Goal: Task Accomplishment & Management: Manage account settings

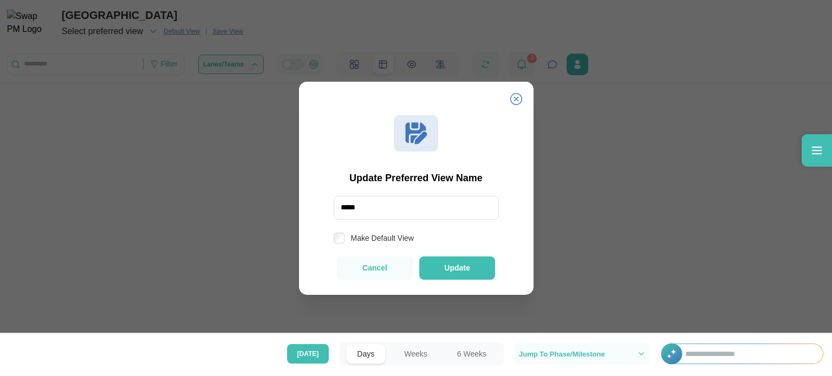
scroll to position [20, 0]
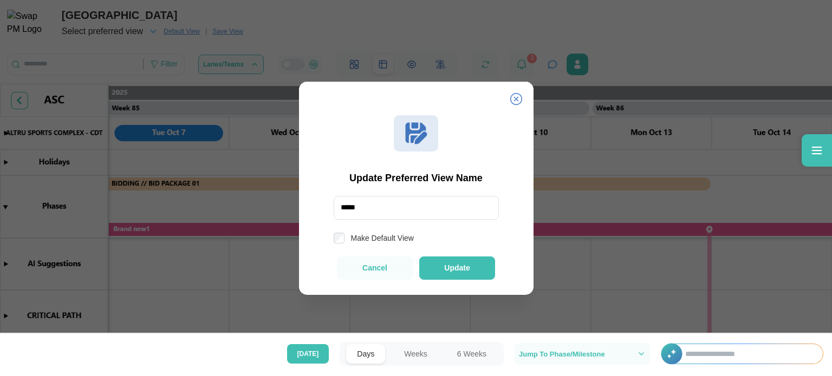
click at [514, 98] on icon at bounding box center [516, 99] width 12 height 12
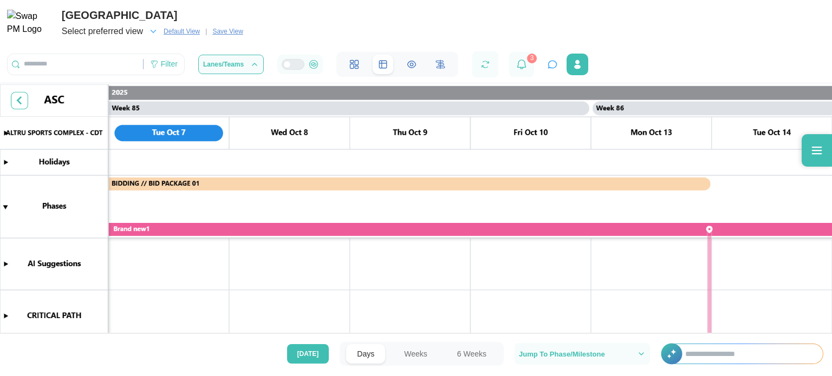
click at [154, 30] on icon "button" at bounding box center [153, 32] width 10 height 10
click at [112, 62] on icon "button" at bounding box center [110, 62] width 7 height 7
click at [112, 62] on icon "button" at bounding box center [110, 63] width 8 height 8
click at [296, 16] on div "ALTRU SPORTS COMPLEX Select preferred view Default View | Save View Filter Lane…" at bounding box center [416, 38] width 832 height 77
click at [154, 31] on icon "button" at bounding box center [153, 32] width 10 height 10
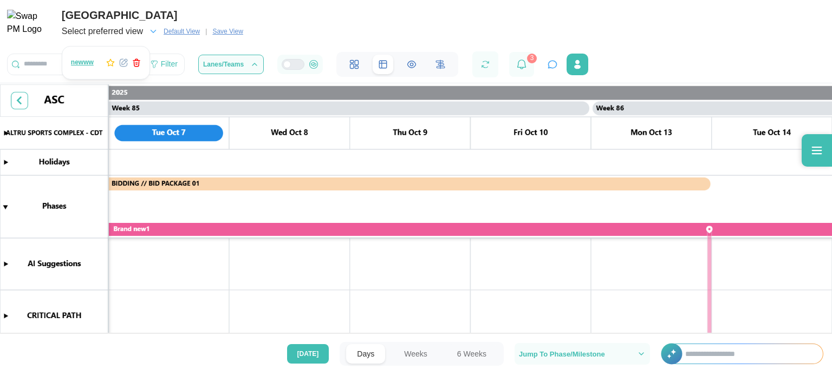
click at [85, 62] on span "newww" at bounding box center [82, 63] width 23 height 8
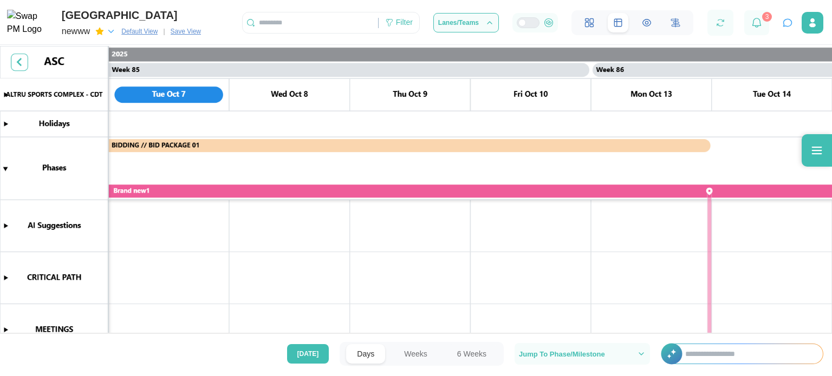
scroll to position [0, 50780]
click at [96, 31] on icon "button" at bounding box center [99, 31] width 9 height 9
click at [116, 32] on icon "button" at bounding box center [111, 32] width 10 height 10
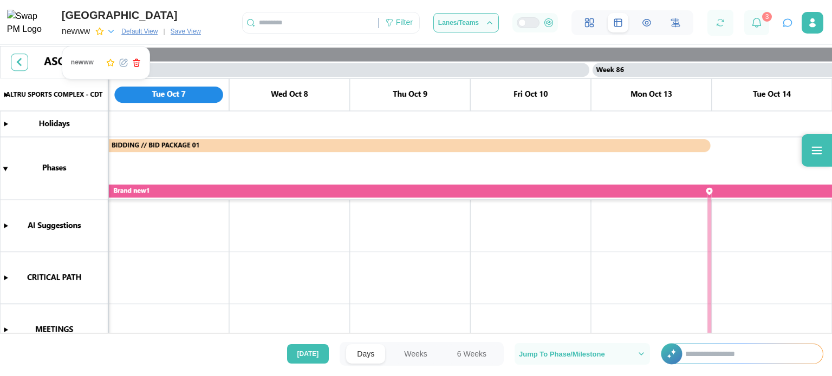
click at [140, 62] on icon "button" at bounding box center [136, 63] width 9 height 9
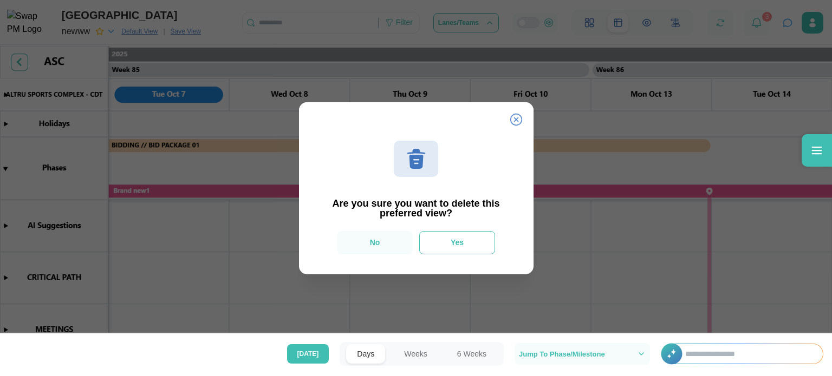
click at [446, 245] on button "Yes" at bounding box center [457, 242] width 76 height 23
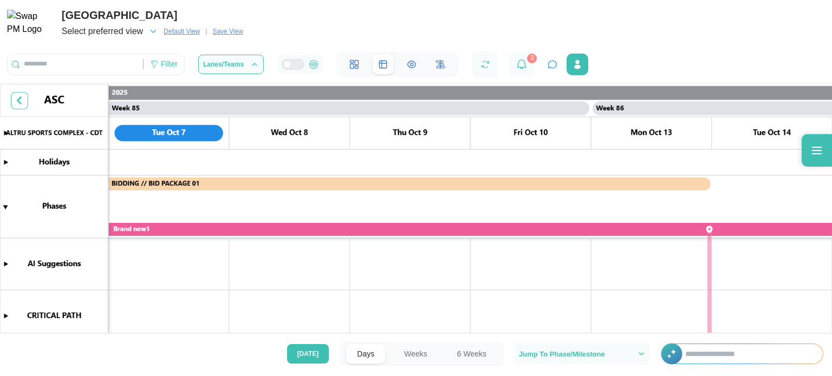
click at [186, 30] on span "Default View" at bounding box center [182, 31] width 36 height 11
click at [225, 30] on span "Save View" at bounding box center [227, 31] width 30 height 11
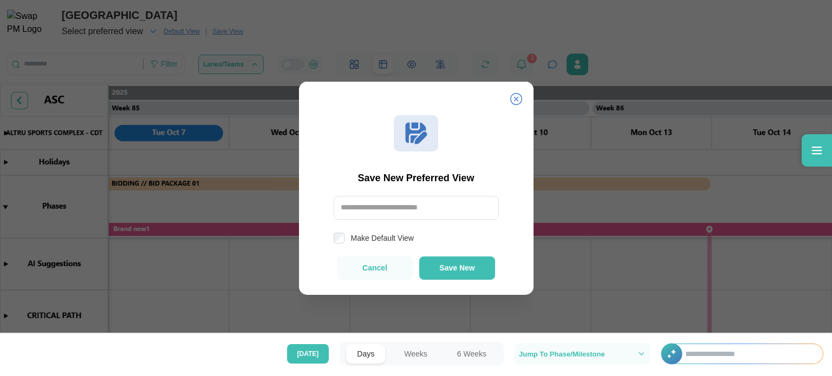
click at [425, 205] on input "text" at bounding box center [416, 208] width 165 height 24
click at [406, 212] on input "text" at bounding box center [416, 208] width 165 height 24
click at [454, 268] on span "Save New" at bounding box center [456, 268] width 35 height 8
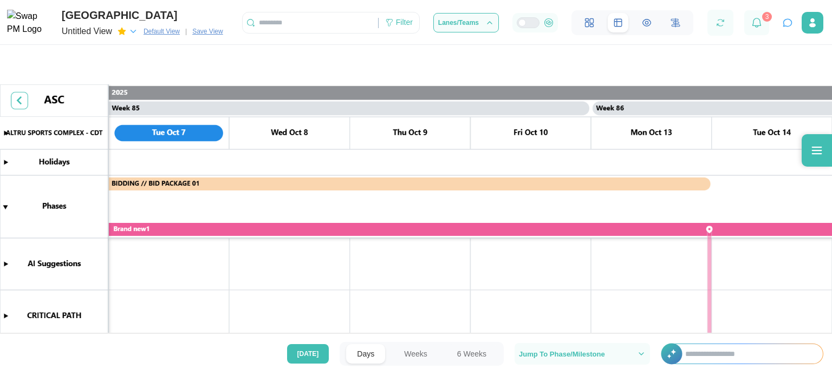
click at [92, 37] on div at bounding box center [416, 188] width 832 height 376
click at [102, 30] on div at bounding box center [416, 188] width 832 height 376
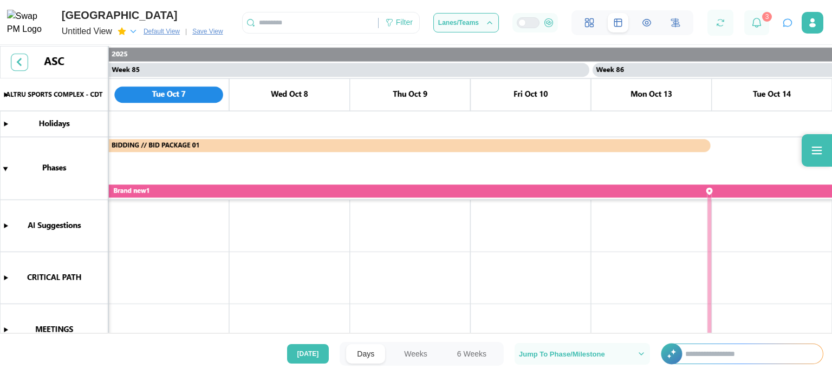
click at [138, 34] on icon "button" at bounding box center [133, 32] width 10 height 10
click at [138, 62] on icon "button" at bounding box center [141, 63] width 9 height 9
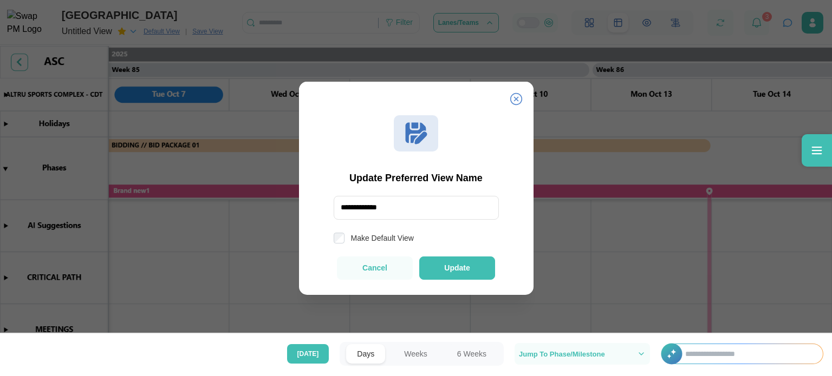
drag, startPoint x: 416, startPoint y: 209, endPoint x: 296, endPoint y: 207, distance: 119.7
click at [296, 376] on div "**********" at bounding box center [416, 376] width 832 height 0
type input "*"
click at [517, 95] on icon at bounding box center [516, 99] width 13 height 13
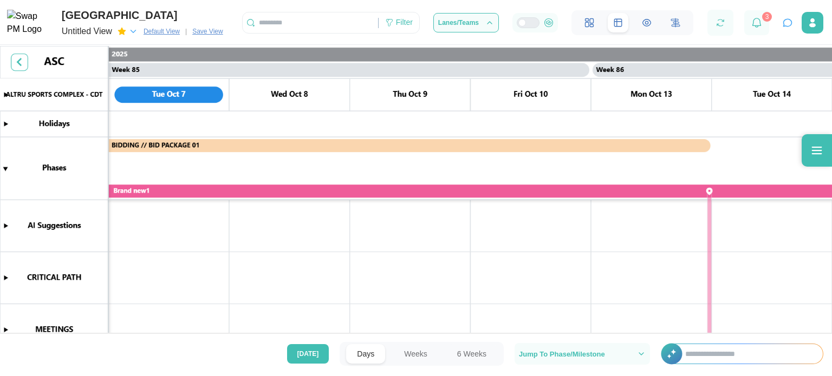
click at [135, 33] on icon "button" at bounding box center [133, 31] width 5 height 3
click at [141, 62] on icon "button" at bounding box center [141, 63] width 9 height 9
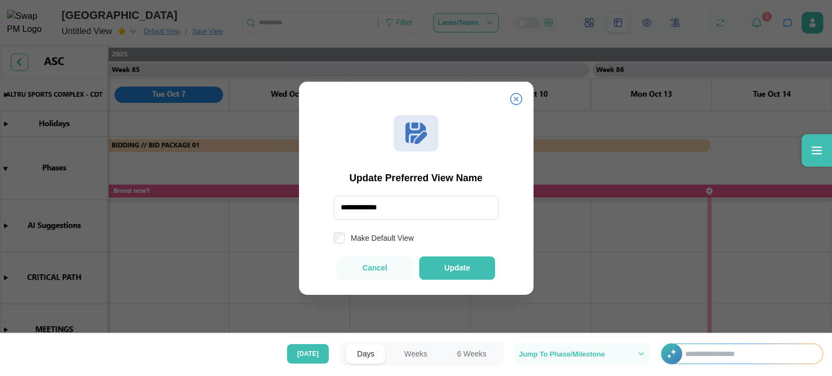
click at [516, 103] on icon at bounding box center [516, 99] width 13 height 13
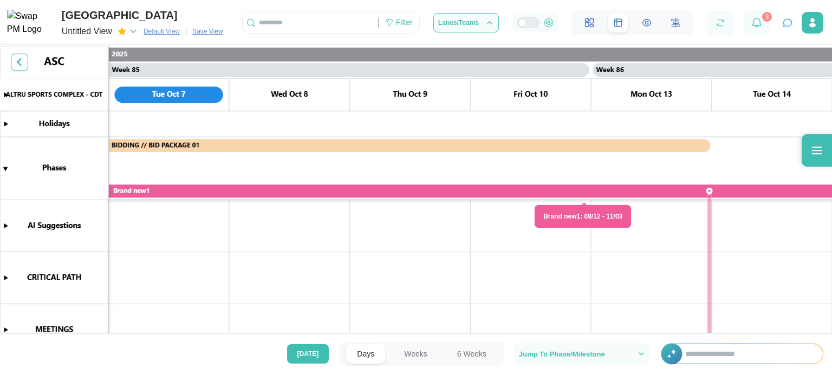
click at [4, 279] on canvas at bounding box center [416, 191] width 832 height 290
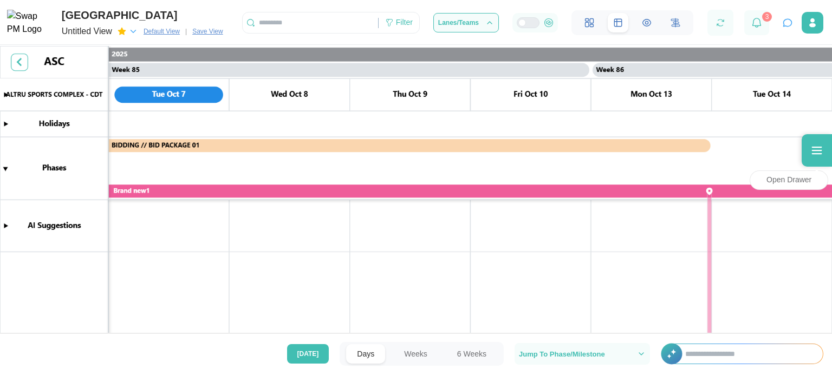
click at [810, 150] on div at bounding box center [817, 150] width 30 height 33
click at [778, 190] on div "Open Drawer" at bounding box center [789, 181] width 79 height 20
click at [782, 184] on div "Open Drawer" at bounding box center [789, 181] width 79 height 20
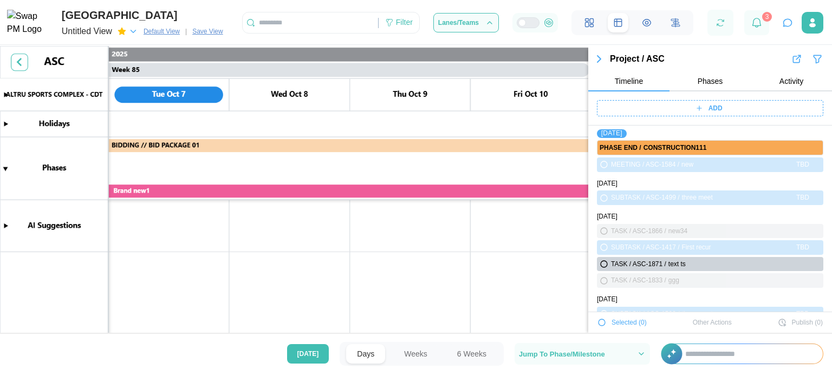
click at [812, 64] on icon "button" at bounding box center [817, 59] width 11 height 13
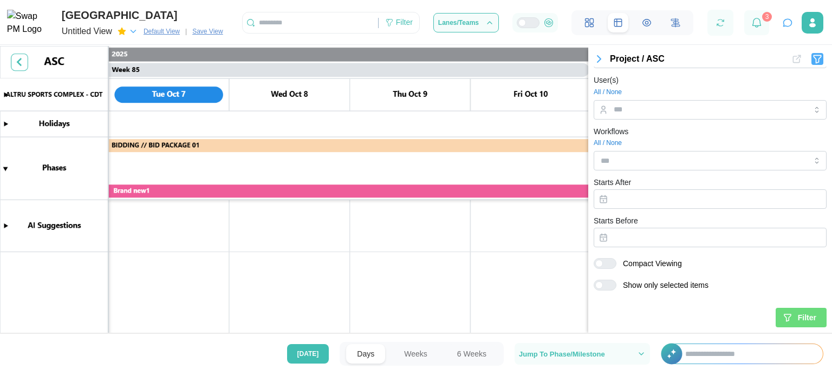
scroll to position [407, 0]
click at [652, 95] on div "All / None" at bounding box center [710, 93] width 233 height 10
click at [650, 111] on input "User(s)" at bounding box center [700, 110] width 173 height 9
click at [596, 92] on link "All / None" at bounding box center [608, 93] width 28 height 8
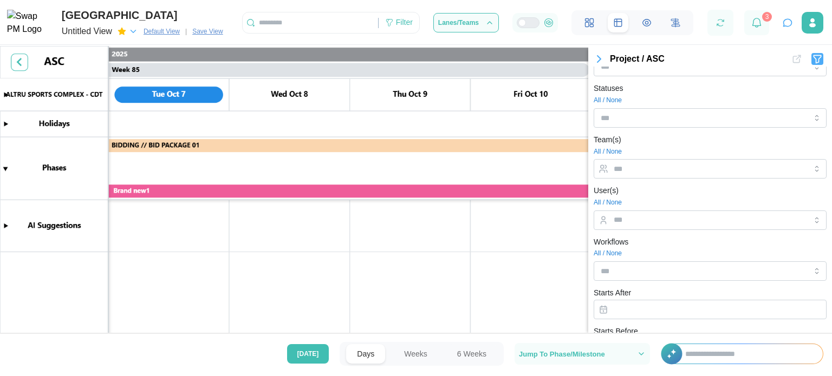
scroll to position [353, 0]
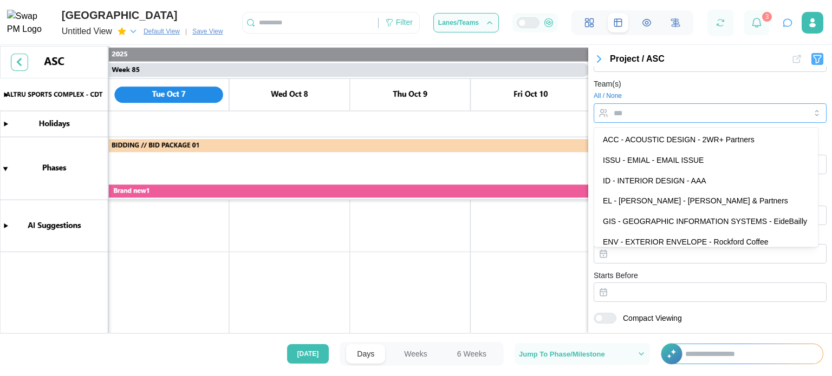
click at [627, 116] on input "Team(s)" at bounding box center [700, 113] width 173 height 9
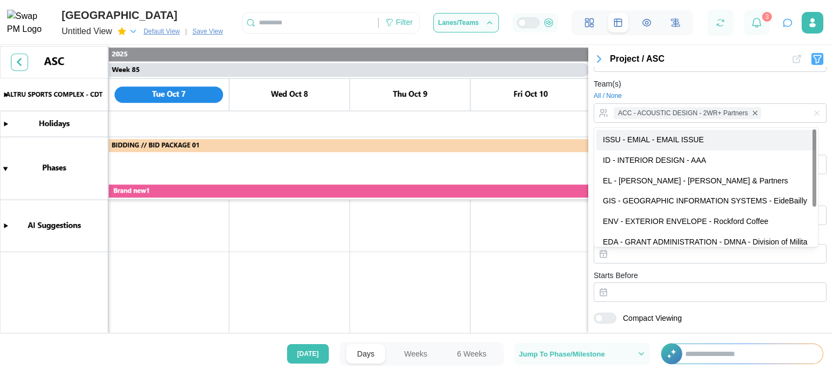
click at [649, 89] on div "Team(s) All / None ACC - ACOUSTIC DESIGN - 2WR+ Partners ISSU - EMIAL - EMAIL I…" at bounding box center [710, 100] width 233 height 46
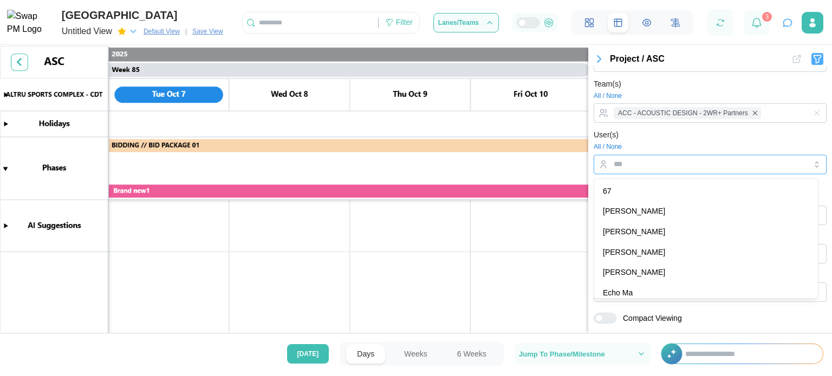
click at [641, 162] on input "User(s)" at bounding box center [700, 164] width 173 height 9
click at [663, 142] on div "All / None" at bounding box center [710, 147] width 233 height 10
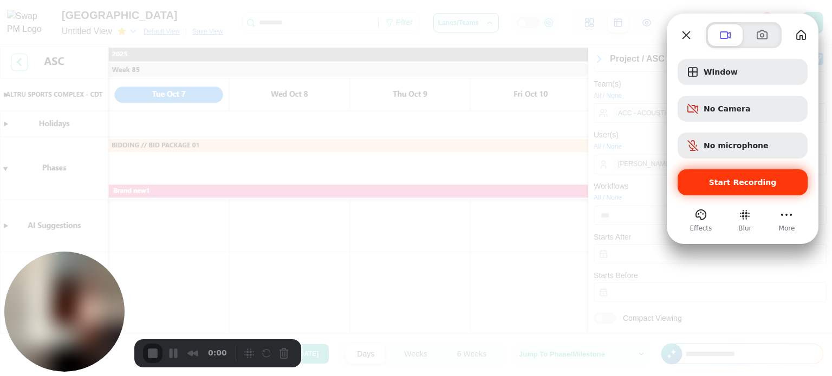
click at [756, 176] on div "Start Recording" at bounding box center [743, 183] width 130 height 26
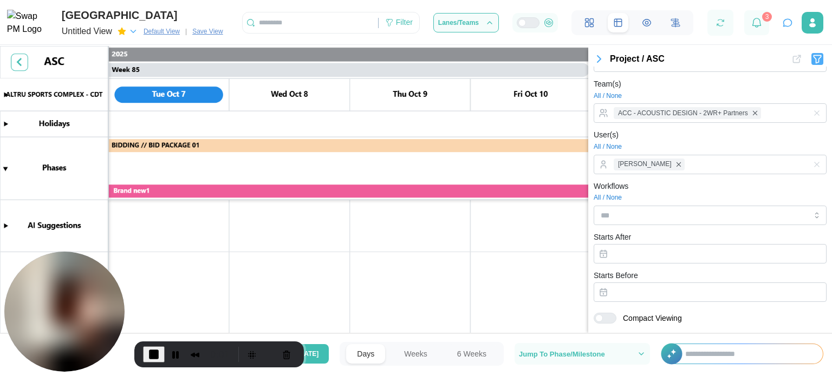
click at [599, 58] on icon "button" at bounding box center [598, 59] width 3 height 7
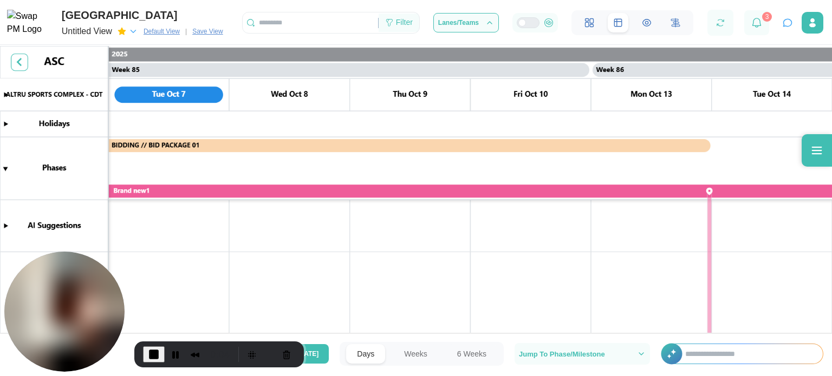
click at [399, 16] on div "Filter" at bounding box center [399, 23] width 41 height 18
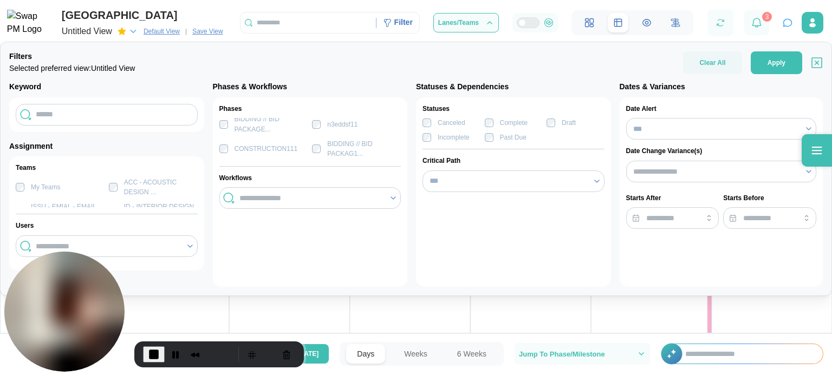
scroll to position [42, 0]
click at [326, 227] on div "Phases PROGRAM VERIFICATIO111... SCHEMATIC DESIGN1 BIDDING // BID PACKAGE... n3…" at bounding box center [310, 193] width 195 height 190
click at [771, 60] on span "Apply" at bounding box center [777, 63] width 18 height 22
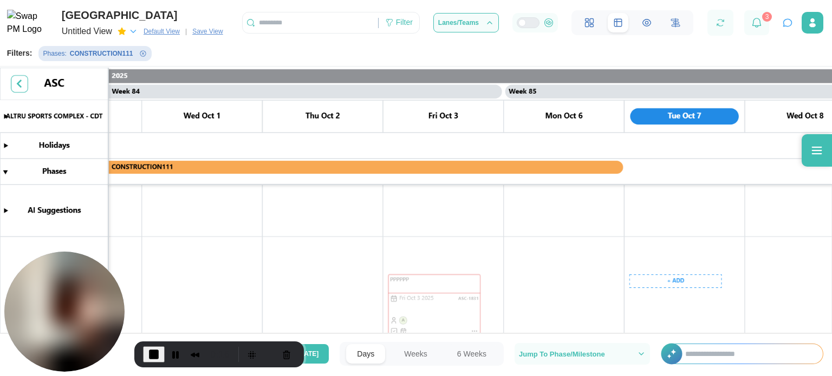
scroll to position [22, 0]
click at [213, 31] on span "Save View" at bounding box center [207, 31] width 30 height 11
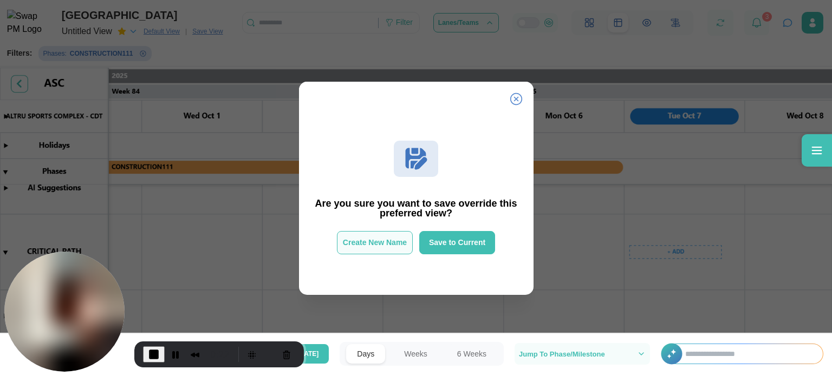
click at [382, 246] on button "Create New Name" at bounding box center [375, 242] width 76 height 23
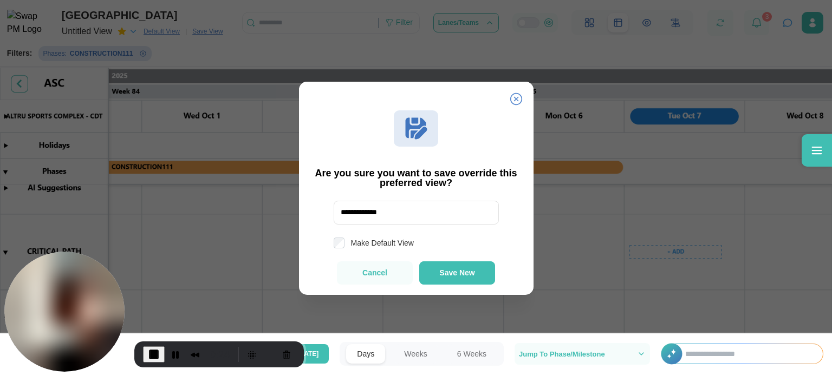
click at [374, 199] on div "**********" at bounding box center [416, 201] width 235 height 190
drag, startPoint x: 389, startPoint y: 211, endPoint x: 333, endPoint y: 213, distance: 55.8
click at [334, 213] on input "**********" at bounding box center [416, 213] width 165 height 24
type input "*****"
click at [332, 242] on div "Make Default View" at bounding box center [416, 243] width 204 height 11
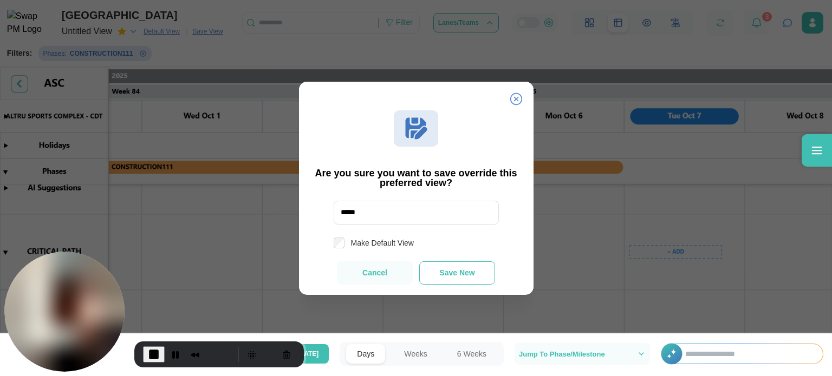
click at [462, 277] on span "Save New" at bounding box center [456, 273] width 35 height 8
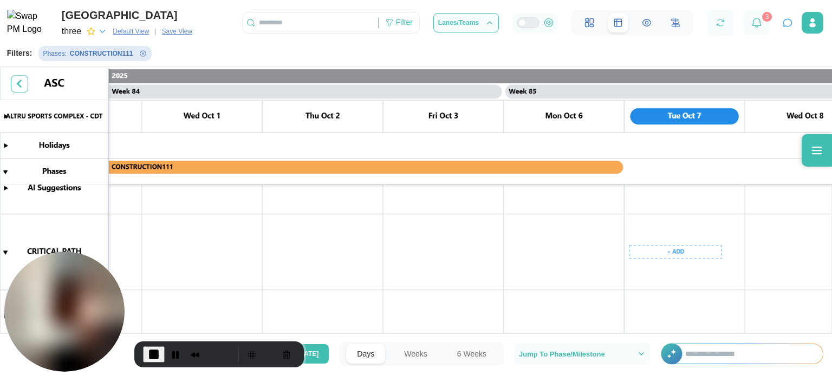
click at [102, 28] on icon "button" at bounding box center [103, 32] width 10 height 10
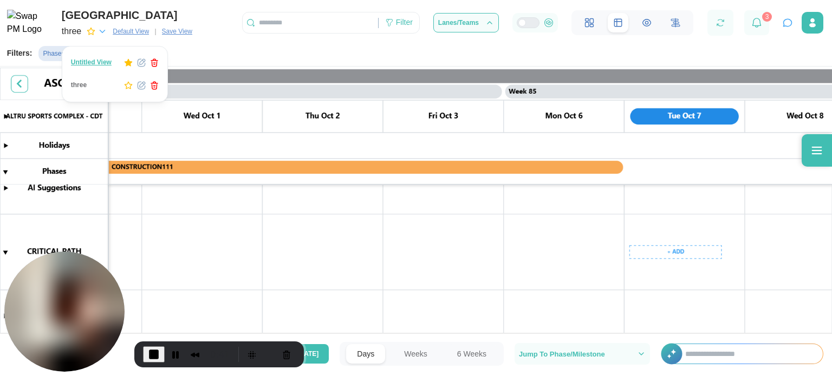
click at [82, 62] on span "Untitled View" at bounding box center [91, 63] width 41 height 8
click at [96, 88] on span "three" at bounding box center [91, 86] width 41 height 8
click at [138, 30] on span "Default View" at bounding box center [131, 31] width 36 height 11
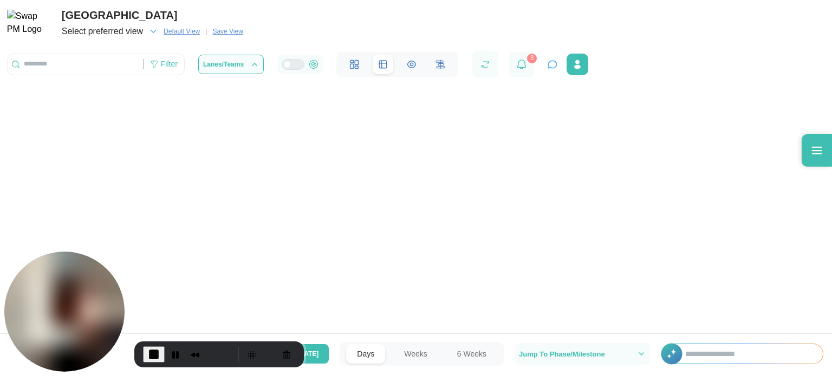
click at [172, 32] on span "Default View" at bounding box center [182, 31] width 36 height 11
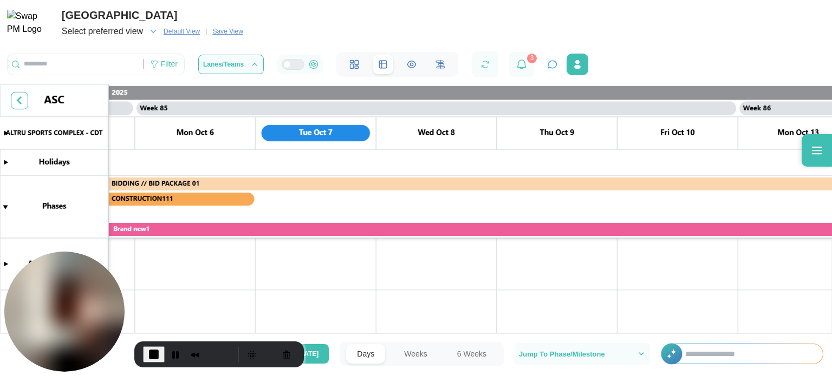
scroll to position [0, 50607]
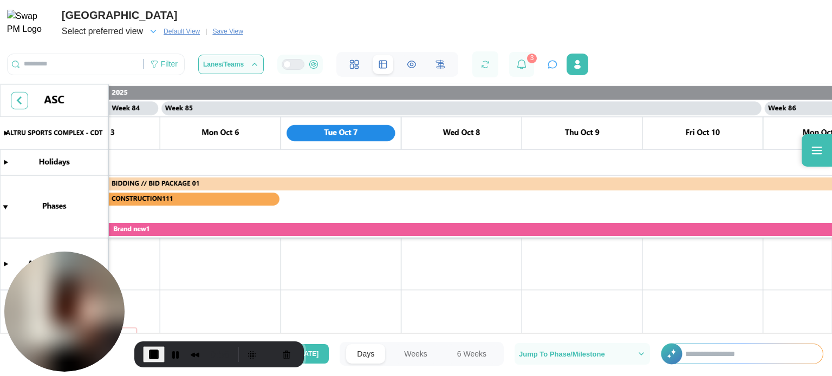
click at [154, 29] on icon "button" at bounding box center [153, 32] width 10 height 10
click at [83, 63] on span "Untitled View" at bounding box center [91, 63] width 41 height 8
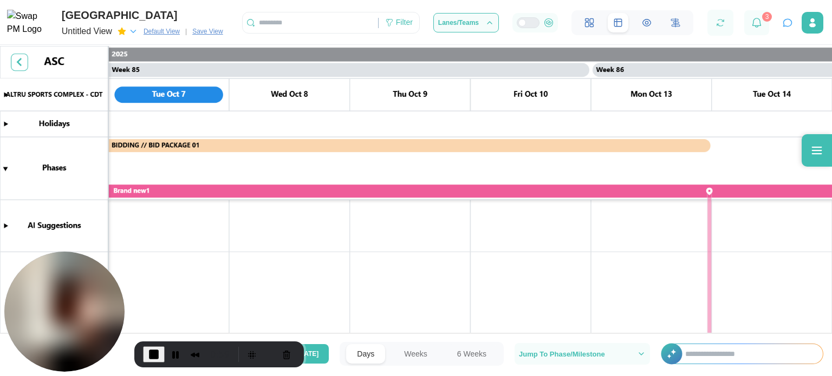
scroll to position [0, 50780]
click at [137, 30] on icon "button" at bounding box center [133, 32] width 10 height 10
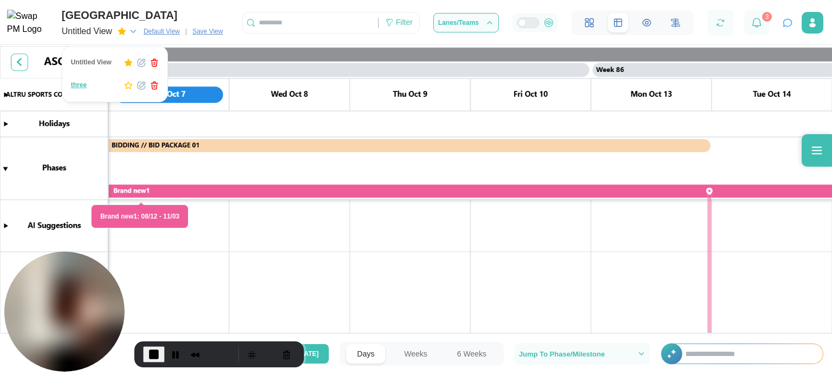
click at [159, 82] on icon "button" at bounding box center [154, 85] width 9 height 9
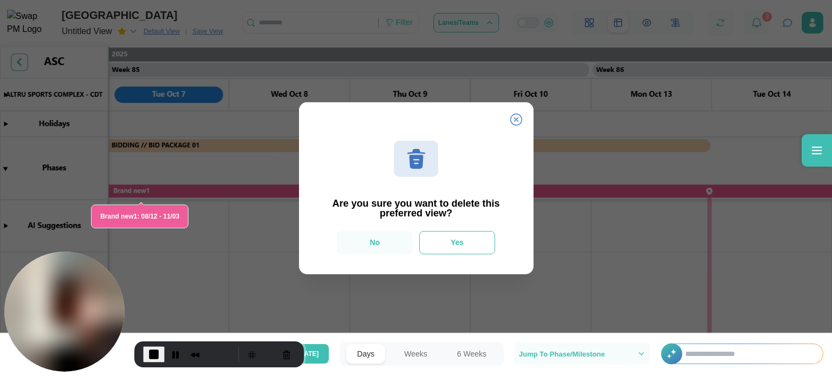
click at [446, 251] on button "Yes" at bounding box center [457, 242] width 76 height 23
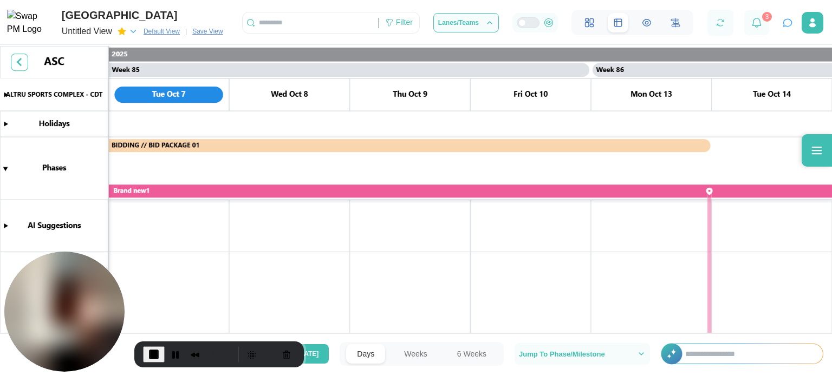
click at [137, 34] on icon "button" at bounding box center [133, 32] width 10 height 10
click at [152, 61] on icon "button" at bounding box center [154, 63] width 9 height 9
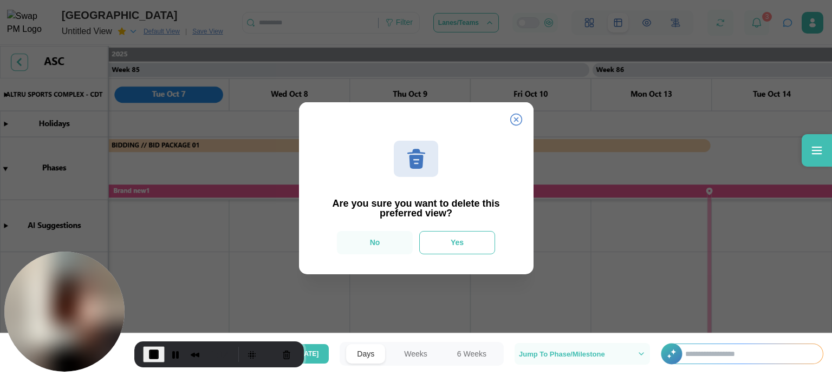
click at [476, 249] on button "Yes" at bounding box center [457, 242] width 76 height 23
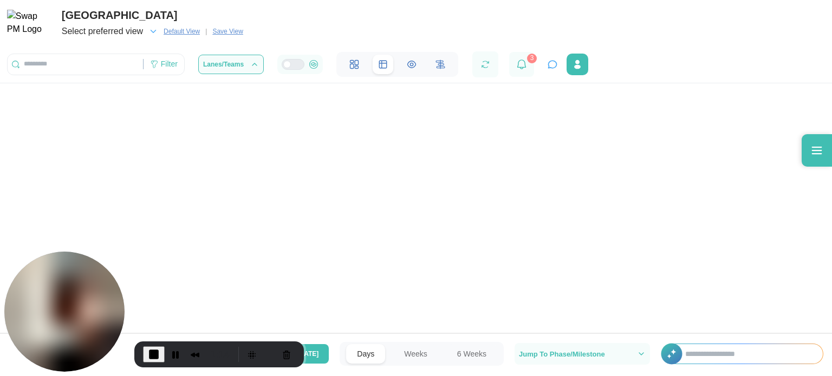
click at [225, 29] on span "Save View" at bounding box center [227, 31] width 30 height 11
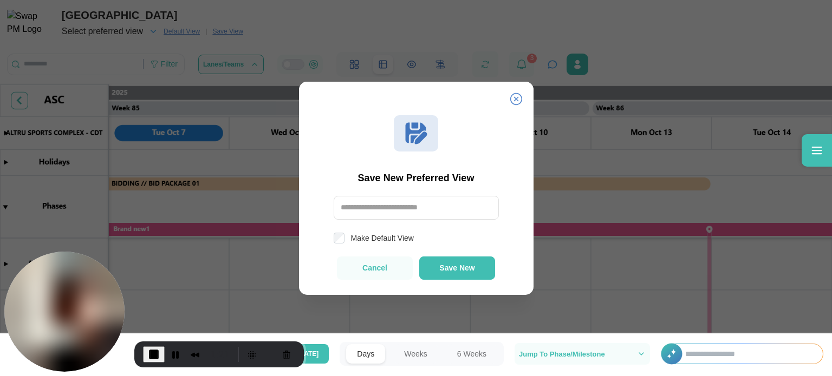
click at [511, 99] on icon at bounding box center [516, 99] width 12 height 12
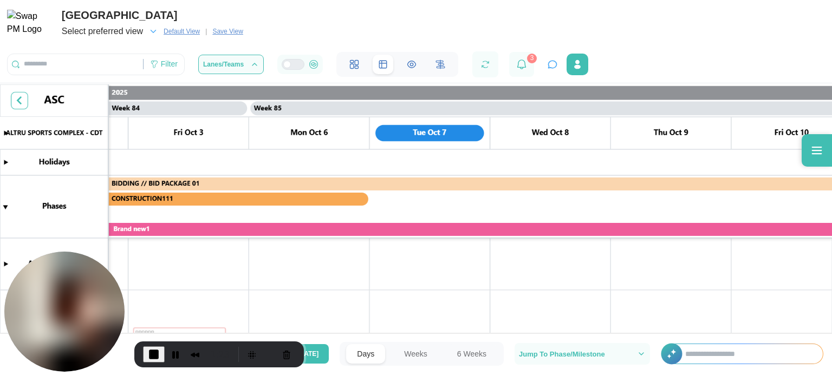
scroll to position [0, 50502]
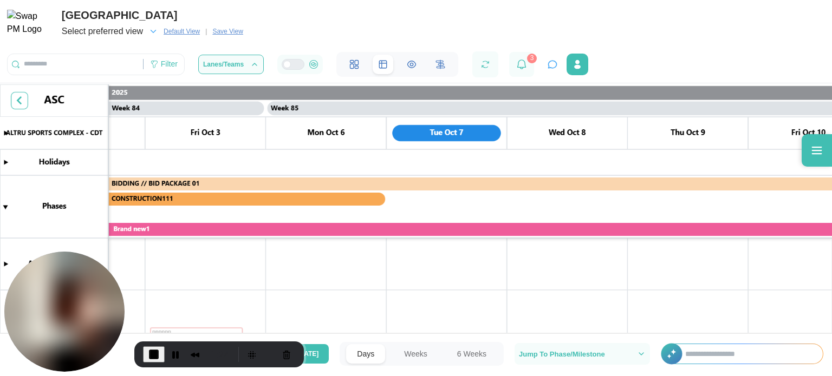
click at [223, 34] on span "Save View" at bounding box center [227, 31] width 30 height 11
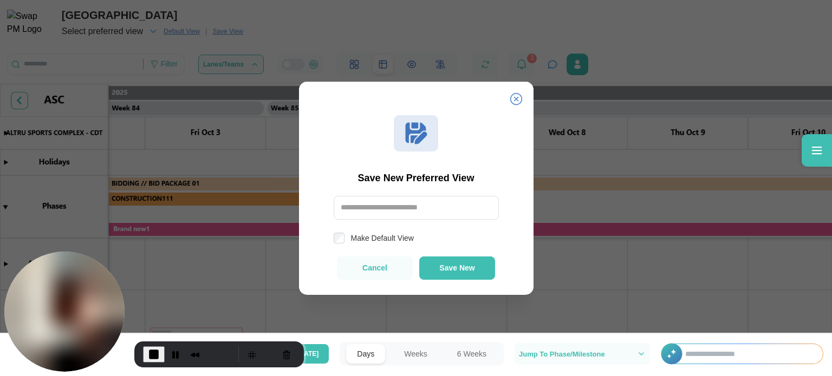
click at [376, 215] on input "text" at bounding box center [416, 208] width 165 height 24
type input "*****"
click at [361, 241] on label "Make Default View" at bounding box center [379, 238] width 69 height 11
click at [466, 274] on button "Save New" at bounding box center [457, 268] width 76 height 23
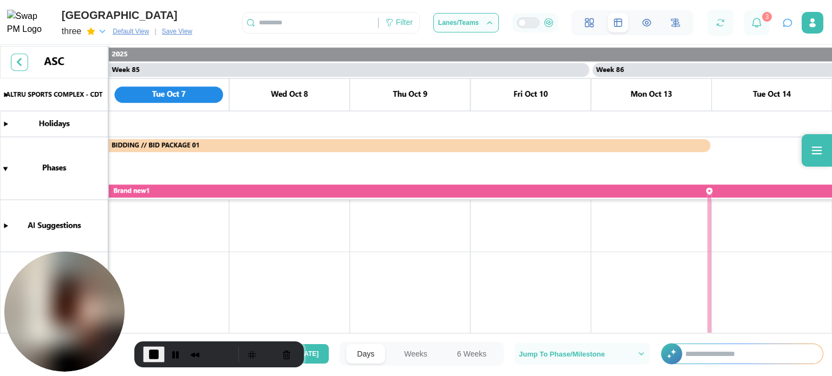
scroll to position [0, 50780]
click at [104, 31] on icon "button" at bounding box center [103, 32] width 10 height 10
click at [172, 33] on span "Save View" at bounding box center [177, 31] width 30 height 11
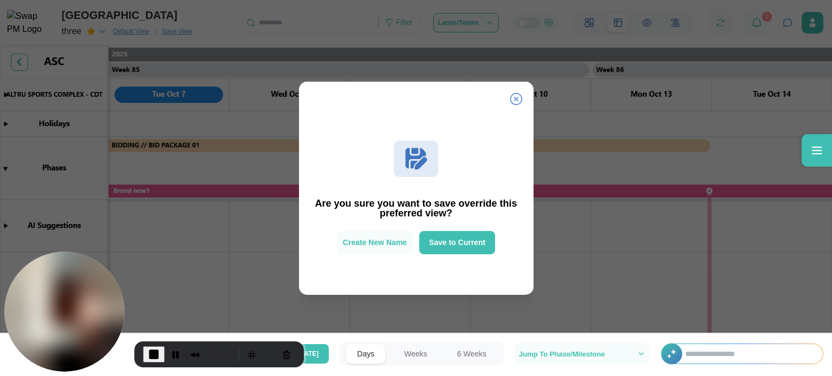
click at [418, 238] on div "Create New Name Save to Current" at bounding box center [416, 242] width 204 height 23
click at [431, 243] on span "Save to Current" at bounding box center [457, 243] width 56 height 8
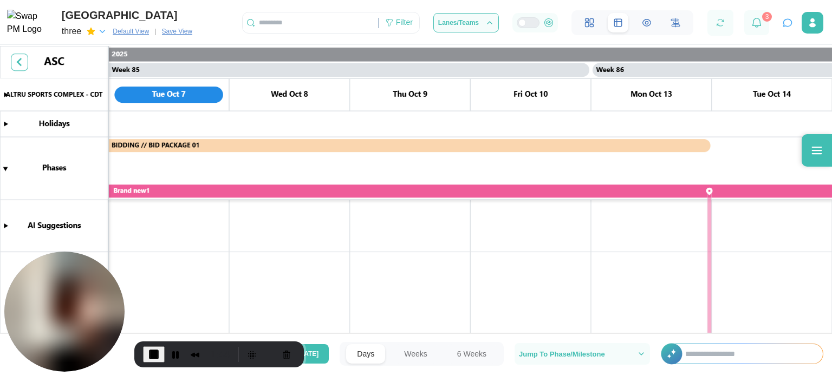
click at [167, 35] on span "Save View" at bounding box center [177, 31] width 30 height 11
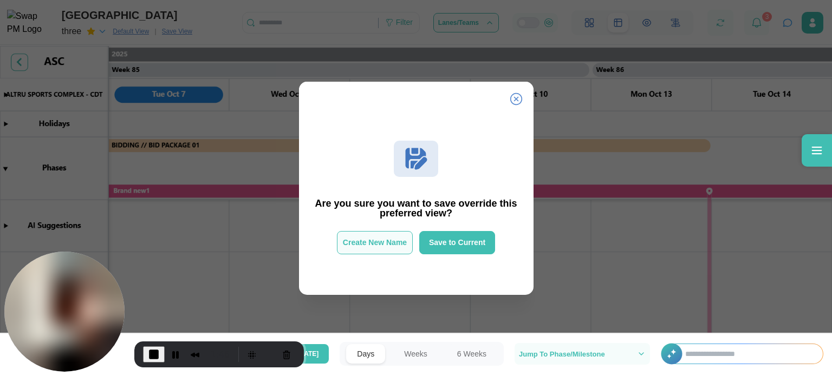
click at [381, 244] on span "Create New Name" at bounding box center [375, 243] width 64 height 8
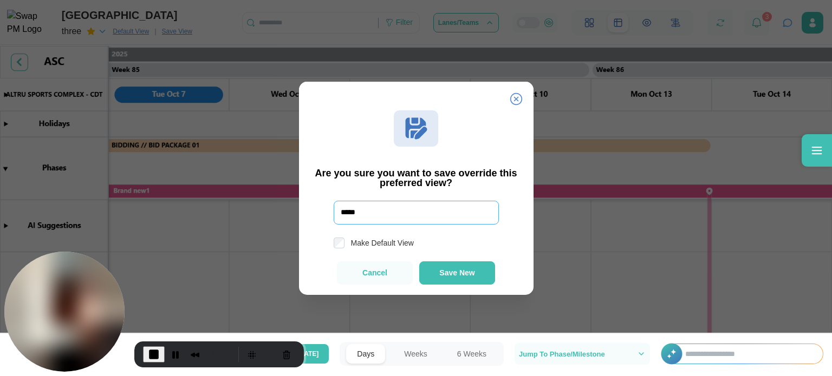
click at [368, 216] on input "*****" at bounding box center [416, 213] width 165 height 24
type input "*******"
click at [470, 279] on button "Save New" at bounding box center [457, 273] width 76 height 23
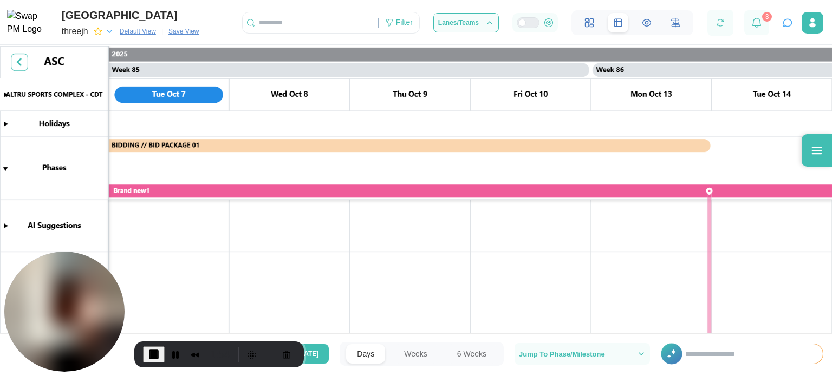
click at [141, 31] on span "Default View" at bounding box center [138, 31] width 36 height 11
click at [154, 347] on button "End Recording" at bounding box center [154, 355] width 22 height 16
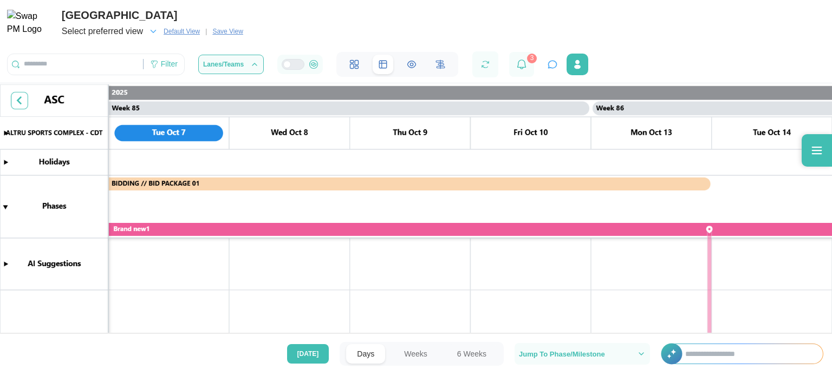
click at [123, 31] on span "Select preferred view" at bounding box center [102, 31] width 81 height 15
click at [89, 62] on span "three" at bounding box center [82, 63] width 22 height 8
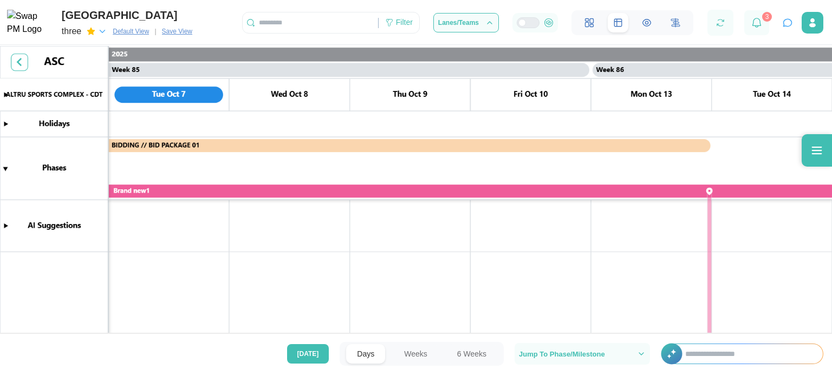
click at [90, 34] on icon "button" at bounding box center [91, 31] width 8 height 8
click at [89, 34] on icon "button" at bounding box center [91, 31] width 9 height 9
click at [107, 32] on icon "button" at bounding box center [103, 32] width 10 height 10
click at [121, 65] on icon "button" at bounding box center [122, 63] width 9 height 9
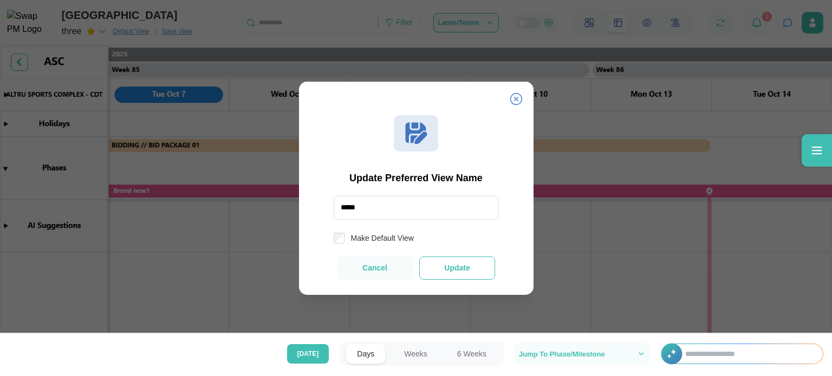
click at [433, 267] on button "Update" at bounding box center [457, 268] width 76 height 23
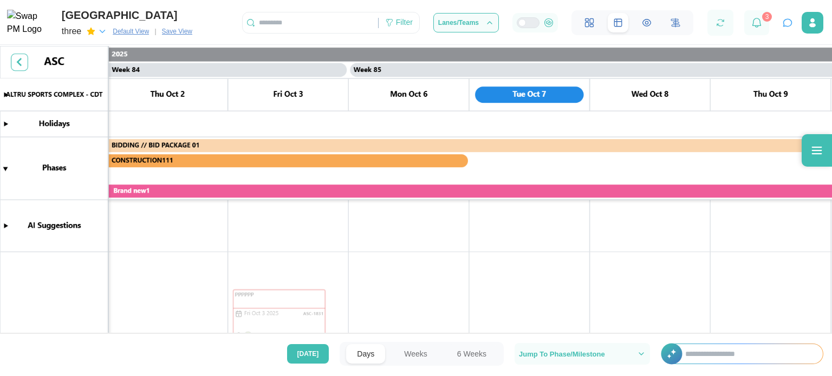
scroll to position [0, 50369]
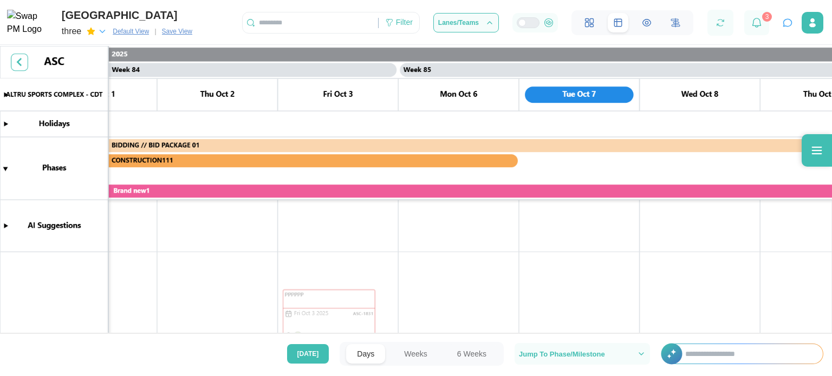
click at [131, 34] on span "Default View" at bounding box center [131, 31] width 36 height 11
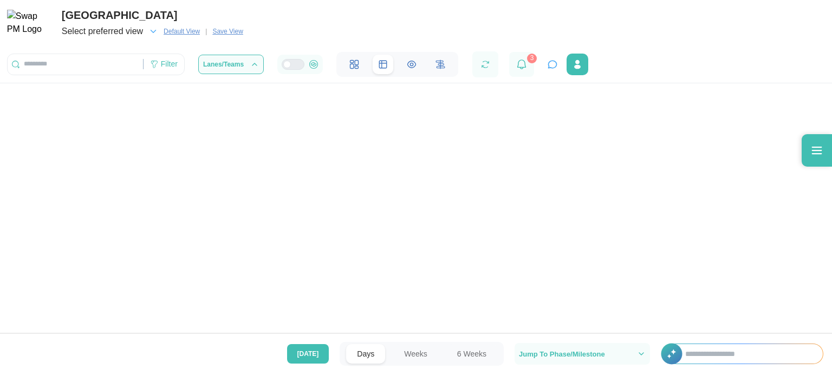
click at [185, 35] on span "Default View" at bounding box center [182, 31] width 36 height 11
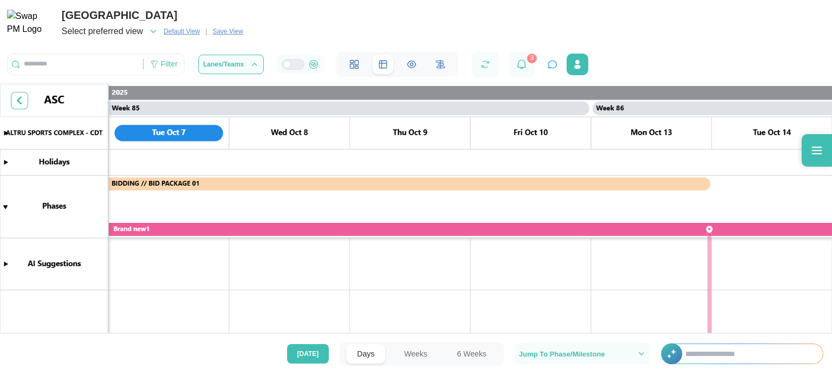
scroll to position [0, 50780]
click at [153, 30] on icon "button" at bounding box center [153, 32] width 10 height 10
click at [106, 59] on icon "button" at bounding box center [109, 63] width 9 height 9
click at [322, 17] on div "ALTRU SPORTS COMPLEX Select preferred view Default View | Save View Filter Lane…" at bounding box center [416, 38] width 832 height 77
click at [131, 34] on span "Select preferred view" at bounding box center [102, 31] width 81 height 15
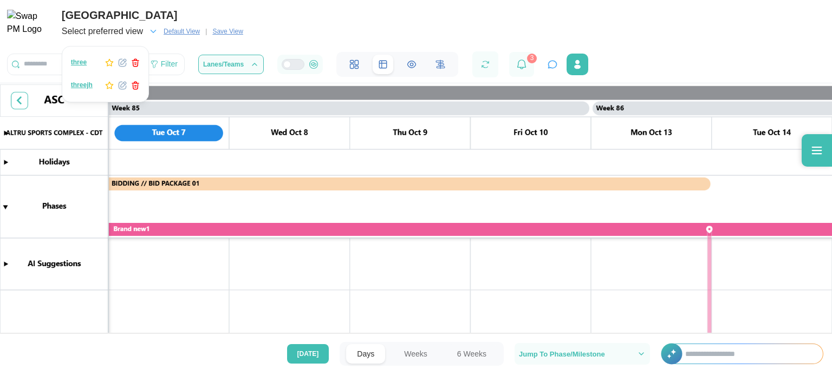
click at [105, 88] on icon "button" at bounding box center [109, 85] width 9 height 9
click at [299, 23] on div "ALTRU SPORTS COMPLEX Select preferred view Default View | Save View Filter Lane…" at bounding box center [416, 38] width 832 height 77
click at [129, 35] on span "Select preferred view" at bounding box center [102, 31] width 81 height 15
click at [79, 89] on span "threejh" at bounding box center [82, 86] width 22 height 8
click at [148, 33] on icon "button" at bounding box center [153, 32] width 10 height 10
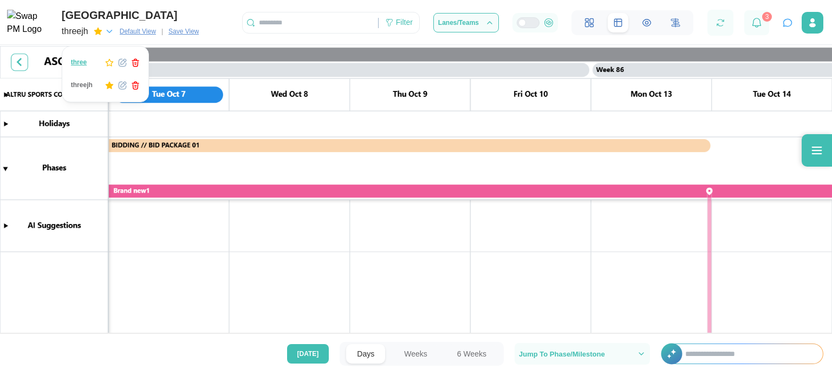
click at [120, 85] on icon "button" at bounding box center [122, 85] width 9 height 9
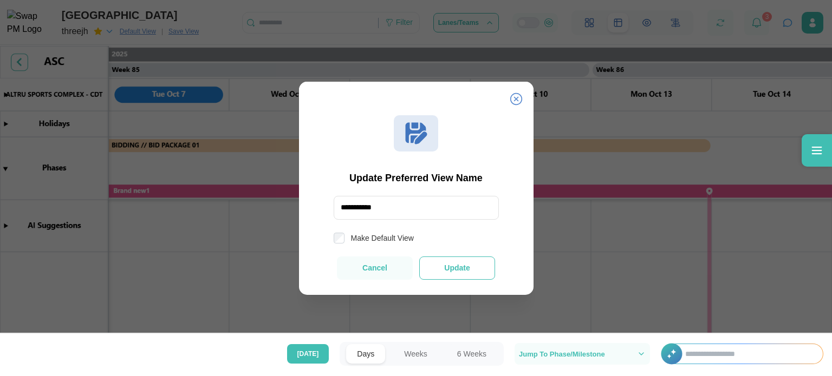
type input "**********"
click at [439, 261] on button "Update" at bounding box center [457, 268] width 76 height 23
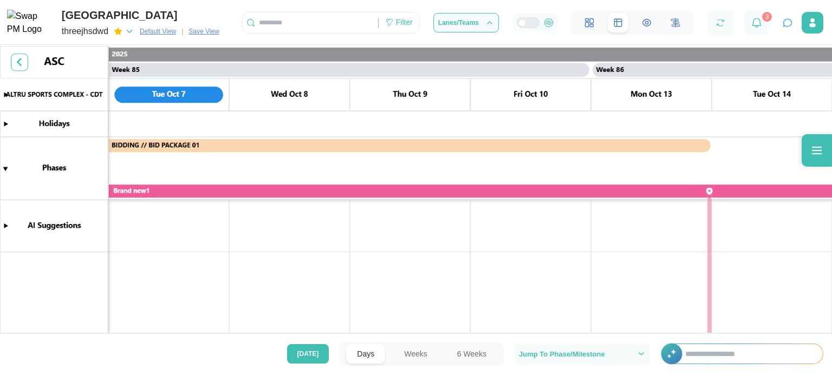
click at [158, 34] on span "Default View" at bounding box center [158, 31] width 36 height 11
click at [134, 32] on div "threejhsdwd" at bounding box center [98, 31] width 73 height 15
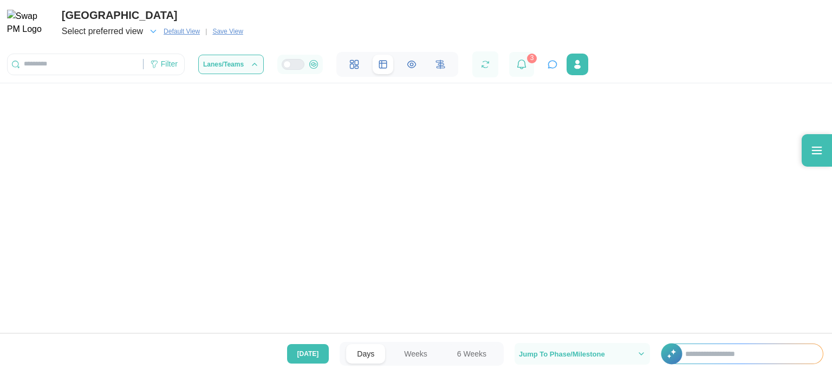
click at [152, 33] on icon "button" at bounding box center [153, 32] width 10 height 10
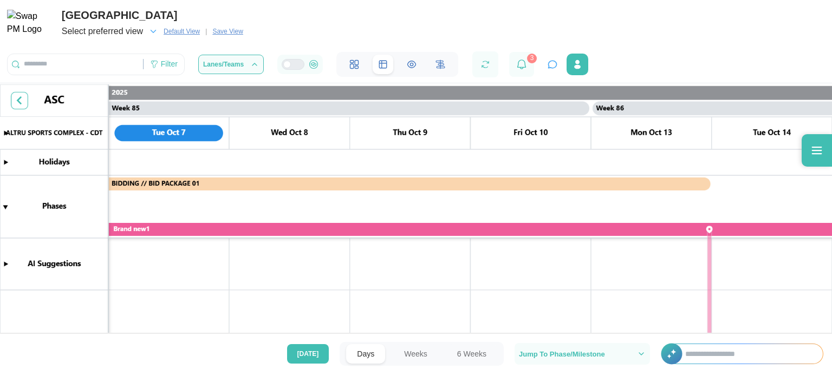
click at [153, 32] on icon "button" at bounding box center [153, 31] width 5 height 3
click at [96, 86] on span "threejhsdwd" at bounding box center [90, 86] width 38 height 8
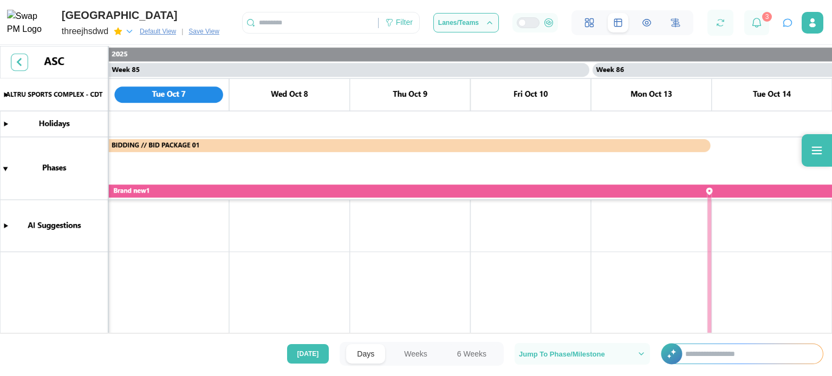
click at [132, 32] on icon "button" at bounding box center [129, 31] width 5 height 3
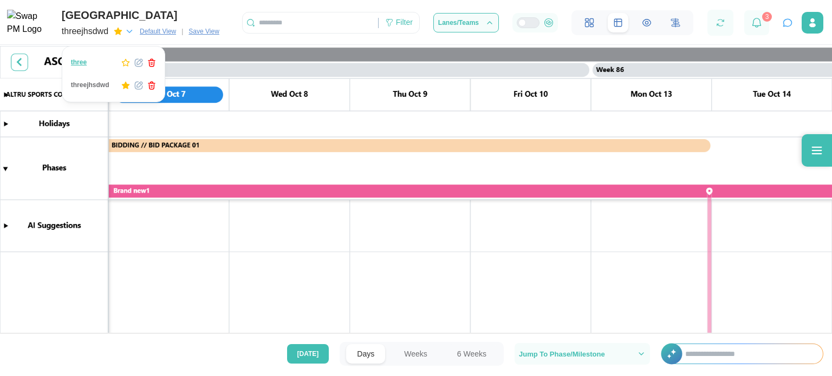
click at [165, 31] on span "Default View" at bounding box center [158, 31] width 36 height 11
click at [219, 34] on span "Save View" at bounding box center [204, 31] width 30 height 11
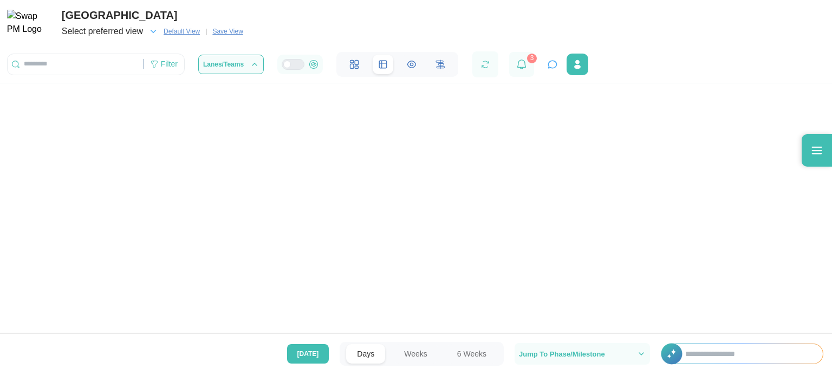
click at [236, 33] on div at bounding box center [416, 188] width 832 height 376
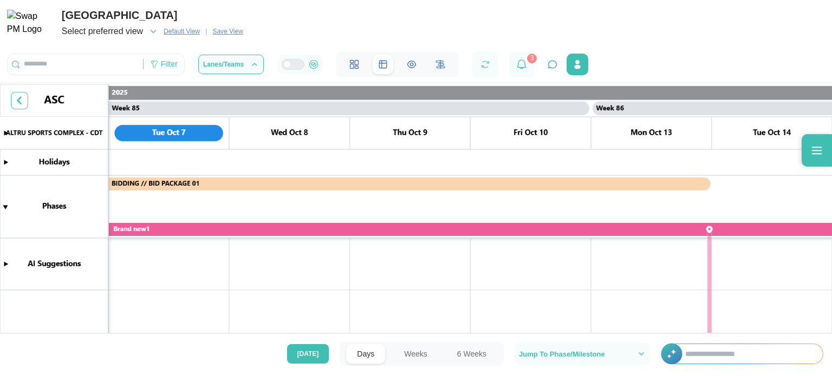
click at [232, 30] on span "Save View" at bounding box center [227, 31] width 30 height 11
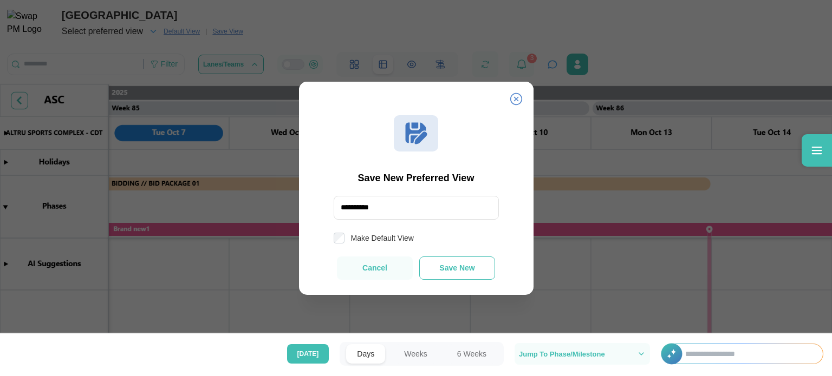
type input "**********"
click at [436, 268] on button "Save New" at bounding box center [457, 268] width 76 height 23
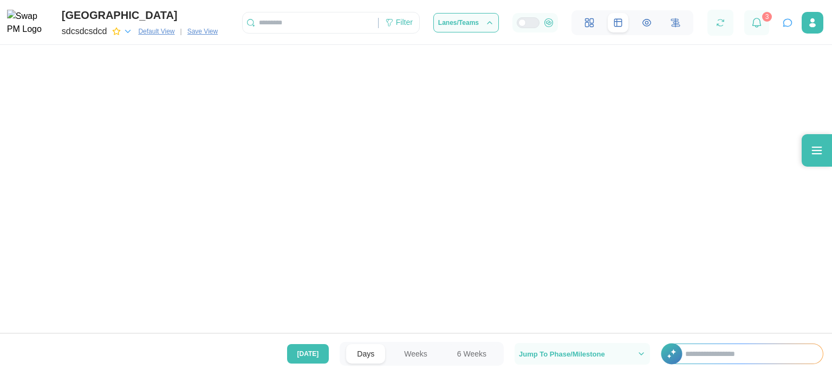
click at [122, 32] on div "button" at bounding box center [122, 32] width 21 height 10
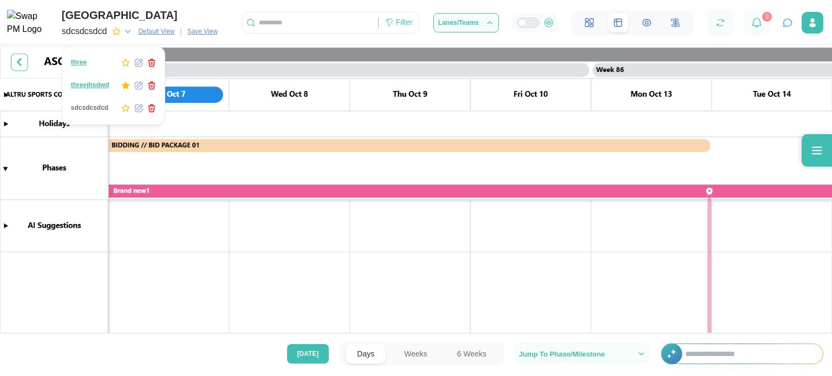
click at [134, 106] on icon "button" at bounding box center [138, 108] width 9 height 9
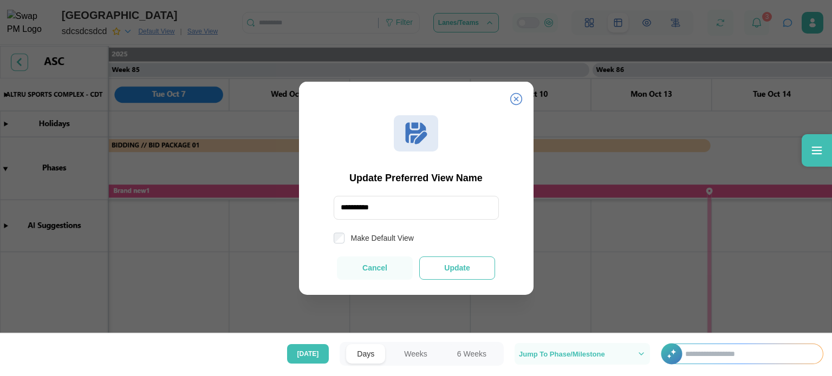
click at [452, 266] on span "Update" at bounding box center [456, 268] width 25 height 8
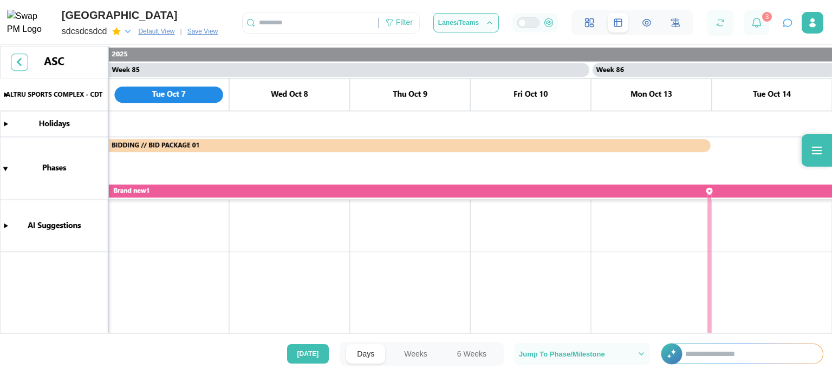
click at [129, 30] on icon "button" at bounding box center [128, 32] width 10 height 10
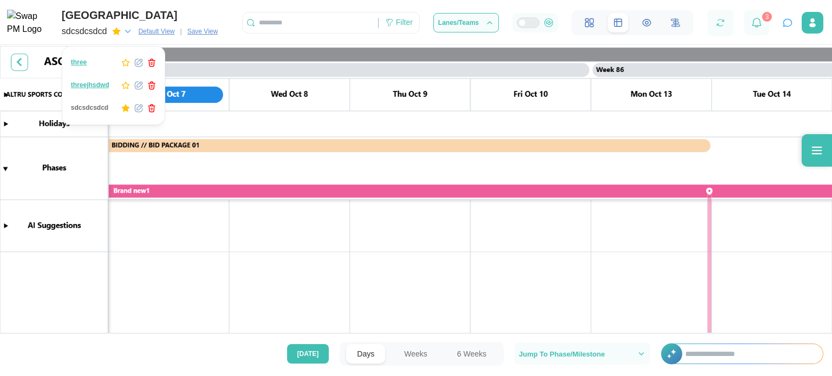
click at [129, 63] on div "button" at bounding box center [138, 63] width 35 height 9
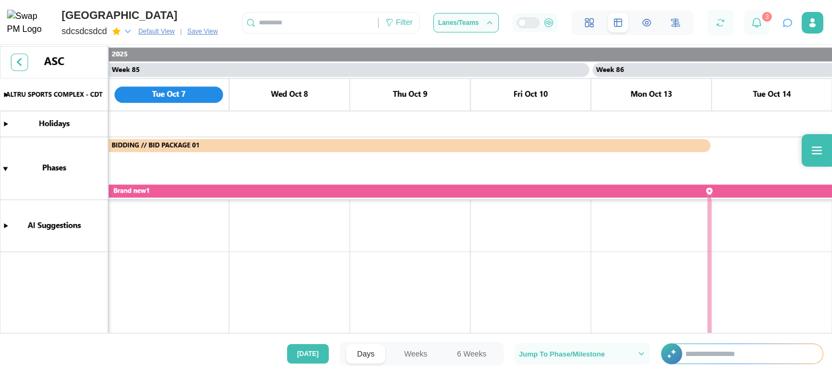
click at [125, 30] on icon "button" at bounding box center [128, 32] width 10 height 10
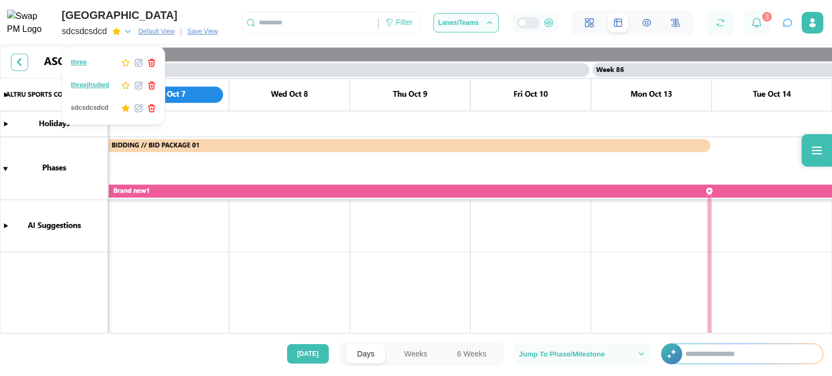
click at [122, 60] on icon "button" at bounding box center [125, 63] width 9 height 9
click at [135, 64] on icon "button" at bounding box center [138, 62] width 7 height 7
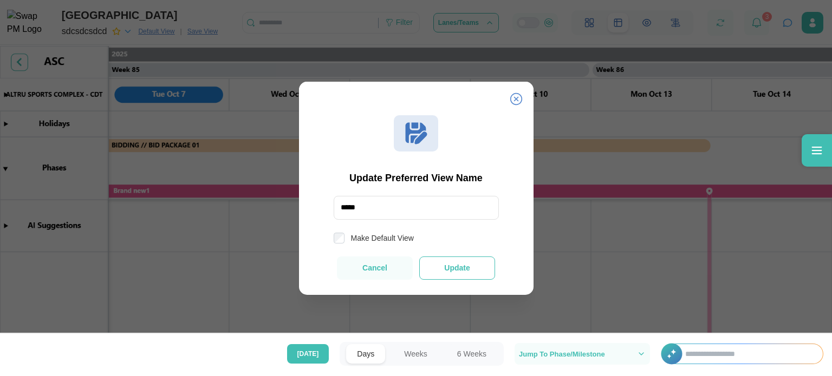
click at [455, 270] on span "Update" at bounding box center [456, 268] width 25 height 8
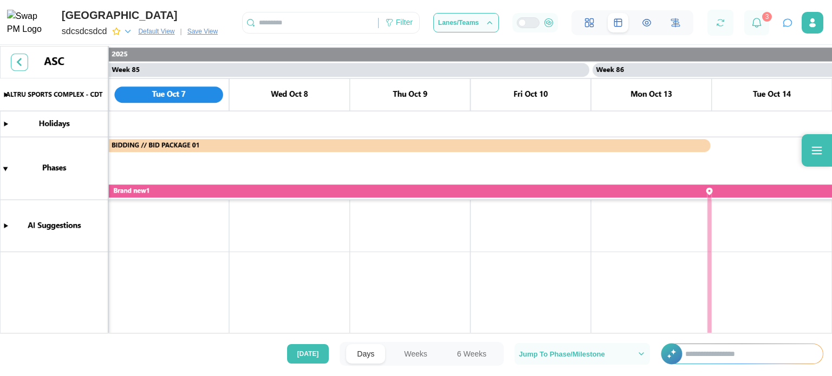
click at [128, 32] on icon "button" at bounding box center [128, 32] width 10 height 10
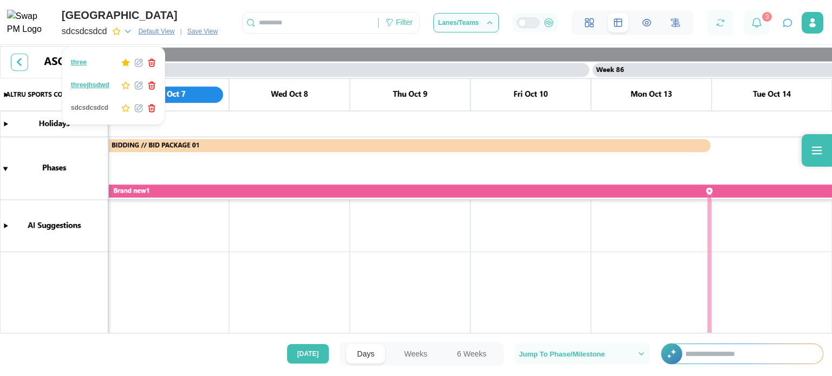
click at [121, 64] on icon "button" at bounding box center [125, 63] width 9 height 9
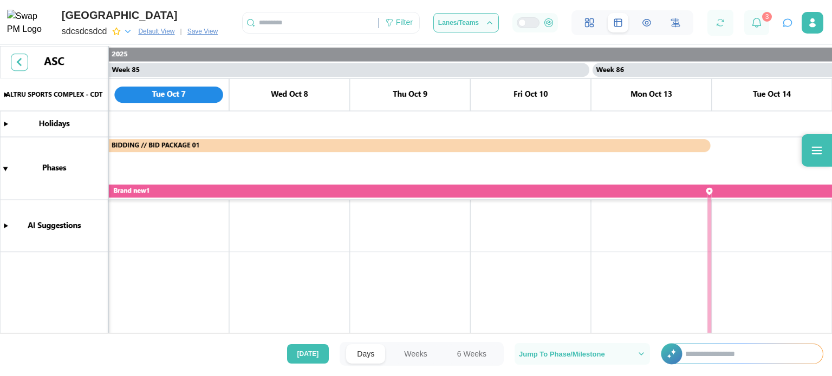
click at [256, 122] on canvas at bounding box center [416, 191] width 832 height 290
click at [170, 31] on span "Default View" at bounding box center [156, 31] width 36 height 11
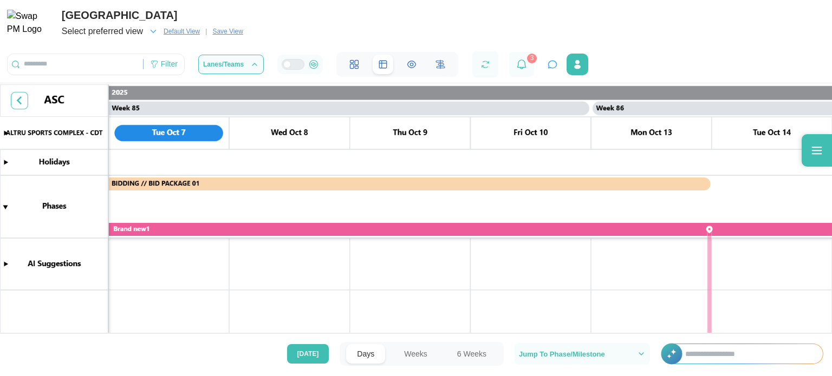
click at [454, 219] on canvas at bounding box center [416, 210] width 832 height 251
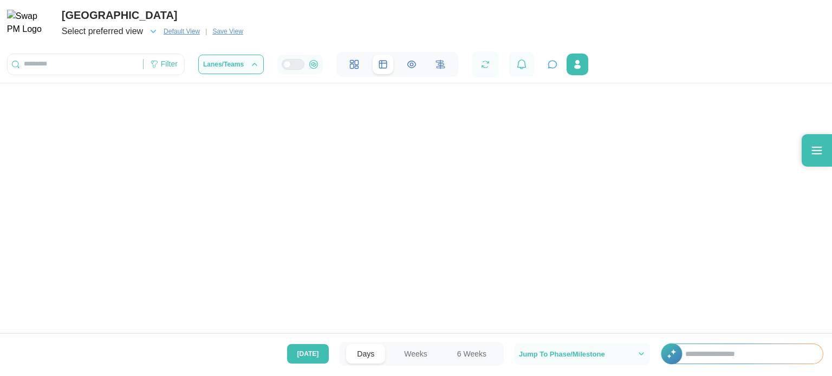
click at [139, 36] on span "Select preferred view" at bounding box center [102, 31] width 81 height 15
click at [274, 30] on div "ALTRU SPORTS COMPLEX Select preferred view Default View | Save View Filter Lane…" at bounding box center [416, 38] width 832 height 77
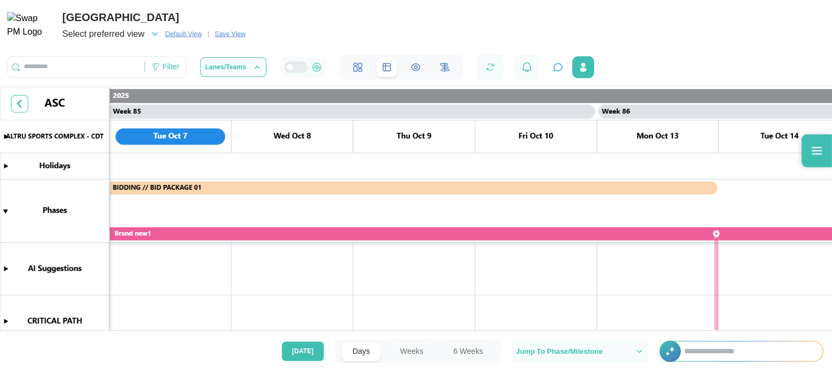
scroll to position [0, 50780]
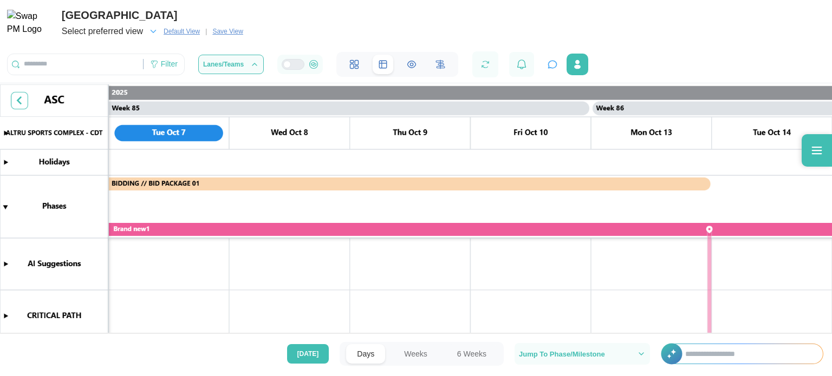
click at [130, 35] on span "Select preferred view" at bounding box center [102, 31] width 81 height 15
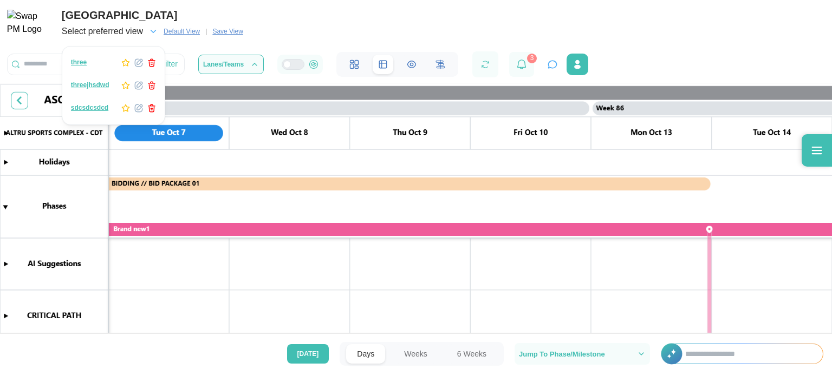
click at [127, 87] on icon "button" at bounding box center [125, 85] width 9 height 9
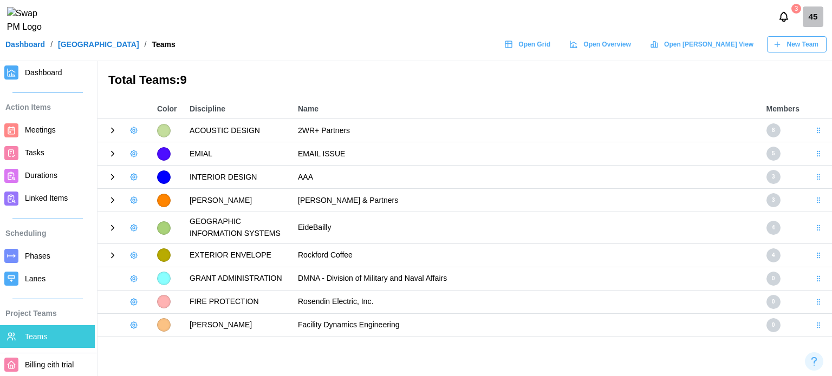
drag, startPoint x: 0, startPoint y: 0, endPoint x: 571, endPoint y: 49, distance: 573.6
click at [550, 49] on span "Open Grid" at bounding box center [534, 44] width 32 height 15
click at [550, 52] on span "Open Grid" at bounding box center [534, 44] width 32 height 15
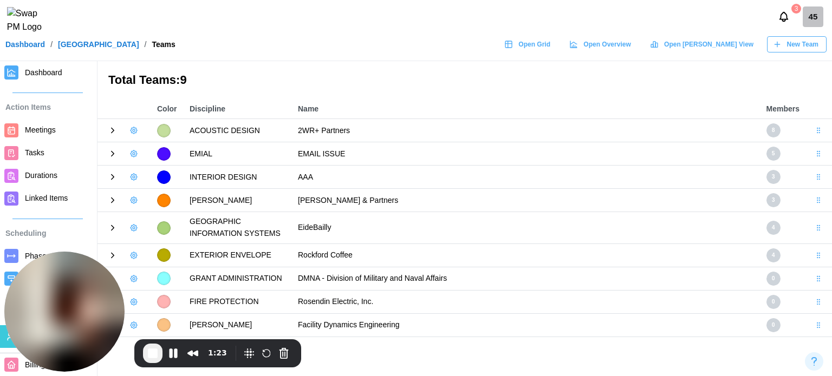
click at [512, 44] on icon at bounding box center [508, 44] width 7 height 0
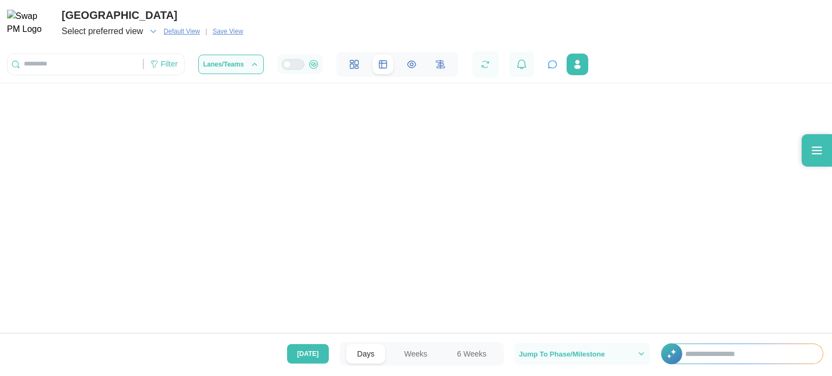
click at [157, 30] on icon "button" at bounding box center [153, 32] width 10 height 10
click at [489, 222] on div at bounding box center [416, 168] width 832 height 336
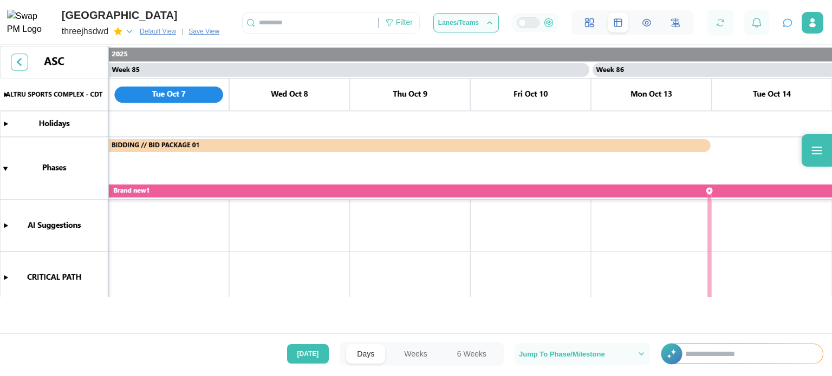
scroll to position [0, 50780]
click at [129, 35] on icon "button" at bounding box center [130, 32] width 10 height 10
click at [128, 29] on icon "button" at bounding box center [130, 32] width 10 height 10
click at [128, 31] on icon "button" at bounding box center [129, 31] width 5 height 3
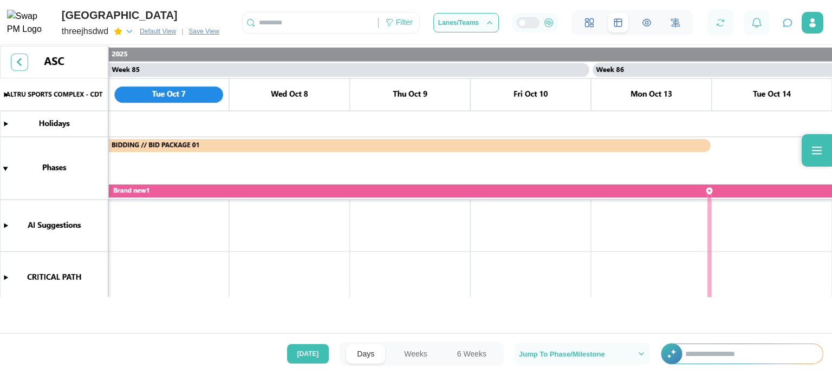
click at [128, 31] on icon "button" at bounding box center [129, 31] width 5 height 3
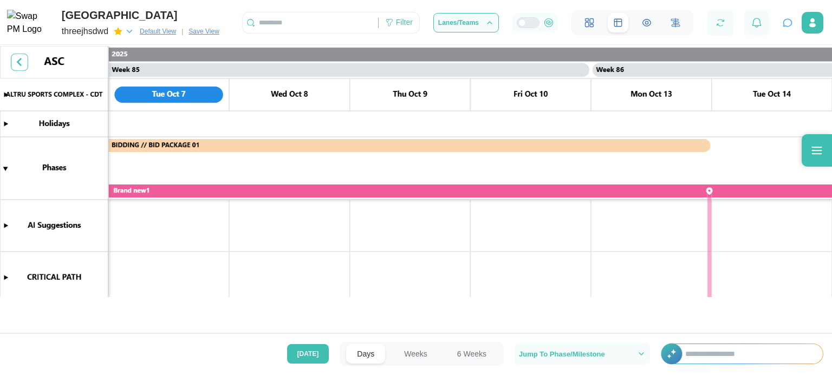
click at [128, 31] on icon "button" at bounding box center [129, 31] width 5 height 3
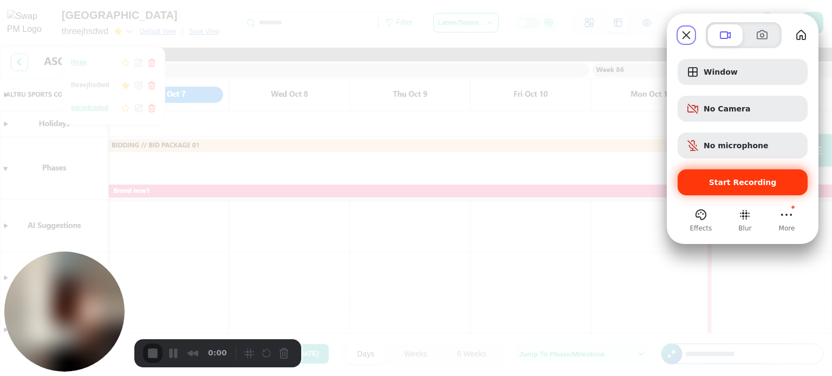
click at [743, 190] on div "Start Recording" at bounding box center [743, 183] width 130 height 26
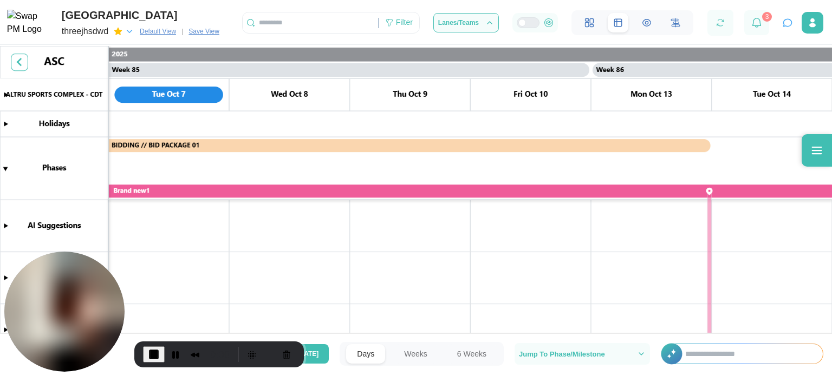
click at [133, 27] on icon "button" at bounding box center [130, 32] width 10 height 10
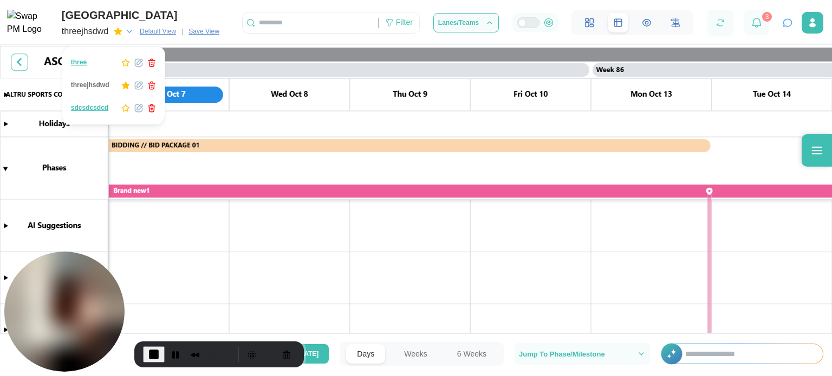
click at [124, 113] on div "sdcsdcsdcd" at bounding box center [113, 108] width 99 height 17
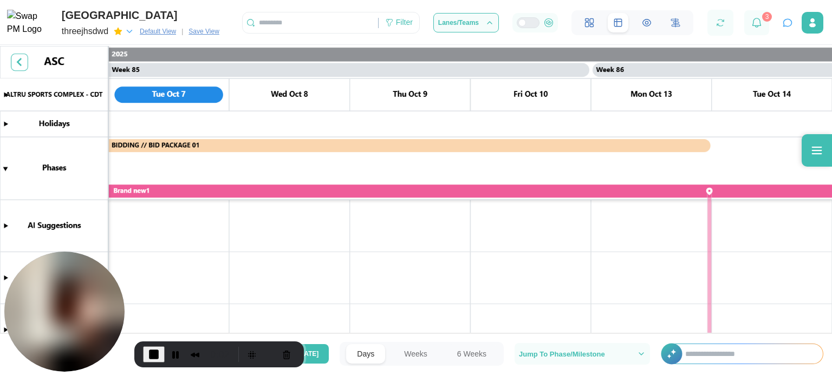
click at [132, 31] on icon "button" at bounding box center [130, 32] width 10 height 10
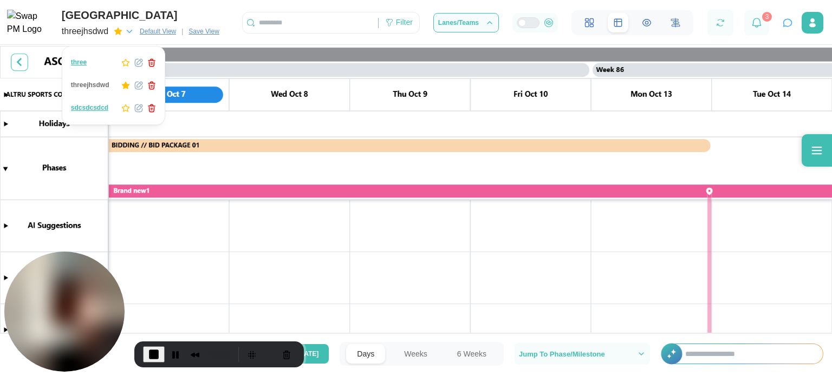
click at [123, 109] on icon "button" at bounding box center [125, 108] width 9 height 9
click at [137, 108] on icon "button" at bounding box center [139, 107] width 5 height 5
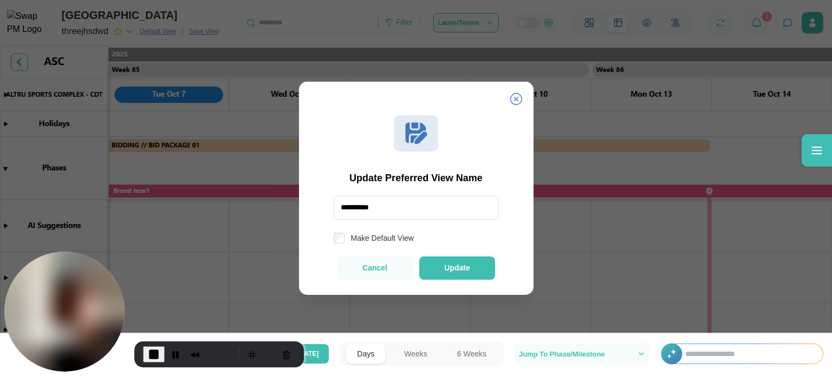
click at [426, 265] on button "Update" at bounding box center [457, 268] width 76 height 23
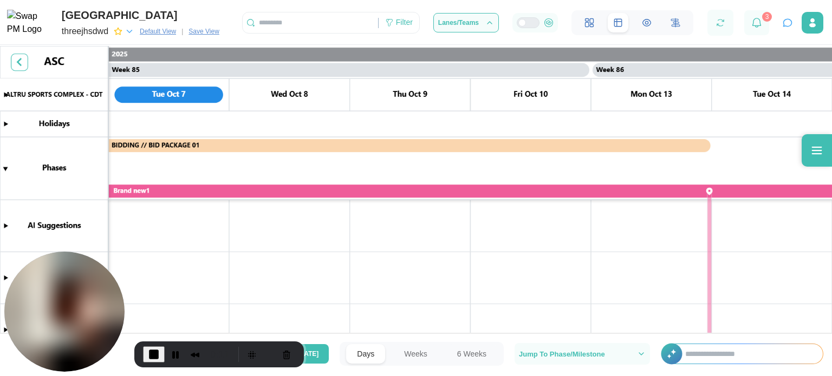
click at [134, 29] on icon "button" at bounding box center [130, 32] width 10 height 10
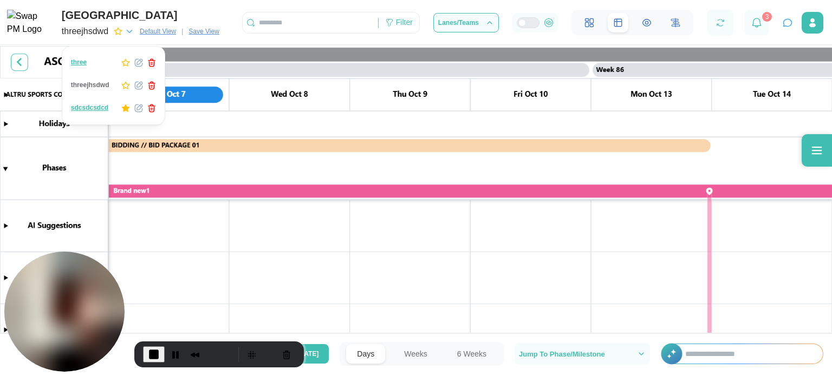
click at [134, 29] on icon "button" at bounding box center [130, 32] width 10 height 10
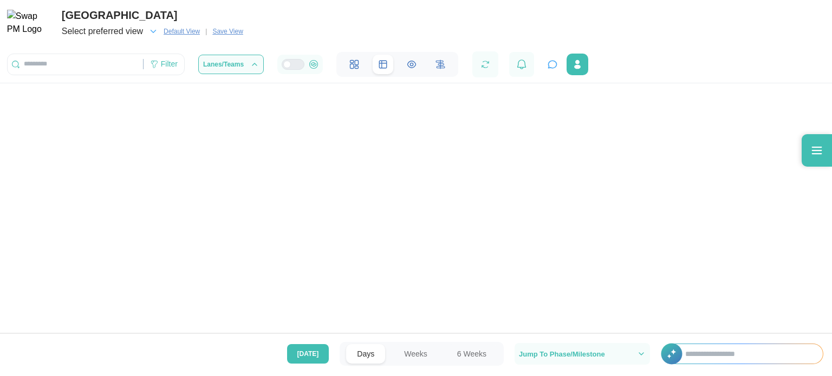
click at [154, 30] on icon "button" at bounding box center [153, 32] width 10 height 10
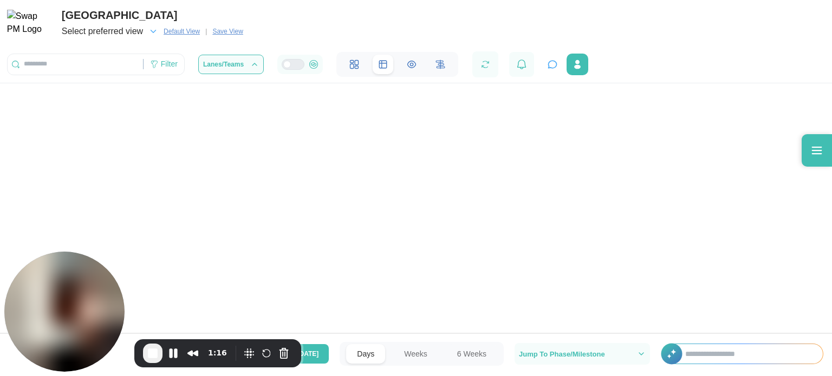
click at [154, 34] on icon "button" at bounding box center [153, 32] width 10 height 10
click at [154, 30] on icon "button" at bounding box center [153, 32] width 10 height 10
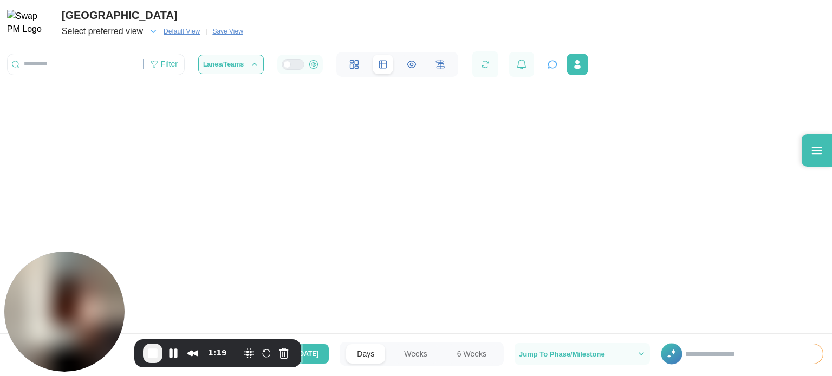
click at [154, 30] on icon "button" at bounding box center [153, 32] width 10 height 10
click at [154, 31] on icon "button" at bounding box center [153, 32] width 10 height 10
click at [130, 31] on span "Select preferred view" at bounding box center [102, 31] width 81 height 15
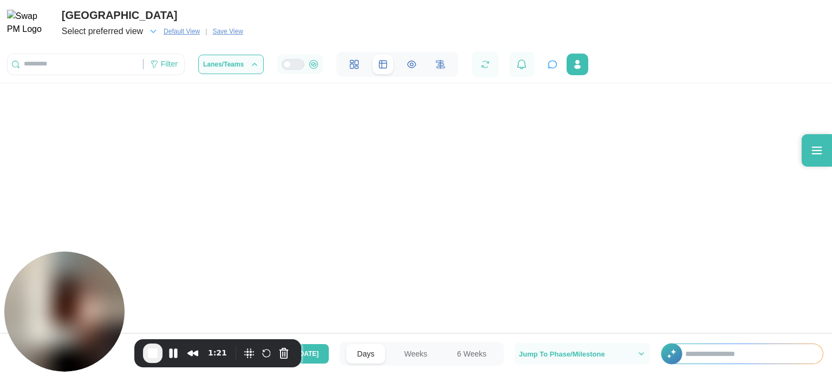
click at [130, 31] on span "Select preferred view" at bounding box center [102, 31] width 81 height 15
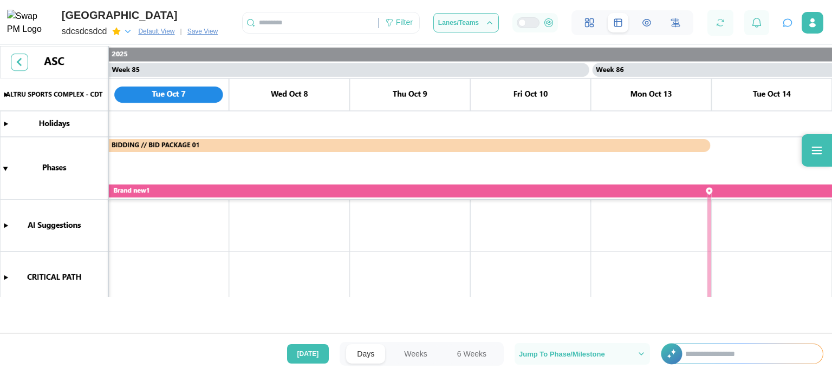
scroll to position [0, 50780]
click at [128, 31] on icon "button" at bounding box center [128, 32] width 10 height 10
click at [303, 25] on input "text" at bounding box center [310, 23] width 135 height 16
click at [406, 24] on div "Filter" at bounding box center [404, 23] width 17 height 12
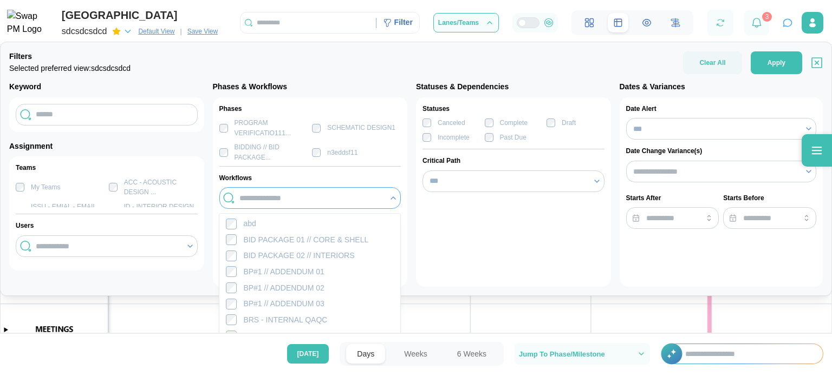
click at [367, 202] on input "search" at bounding box center [311, 198] width 144 height 9
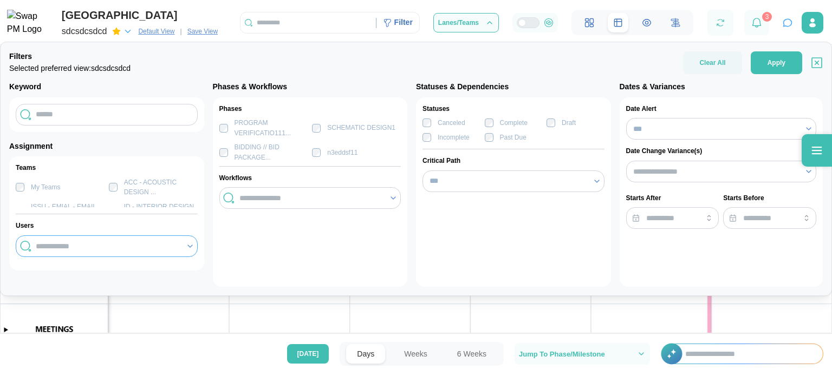
click at [178, 249] on input "search" at bounding box center [108, 246] width 144 height 9
click at [187, 245] on icon at bounding box center [190, 246] width 9 height 9
click at [165, 186] on div "ACC - ACOUSTIC DESIGN ..." at bounding box center [161, 188] width 74 height 20
click at [191, 245] on icon at bounding box center [190, 246] width 9 height 9
click at [189, 245] on icon at bounding box center [190, 246] width 9 height 9
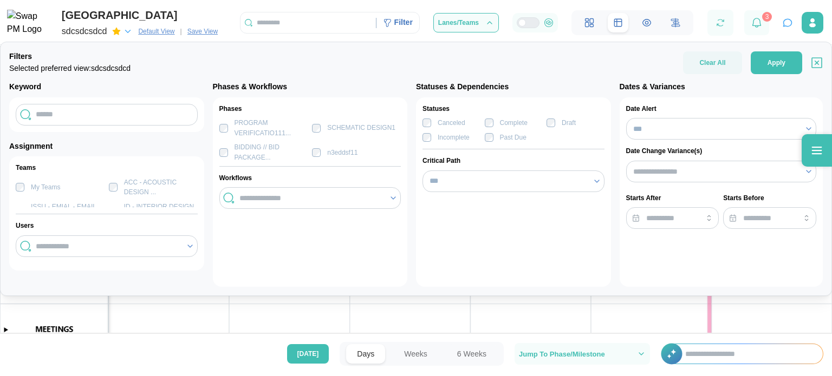
click at [189, 245] on icon at bounding box center [190, 246] width 9 height 9
click at [155, 189] on div "ACC - ACOUSTIC DESIGN ..." at bounding box center [161, 188] width 74 height 20
click at [106, 256] on div at bounding box center [107, 247] width 182 height 22
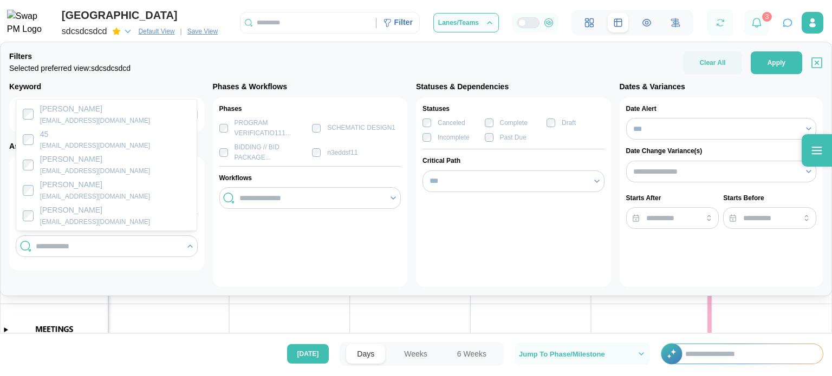
click at [250, 271] on div "Phases PROGRAM VERIFICATIO111... SCHEMATIC DESIGN1 BIDDING // BID PACKAGE... n3…" at bounding box center [310, 193] width 195 height 190
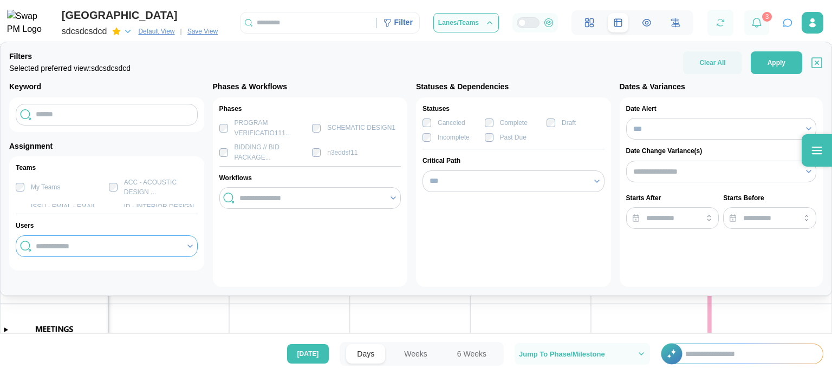
click at [68, 245] on input "search" at bounding box center [108, 246] width 144 height 9
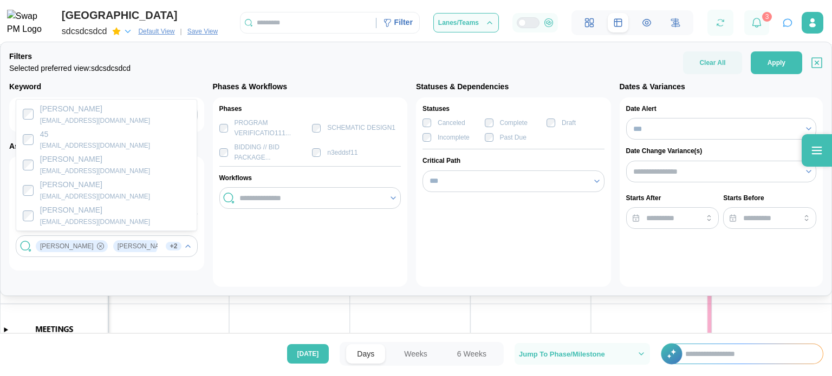
click at [184, 275] on div "Keyword Assignment Teams My Teams ACC - ACOUSTIC DESIGN ... ISSU - EMIAL - EMAI…" at bounding box center [106, 184] width 195 height 206
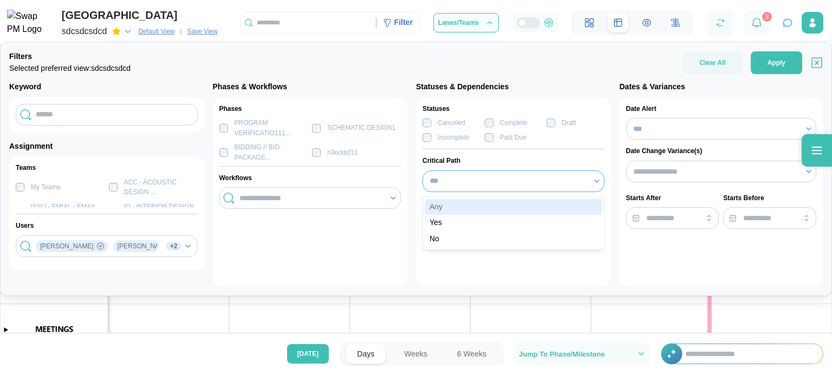
click at [458, 184] on input "***" at bounding box center [514, 182] width 182 height 22
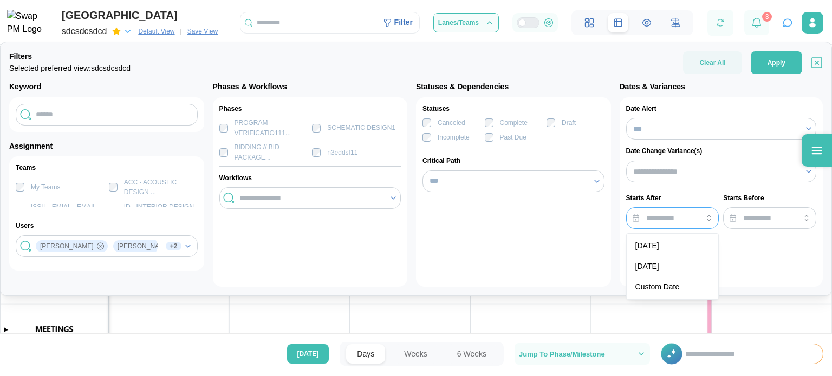
click at [693, 218] on input "search" at bounding box center [672, 218] width 93 height 22
click at [672, 214] on input "*****" at bounding box center [672, 218] width 93 height 22
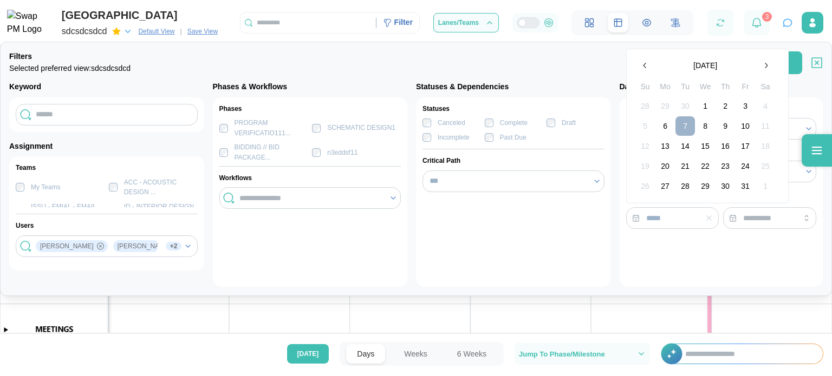
click at [696, 128] on button "8" at bounding box center [706, 126] width 20 height 20
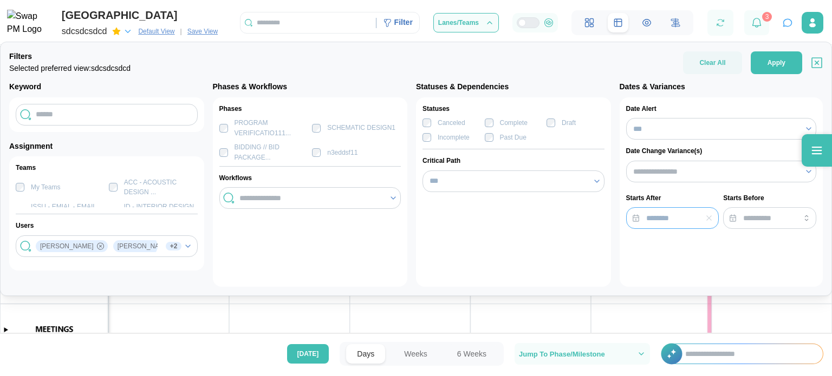
click at [676, 219] on input "********" at bounding box center [672, 218] width 93 height 22
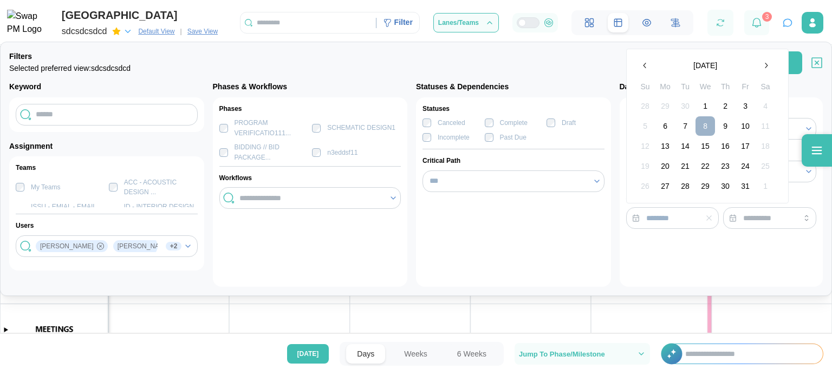
click at [716, 127] on td "9" at bounding box center [726, 126] width 20 height 20
click at [720, 129] on button "9" at bounding box center [726, 126] width 20 height 20
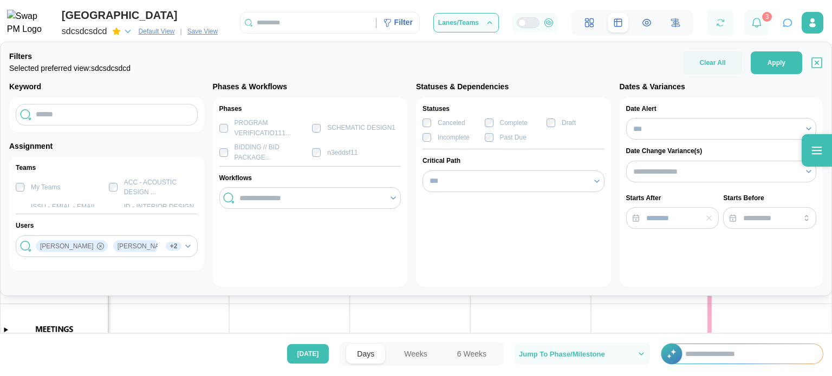
type input "**********"
click at [690, 217] on input "**********" at bounding box center [672, 218] width 93 height 22
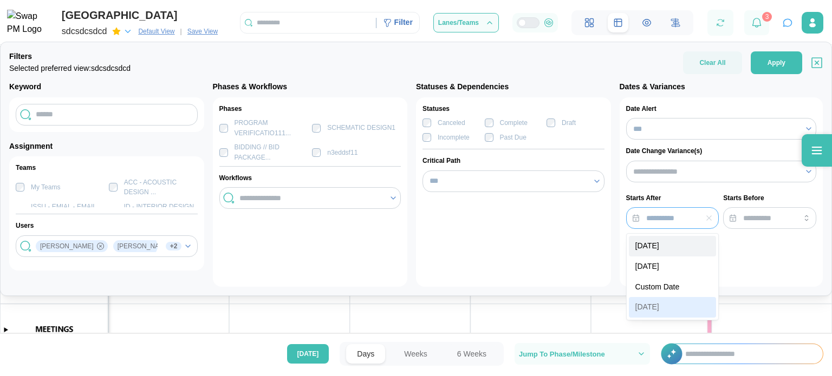
click at [668, 211] on input "**********" at bounding box center [672, 218] width 93 height 22
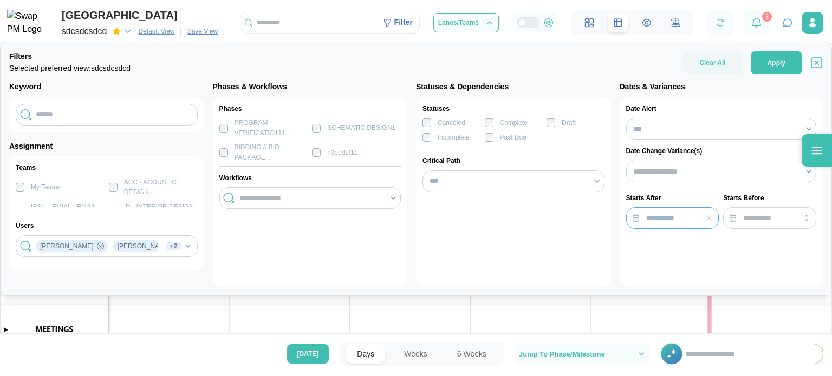
click at [667, 211] on input "**********" at bounding box center [672, 218] width 93 height 22
click at [750, 217] on input "search" at bounding box center [769, 218] width 93 height 22
click at [783, 216] on input "search" at bounding box center [769, 218] width 93 height 22
click at [778, 212] on input "search" at bounding box center [769, 218] width 93 height 22
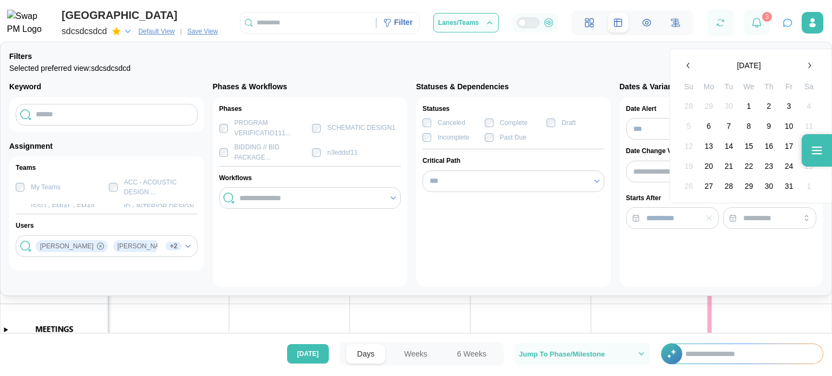
click at [732, 168] on button "21" at bounding box center [729, 167] width 20 height 20
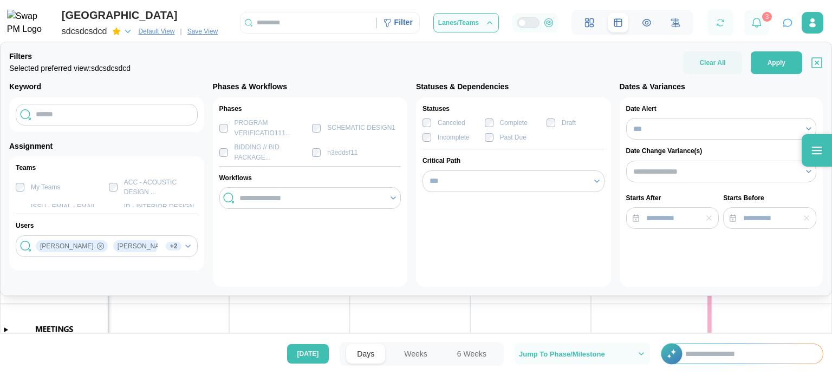
type input "**********"
click at [756, 225] on input "**********" at bounding box center [769, 218] width 93 height 22
click at [669, 285] on div "**********" at bounding box center [722, 193] width 204 height 190
click at [652, 217] on input "**********" at bounding box center [672, 218] width 93 height 22
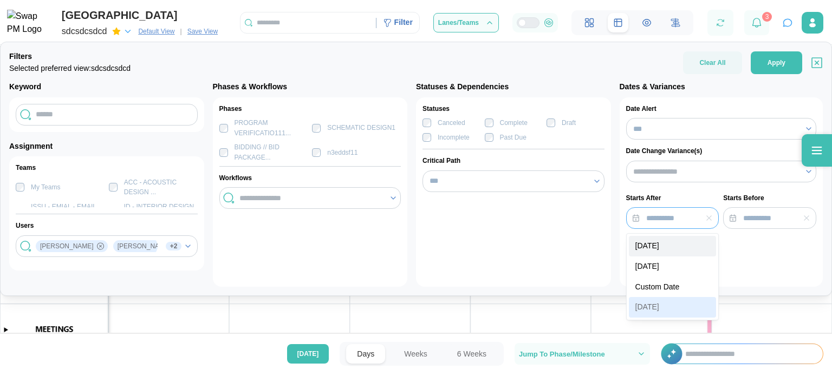
click at [666, 218] on input "**********" at bounding box center [672, 218] width 93 height 22
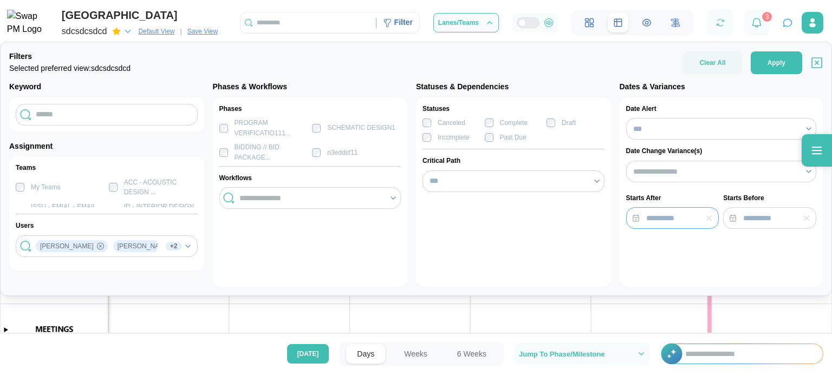
click at [666, 218] on input "**********" at bounding box center [672, 218] width 93 height 22
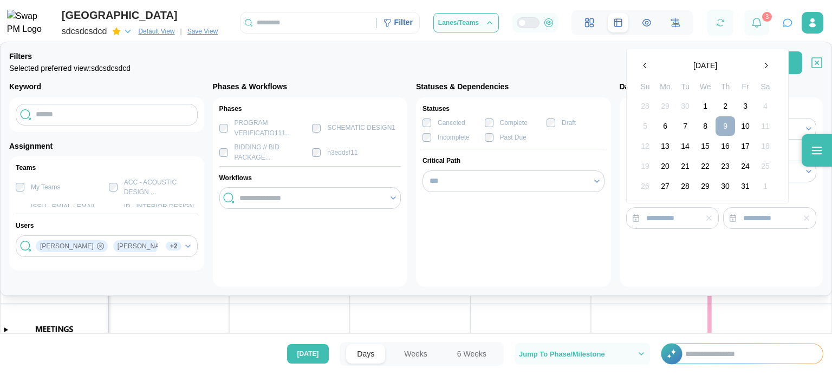
click at [675, 154] on td "14" at bounding box center [685, 147] width 20 height 20
click at [670, 148] on button "13" at bounding box center [665, 147] width 20 height 20
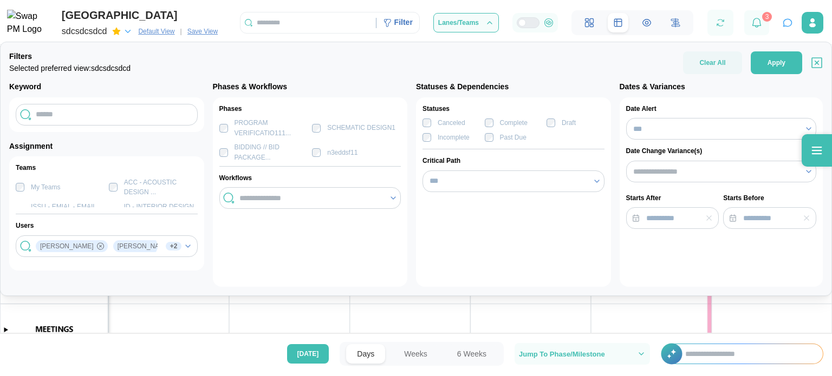
type input "**********"
click at [690, 216] on input "**********" at bounding box center [672, 218] width 93 height 22
click at [744, 223] on input "**********" at bounding box center [769, 218] width 93 height 22
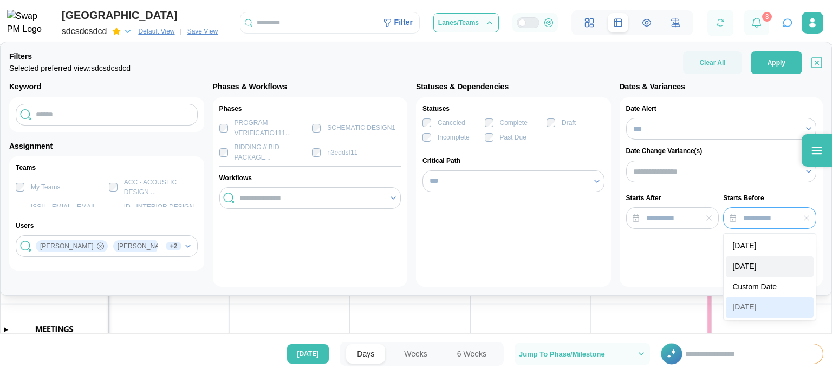
type input "********"
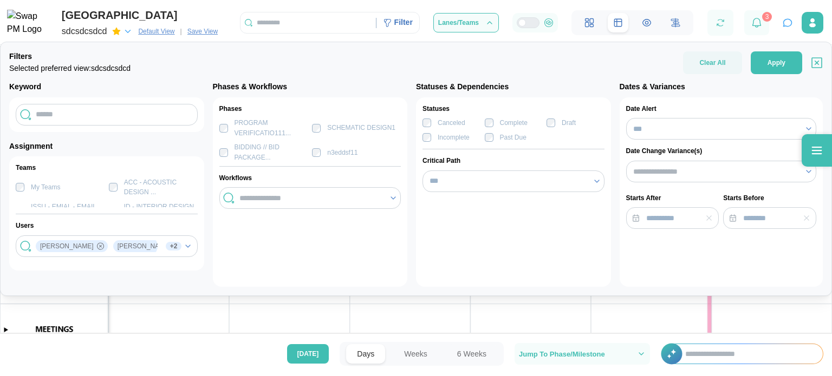
click at [680, 251] on div "**********" at bounding box center [722, 193] width 204 height 190
click at [782, 68] on span "Apply" at bounding box center [777, 63] width 18 height 22
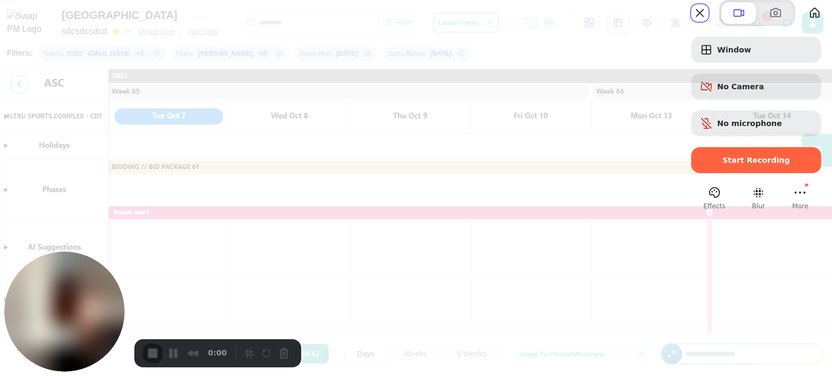
scroll to position [0, 0]
click at [612, 189] on div at bounding box center [416, 188] width 832 height 376
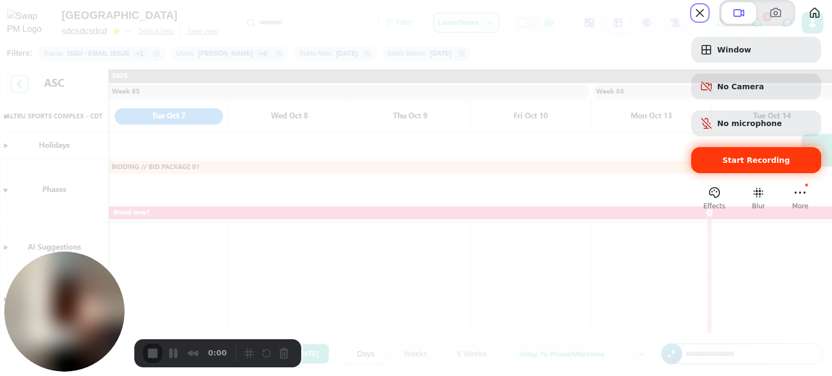
click at [730, 173] on div "Start Recording" at bounding box center [756, 160] width 130 height 26
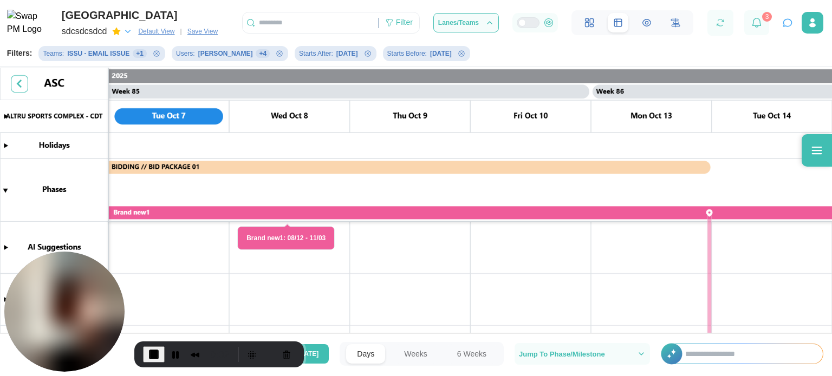
click at [191, 30] on span "Save View" at bounding box center [202, 31] width 30 height 11
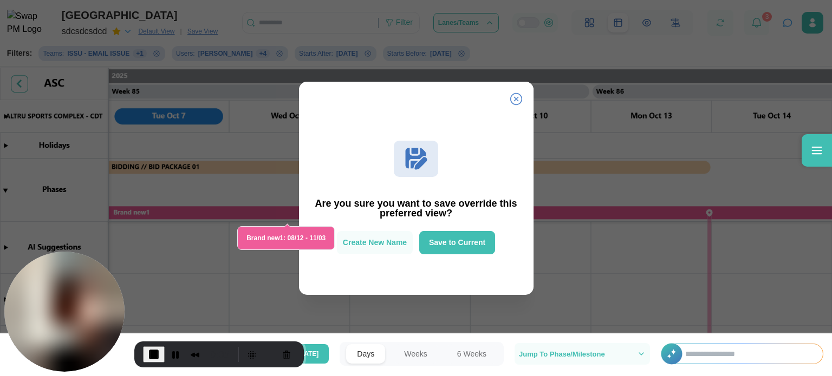
click at [342, 268] on div "Are you sure you want to save override this preferred view? Create New Name Sav…" at bounding box center [416, 201] width 235 height 190
click at [247, 262] on div at bounding box center [416, 188] width 832 height 376
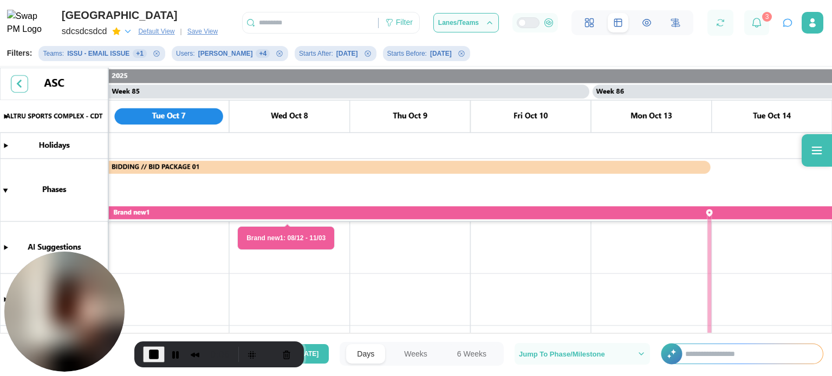
click at [304, 190] on canvas at bounding box center [416, 202] width 832 height 268
click at [192, 35] on span "Save View" at bounding box center [202, 31] width 30 height 11
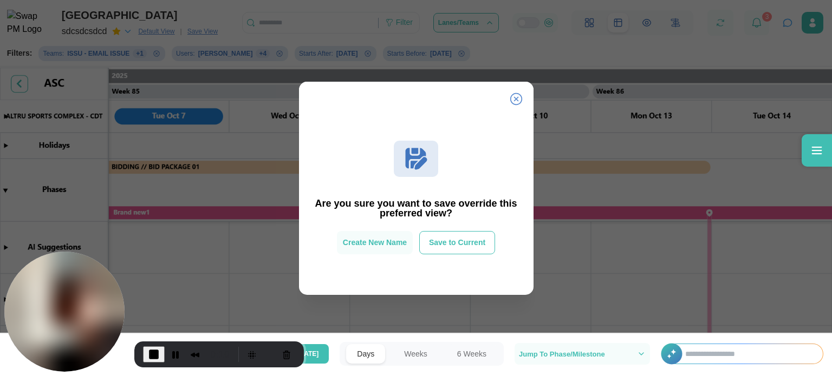
click at [464, 249] on button "Save to Current" at bounding box center [457, 242] width 76 height 23
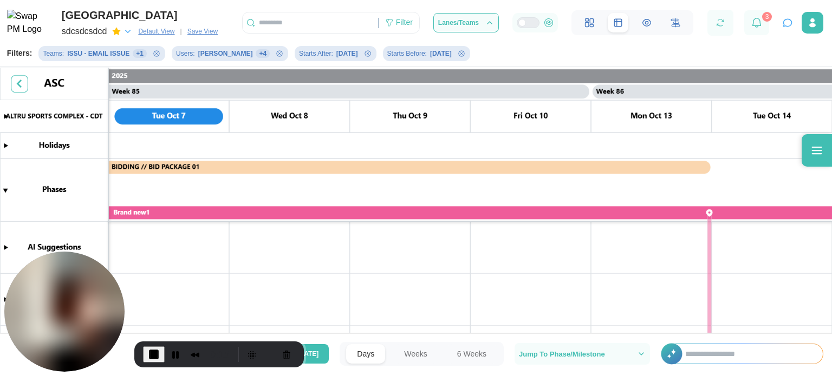
click at [128, 34] on icon "button" at bounding box center [128, 32] width 10 height 10
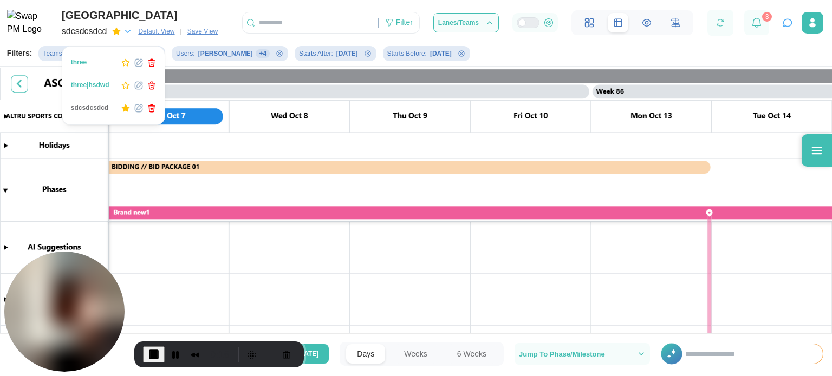
drag, startPoint x: 95, startPoint y: 86, endPoint x: 113, endPoint y: 103, distance: 24.5
click at [94, 87] on span "threejhsdwd" at bounding box center [90, 86] width 38 height 8
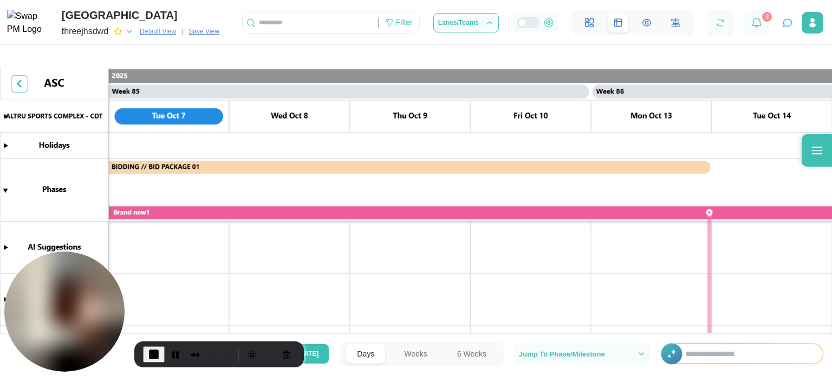
click at [132, 36] on icon "button" at bounding box center [130, 32] width 10 height 10
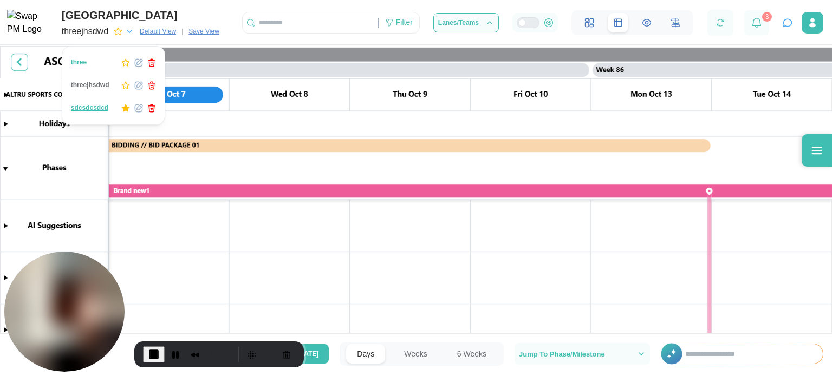
scroll to position [0, 50780]
click at [97, 106] on span "sdcsdcsdcd" at bounding box center [90, 109] width 38 height 8
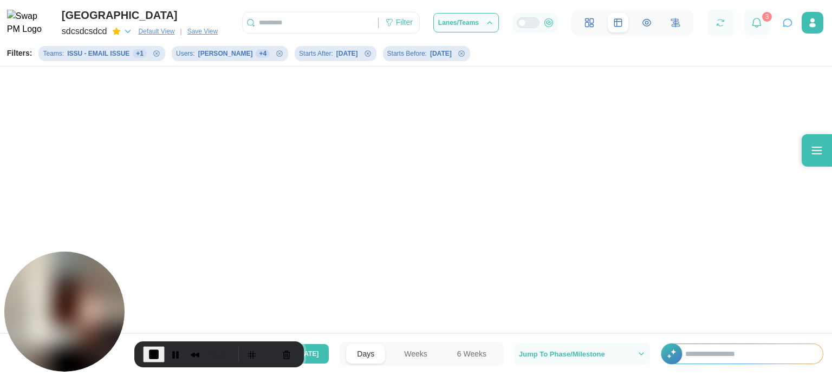
click at [205, 55] on div "[PERSON_NAME]" at bounding box center [225, 54] width 55 height 10
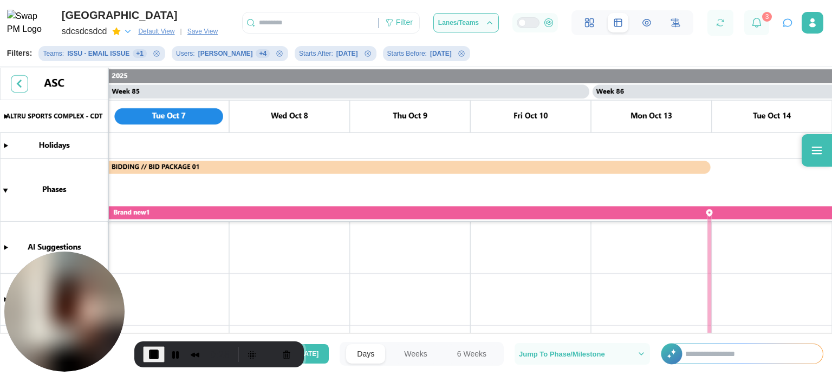
click at [458, 55] on icon "Remove Starts Before filter" at bounding box center [461, 53] width 6 height 6
click at [469, 23] on span "Lanes/Teams" at bounding box center [458, 23] width 41 height 7
click at [408, 26] on div "Filter" at bounding box center [404, 23] width 17 height 12
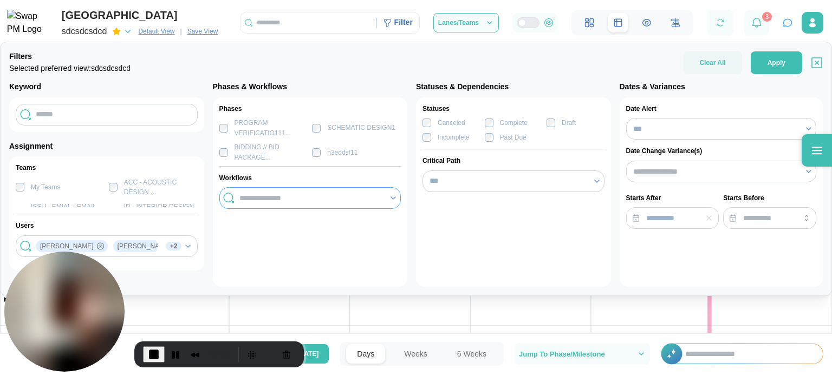
click at [294, 194] on input "search" at bounding box center [311, 198] width 144 height 9
click at [711, 62] on span "Clear All" at bounding box center [712, 62] width 26 height 23
click at [711, 61] on span "Clear All" at bounding box center [712, 62] width 26 height 23
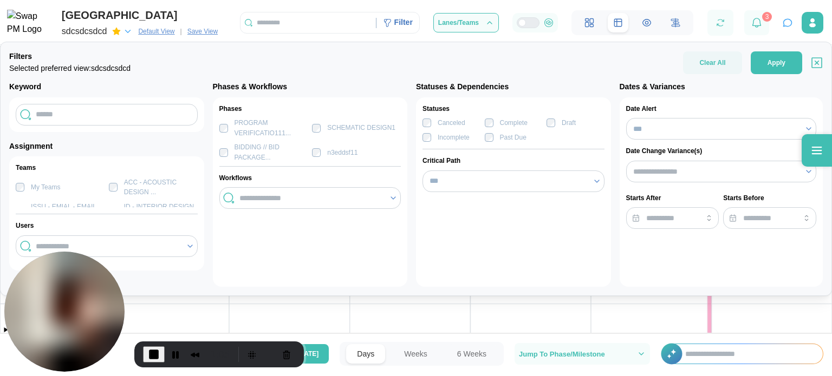
click at [493, 119] on label "Complete" at bounding box center [510, 123] width 34 height 10
click at [542, 123] on div "Complete" at bounding box center [514, 123] width 58 height 10
click at [696, 125] on input "***" at bounding box center [721, 129] width 191 height 22
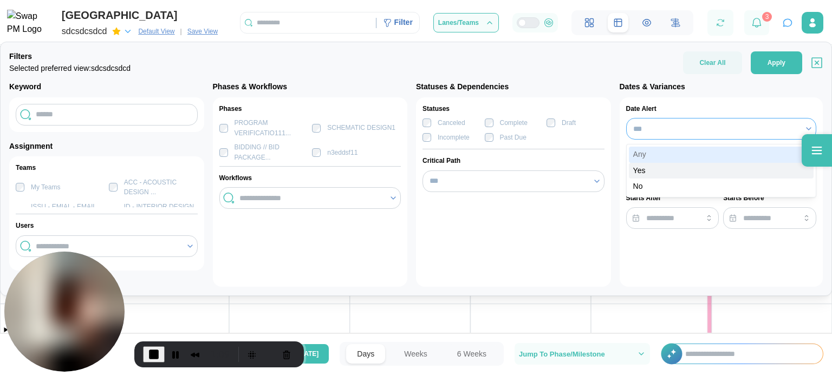
type input "***"
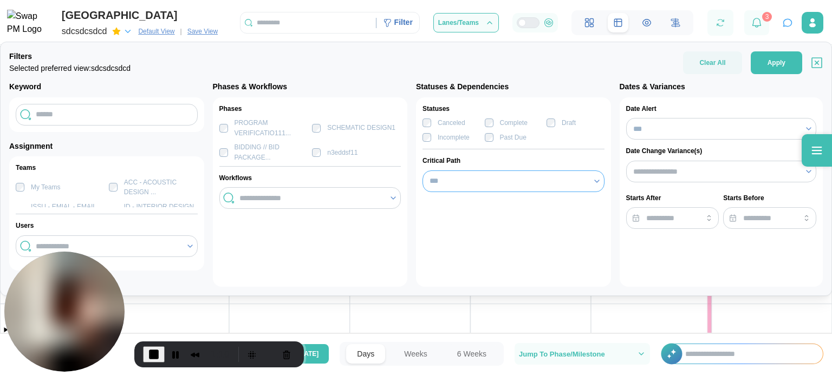
click at [540, 179] on input "***" at bounding box center [514, 182] width 182 height 22
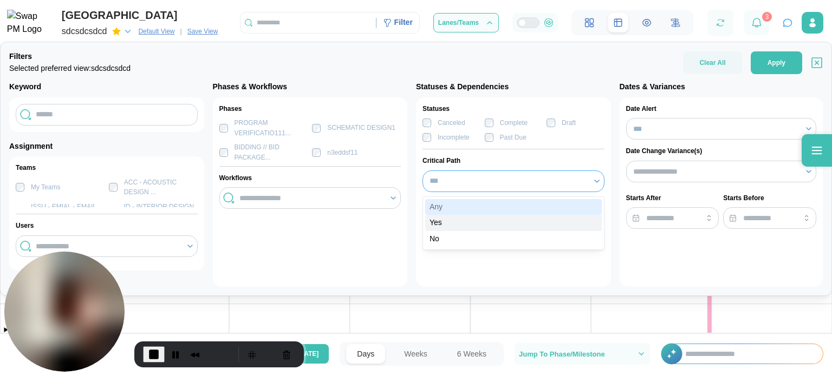
type input "***"
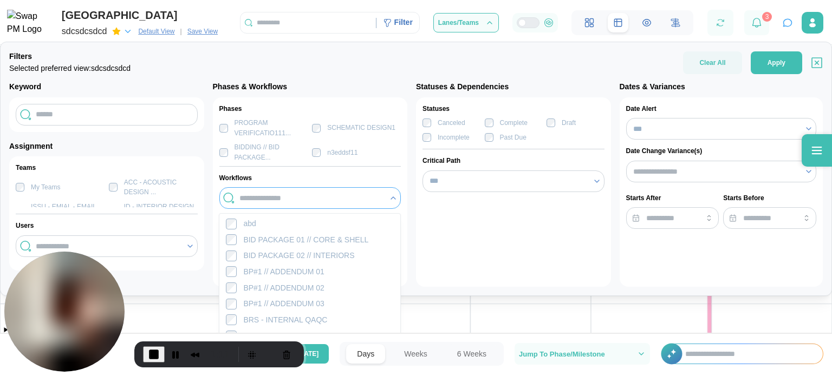
click at [296, 192] on div at bounding box center [310, 198] width 146 height 18
click at [293, 168] on div "Phases PROGRAM VERIFICATIO111... SCHEMATIC DESIGN1 BIDDING // BID PACKAGE... n3…" at bounding box center [310, 193] width 195 height 190
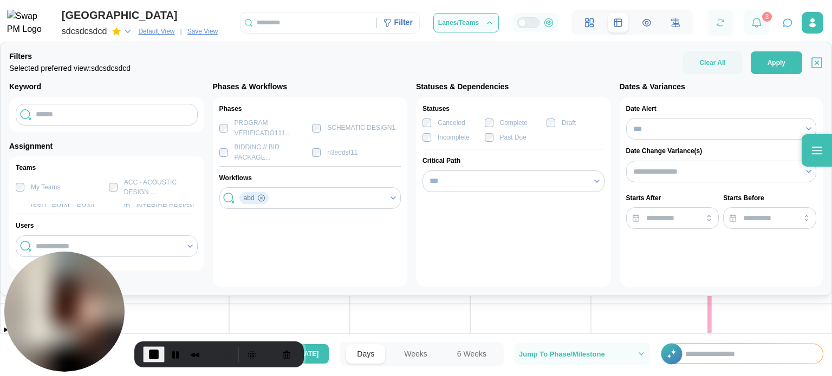
click at [118, 186] on label "ACC - ACOUSTIC DESIGN ..." at bounding box center [158, 188] width 80 height 20
click at [93, 238] on div at bounding box center [106, 246] width 146 height 18
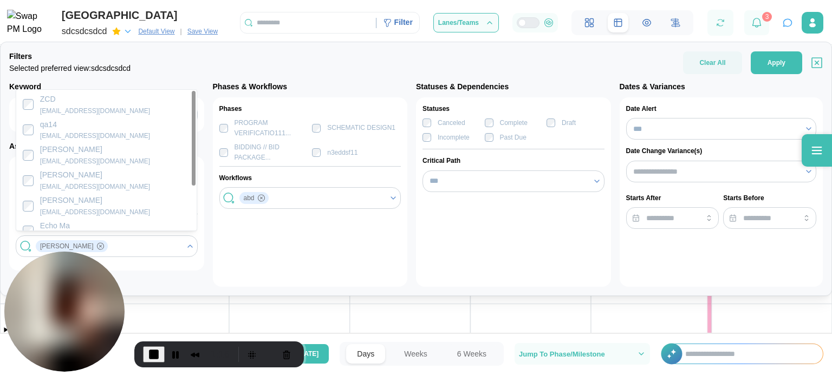
click at [373, 237] on div "Phases PROGRAM VERIFICATIO111... SCHEMATIC DESIGN1 BIDDING // BID PACKAGE... n3…" at bounding box center [310, 193] width 195 height 190
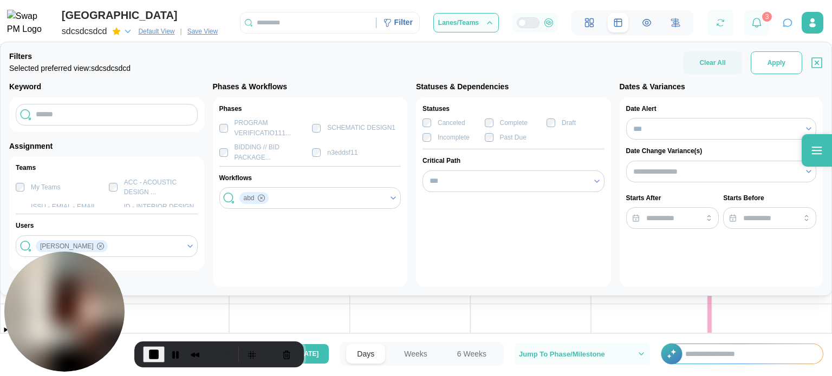
click at [782, 57] on span "Apply" at bounding box center [777, 63] width 18 height 22
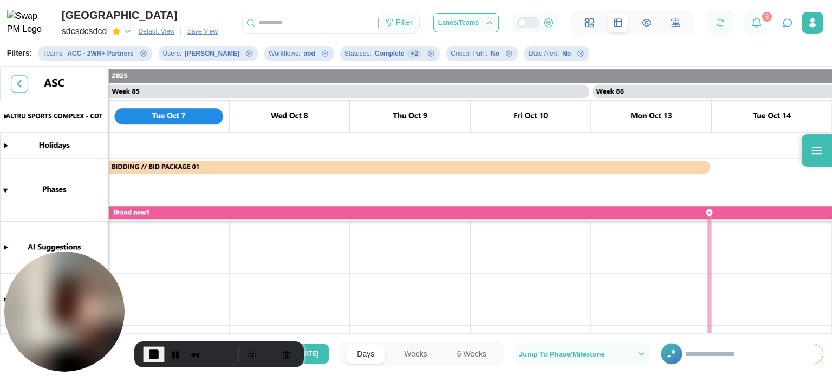
click at [405, 24] on div "Filter" at bounding box center [404, 23] width 17 height 12
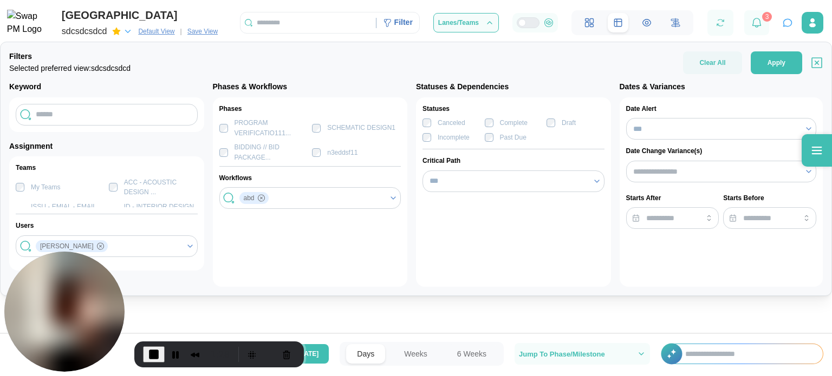
click at [215, 8] on div "[GEOGRAPHIC_DATA]" at bounding box center [142, 15] width 160 height 17
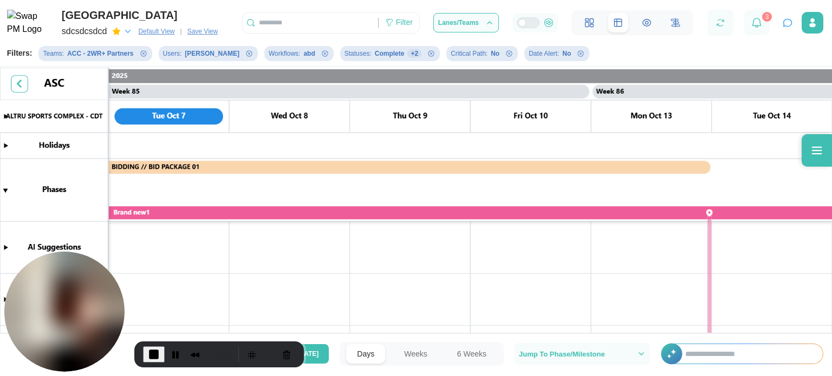
scroll to position [0, 0]
click at [407, 55] on div "+ 2" at bounding box center [414, 53] width 14 height 9
click at [154, 357] on span "End Recording" at bounding box center [153, 354] width 13 height 13
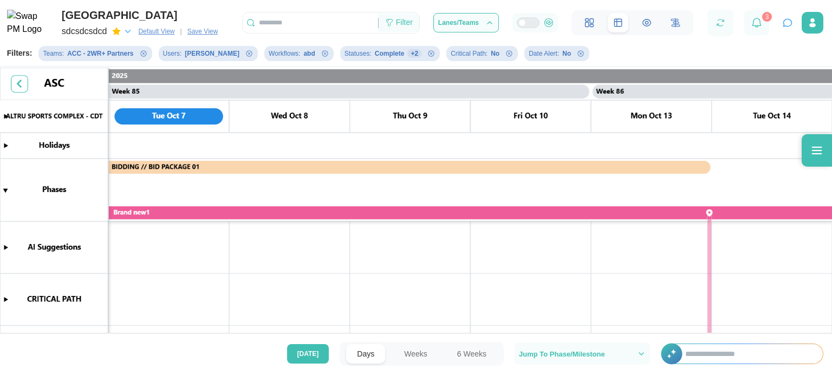
click at [419, 25] on div "Filter" at bounding box center [399, 23] width 41 height 18
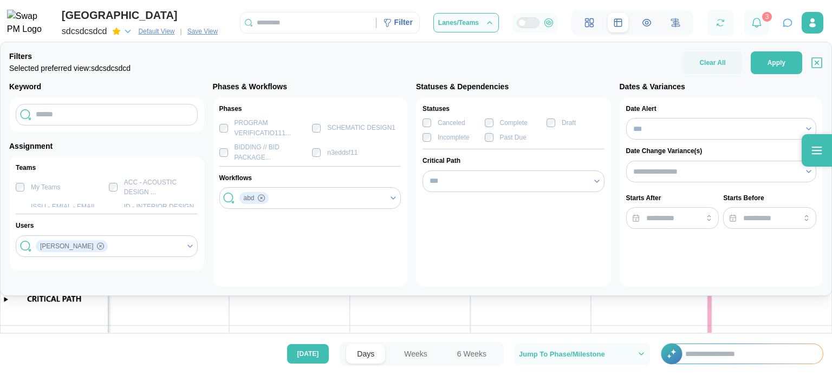
click at [219, 132] on div "PROGRAM VERIFICATIO111..." at bounding box center [263, 128] width 89 height 20
click at [271, 198] on div "abd" at bounding box center [310, 198] width 146 height 18
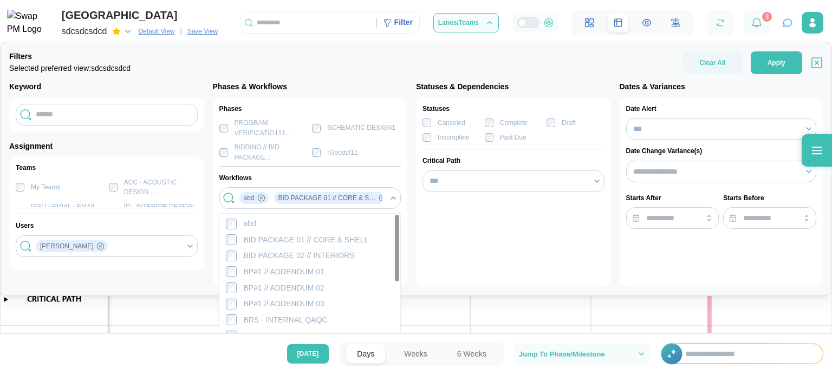
click at [462, 232] on div "Statuses Canceled Complete Draft Incomplete Past Due Critical Path ***" at bounding box center [513, 193] width 195 height 190
click at [451, 209] on div "Statuses Canceled Complete Draft Incomplete Past Due Critical Path ***" at bounding box center [513, 193] width 195 height 190
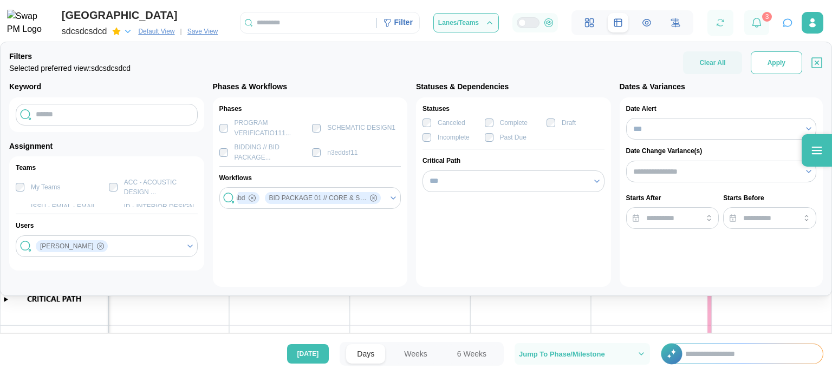
click at [765, 61] on button "Apply" at bounding box center [776, 62] width 51 height 23
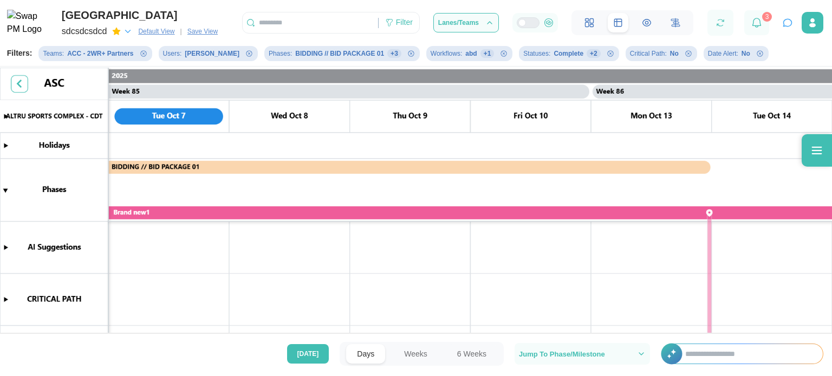
scroll to position [0, 0]
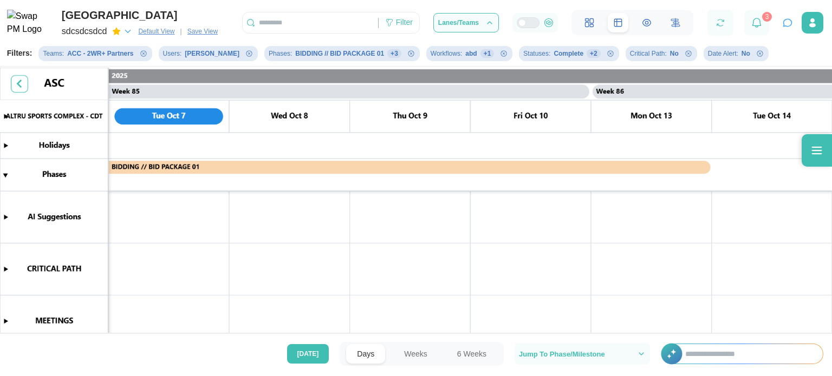
click at [607, 54] on icon "Remove Statuses filter" at bounding box center [610, 53] width 6 height 6
click at [579, 55] on icon "Remove Critical Path filter" at bounding box center [582, 53] width 6 height 6
click at [403, 23] on div "Filter" at bounding box center [404, 23] width 17 height 12
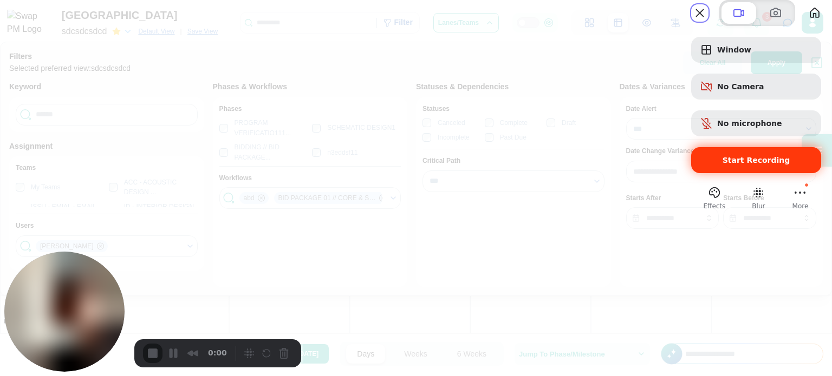
click at [751, 165] on span "Start Recording" at bounding box center [757, 160] width 68 height 9
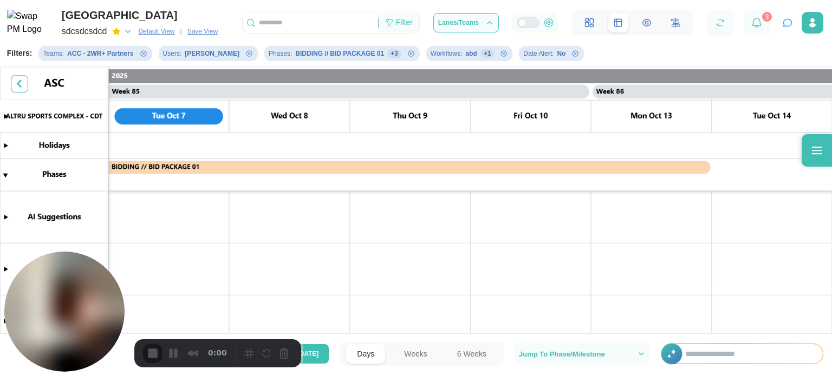
click at [401, 19] on div "Filter" at bounding box center [404, 23] width 17 height 12
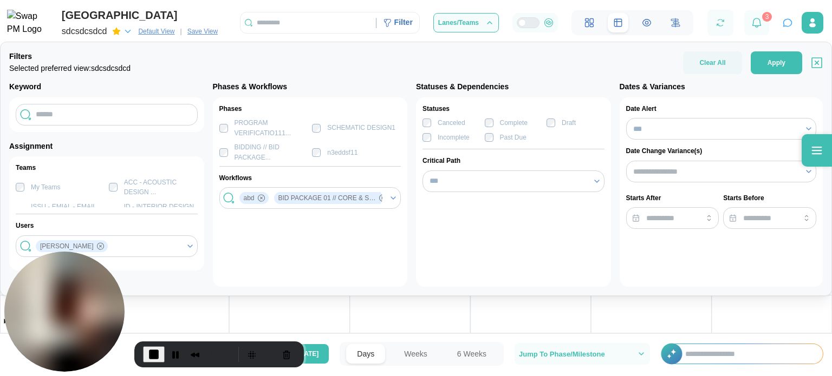
click at [431, 167] on div "Statuses Canceled Complete Draft Incomplete Past Due Critical Path ***" at bounding box center [513, 193] width 195 height 190
click at [432, 171] on input "***" at bounding box center [514, 182] width 182 height 22
click at [485, 151] on div "Statuses Canceled Complete Draft Incomplete Past Due Critical Path ***" at bounding box center [513, 193] width 195 height 190
click at [796, 62] on button "Apply" at bounding box center [776, 62] width 51 height 23
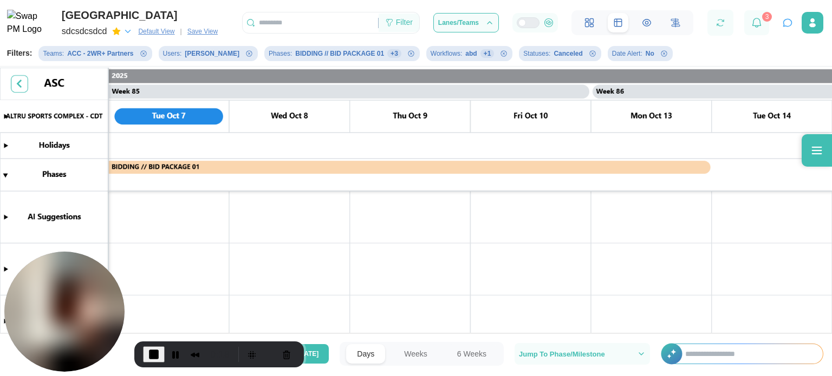
click at [405, 25] on div "Filter" at bounding box center [404, 23] width 17 height 12
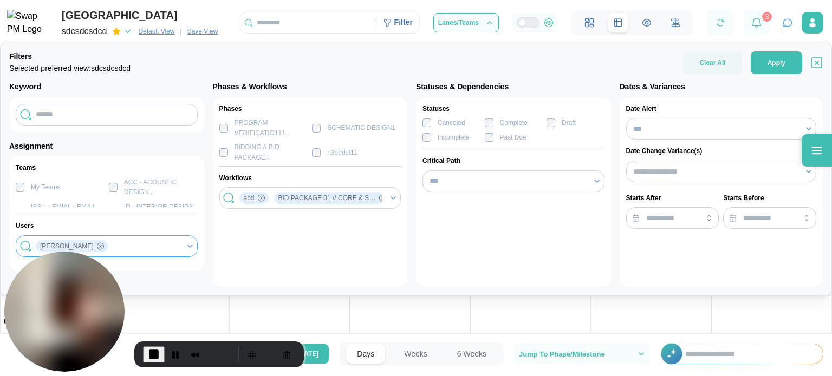
click at [116, 244] on div "[PERSON_NAME]" at bounding box center [106, 246] width 146 height 18
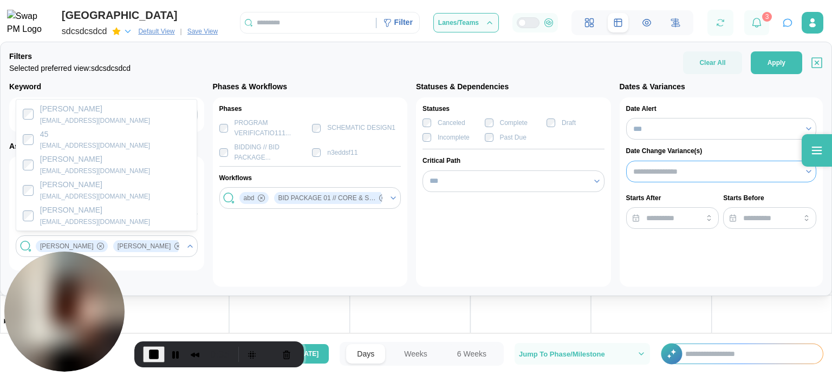
click at [672, 173] on input "search" at bounding box center [715, 171] width 165 height 9
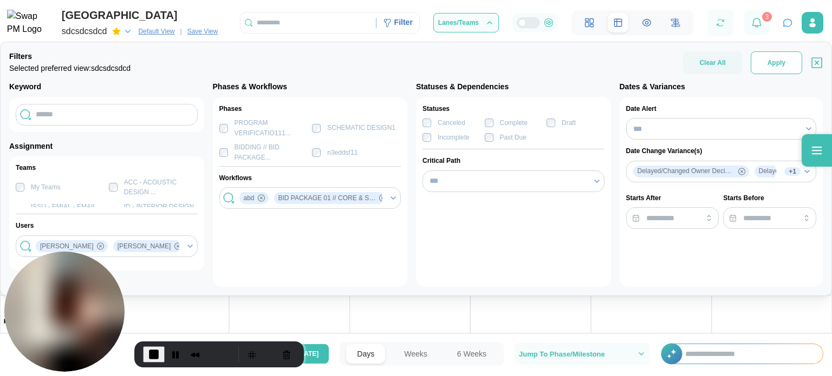
click at [768, 64] on button "Apply" at bounding box center [776, 62] width 51 height 23
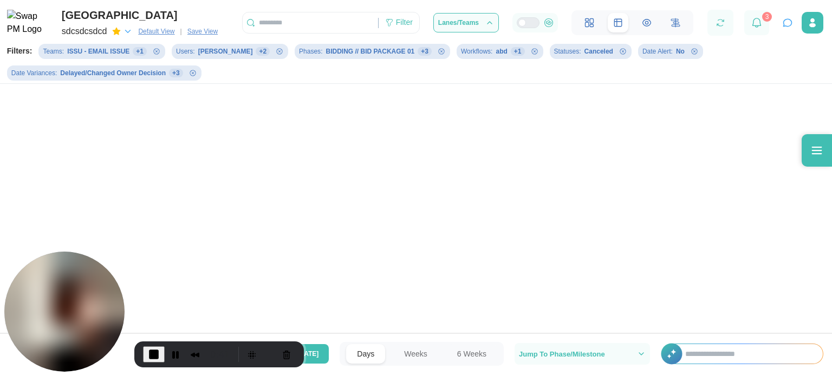
scroll to position [0, 50780]
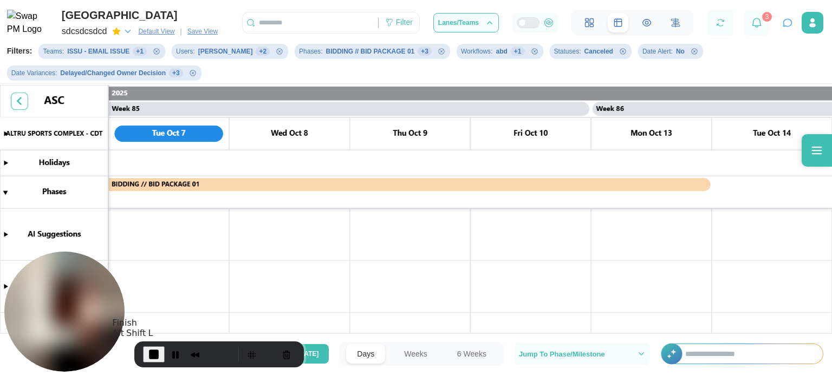
click at [157, 361] on button "End Recording" at bounding box center [154, 355] width 22 height 16
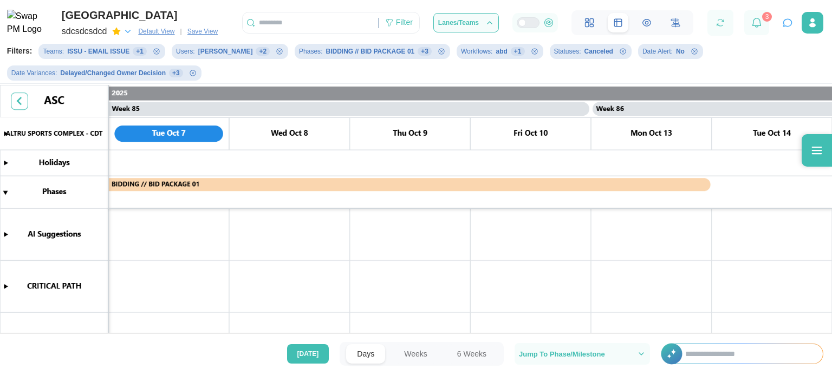
scroll to position [0, 0]
click at [399, 20] on div "Filter" at bounding box center [404, 23] width 17 height 12
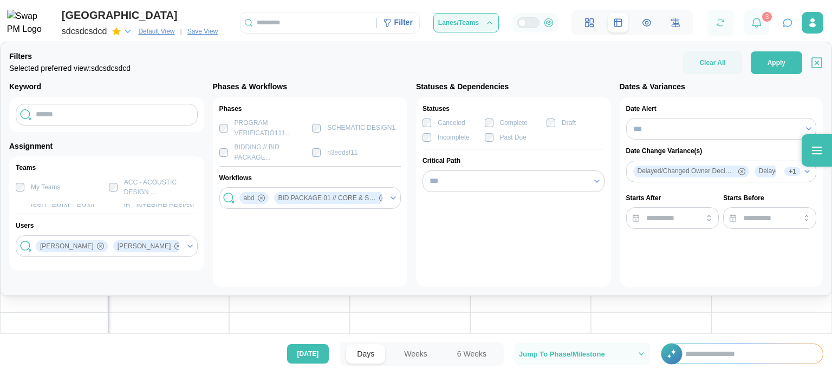
click at [139, 31] on span "Default View" at bounding box center [156, 31] width 36 height 11
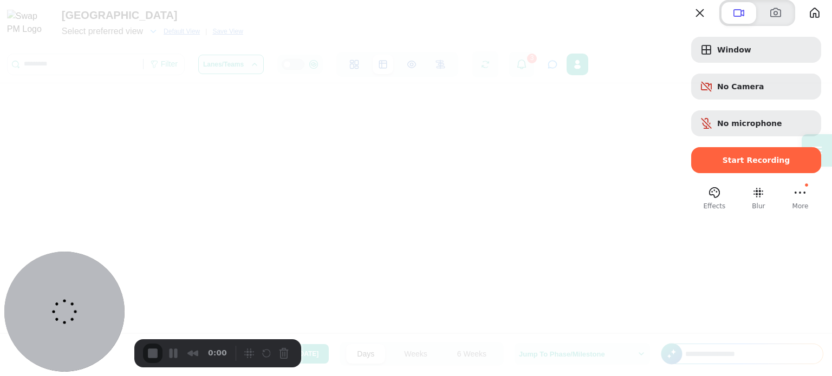
scroll to position [0, 50780]
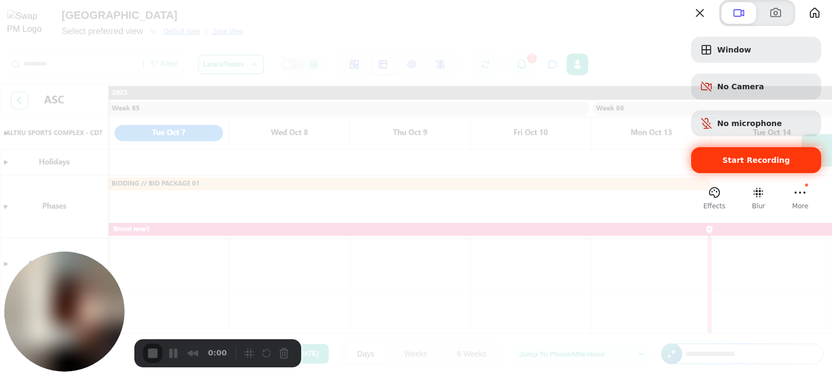
click at [766, 173] on div "Start Recording" at bounding box center [756, 160] width 130 height 26
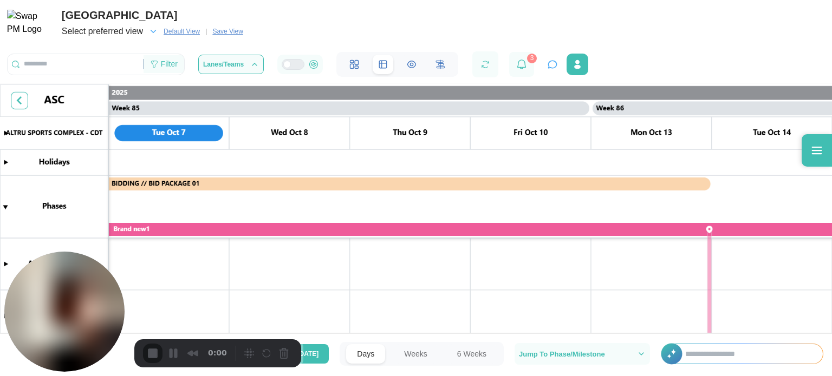
click at [172, 68] on div "Filter" at bounding box center [169, 65] width 17 height 12
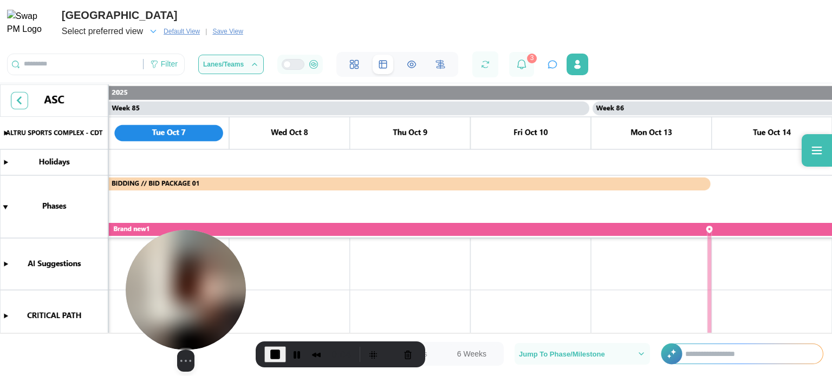
drag, startPoint x: 81, startPoint y: 267, endPoint x: 202, endPoint y: 293, distance: 124.1
click at [202, 293] on img at bounding box center [186, 290] width 120 height 120
click at [203, 293] on img at bounding box center [186, 290] width 120 height 120
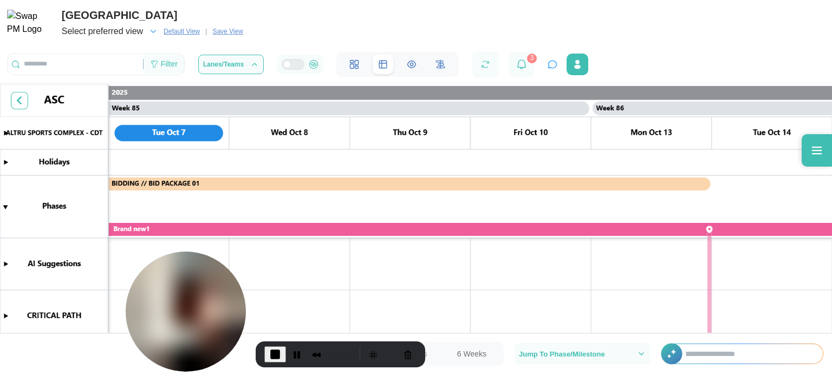
click at [169, 59] on div "Filter" at bounding box center [169, 65] width 17 height 12
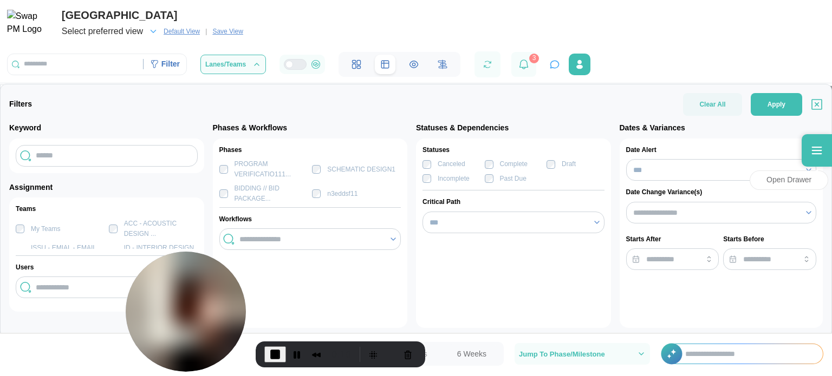
click at [815, 147] on icon at bounding box center [817, 151] width 10 height 8
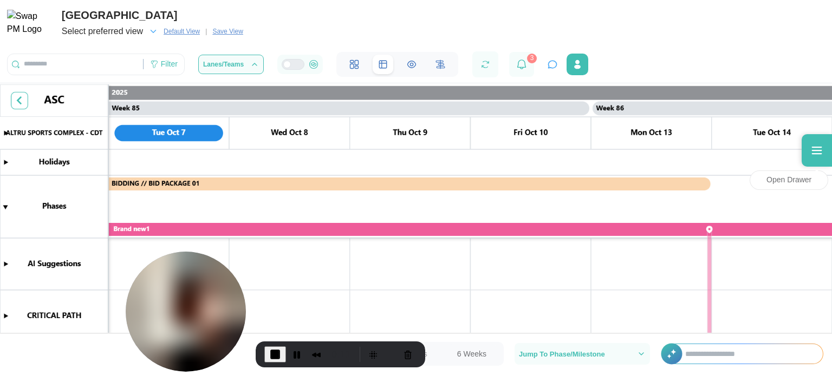
click at [815, 147] on icon at bounding box center [817, 151] width 10 height 8
click at [175, 63] on div "Filter" at bounding box center [169, 65] width 17 height 12
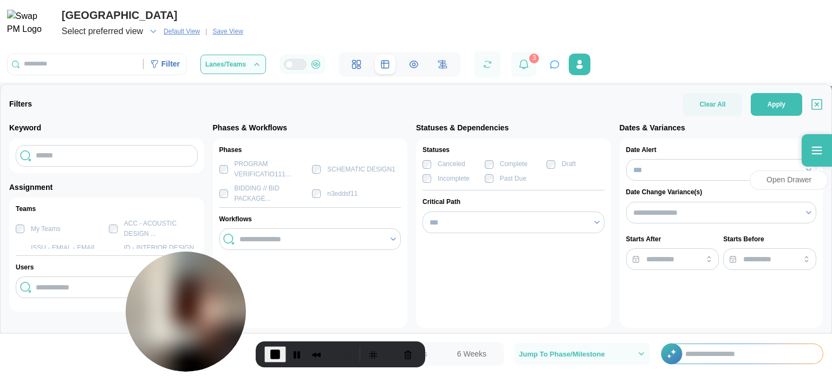
click at [819, 149] on icon at bounding box center [816, 150] width 13 height 13
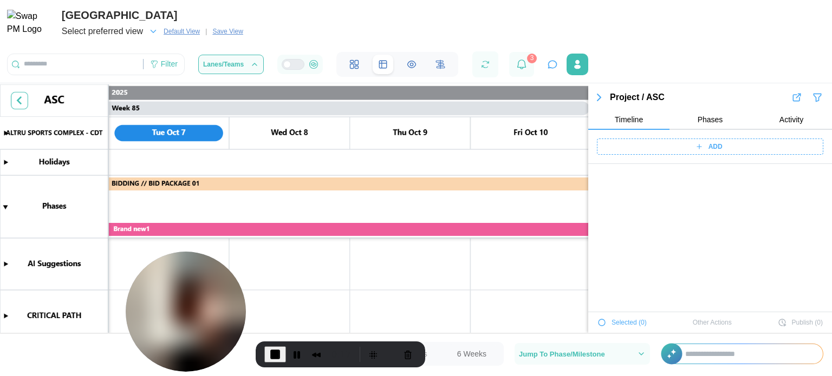
scroll to position [40243, 0]
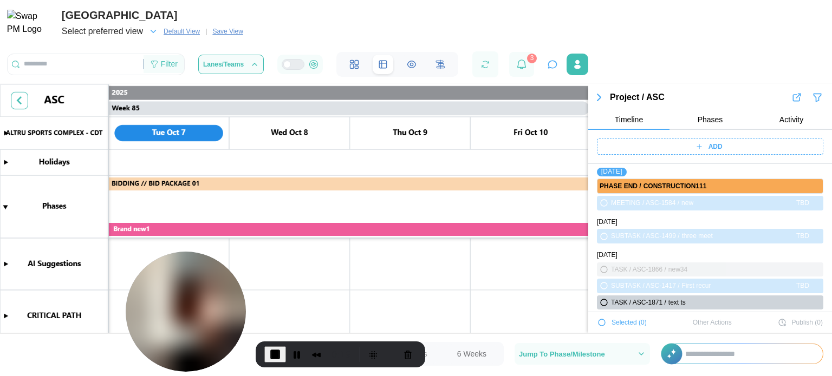
click at [166, 73] on div "Filter" at bounding box center [164, 64] width 41 height 18
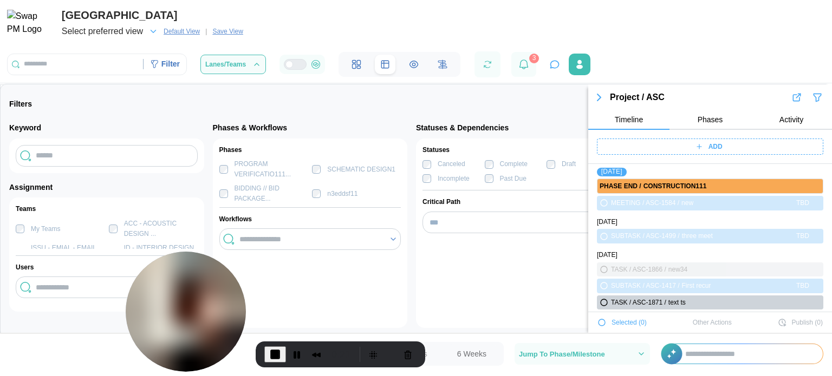
click at [603, 98] on icon "button" at bounding box center [599, 97] width 13 height 13
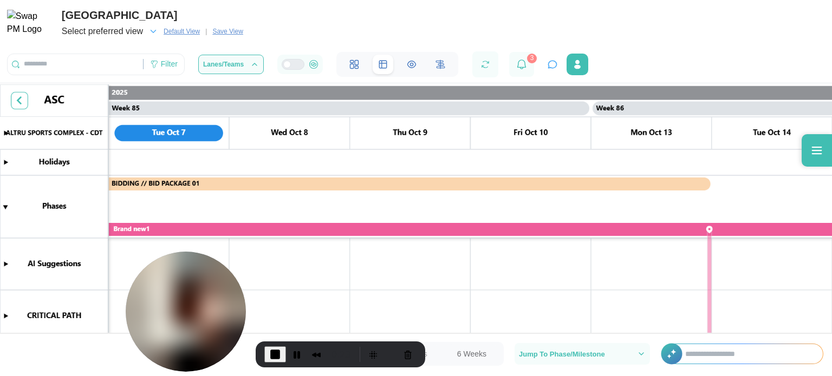
click at [167, 54] on div "Filter Lanes/Teams" at bounding box center [234, 64] width 454 height 25
click at [167, 58] on div "Filter" at bounding box center [164, 64] width 41 height 18
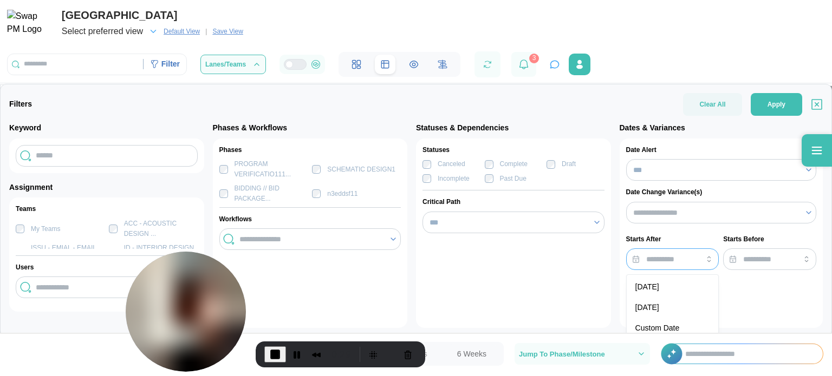
click at [671, 252] on input "search" at bounding box center [672, 260] width 93 height 22
click at [693, 215] on input "search" at bounding box center [715, 213] width 165 height 9
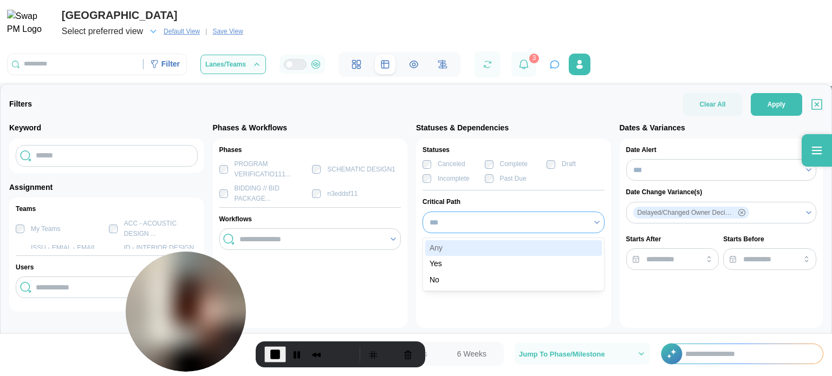
click at [479, 229] on input "***" at bounding box center [514, 223] width 182 height 22
type input "***"
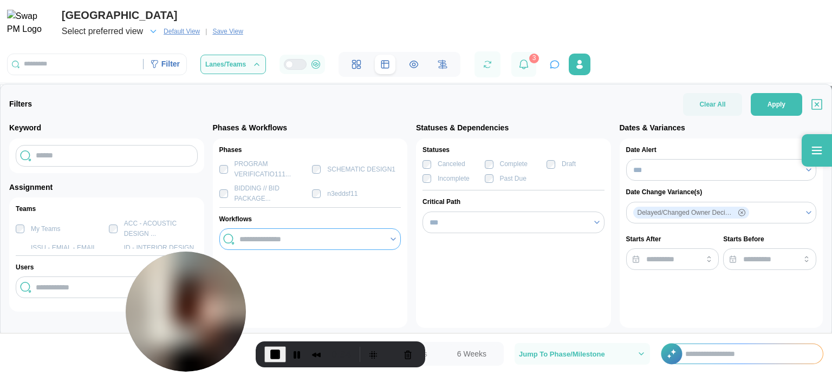
click at [338, 240] on input "search" at bounding box center [311, 239] width 144 height 9
click at [121, 289] on input "search" at bounding box center [108, 287] width 144 height 9
click at [120, 288] on input "search" at bounding box center [108, 287] width 144 height 9
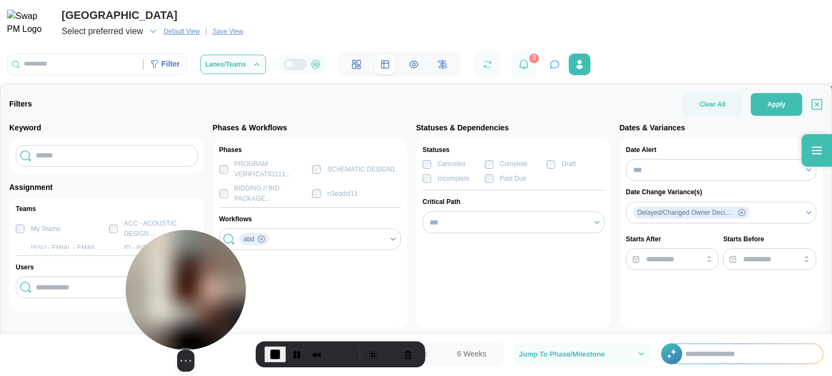
click at [135, 179] on body "ALTRU SPORTS COMPLEX Select preferred view Default View | Save View Filter Filt…" at bounding box center [416, 188] width 832 height 376
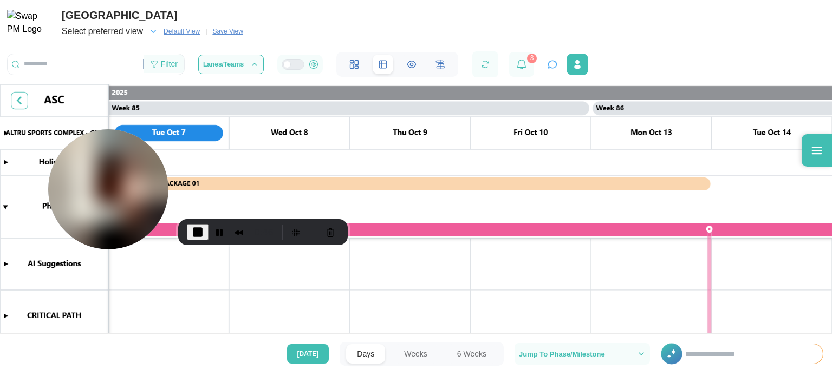
click at [177, 67] on div "Filter" at bounding box center [169, 65] width 17 height 12
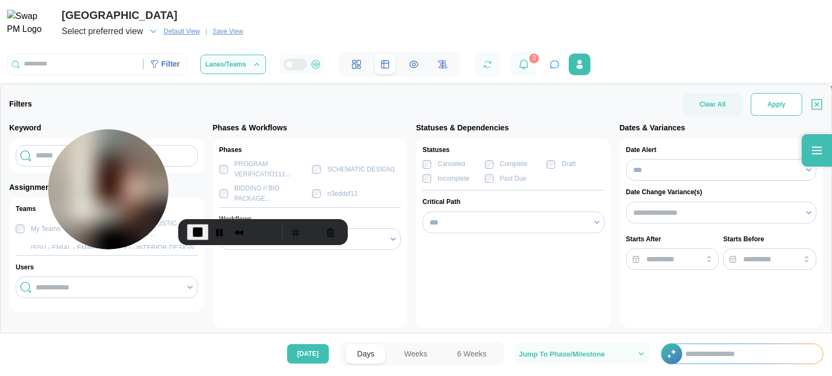
click at [778, 112] on span "Apply" at bounding box center [777, 105] width 18 height 22
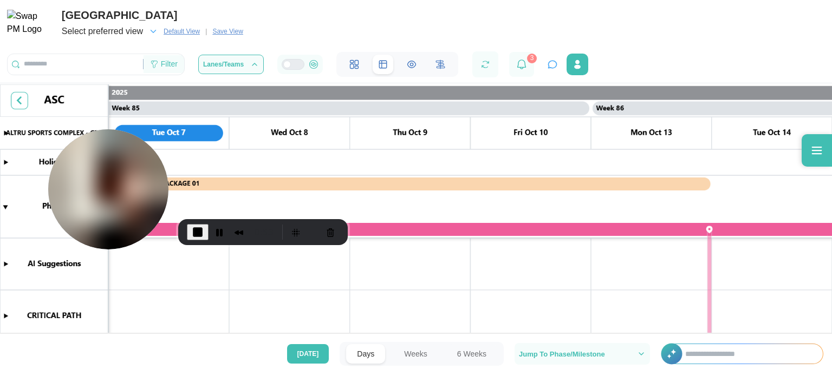
click at [165, 67] on div "Filter" at bounding box center [169, 65] width 17 height 12
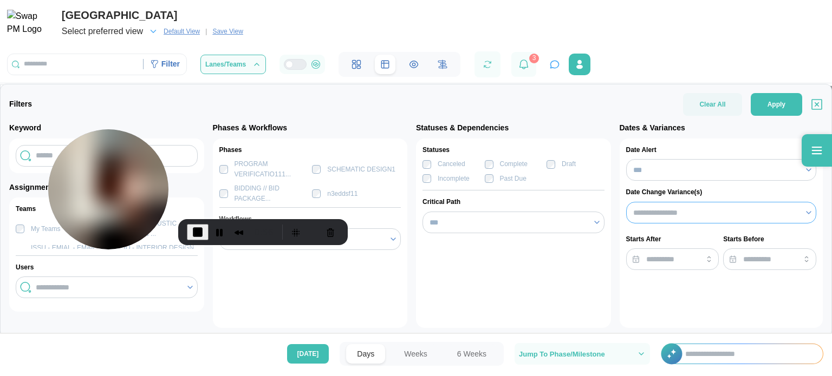
click at [750, 218] on div at bounding box center [715, 213] width 168 height 18
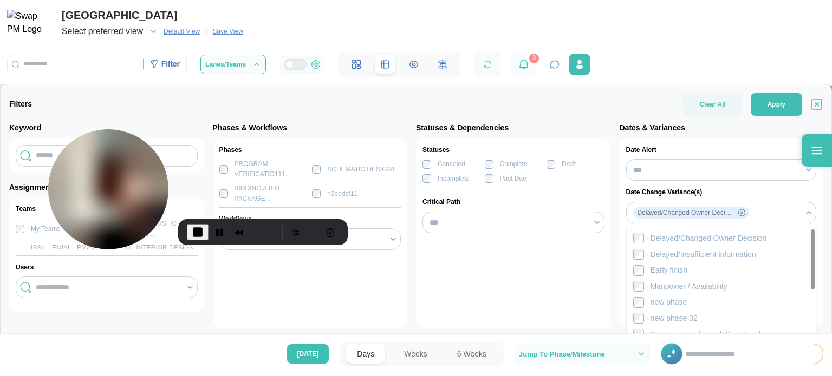
drag, startPoint x: 457, startPoint y: 238, endPoint x: 461, endPoint y: 229, distance: 10.2
click at [457, 237] on div "Statuses Canceled Complete Draft Incomplete Past Due Critical Path ***" at bounding box center [513, 234] width 195 height 190
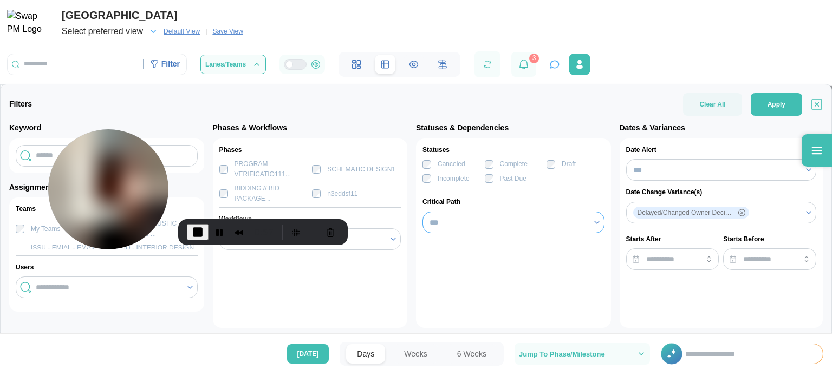
click at [464, 226] on input "***" at bounding box center [514, 223] width 182 height 22
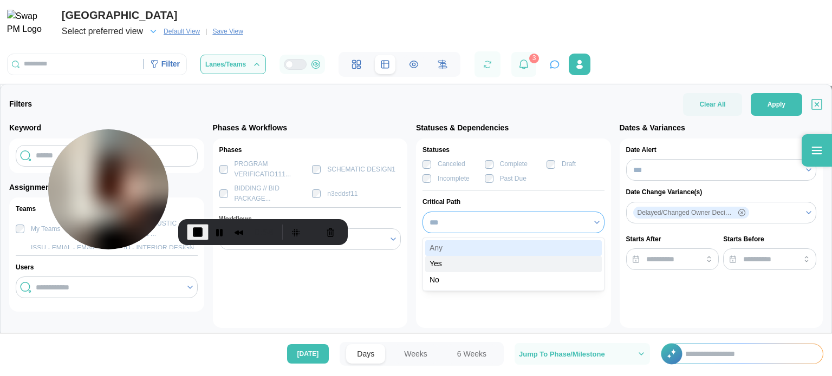
type input "***"
drag, startPoint x: 453, startPoint y: 261, endPoint x: 432, endPoint y: 257, distance: 21.5
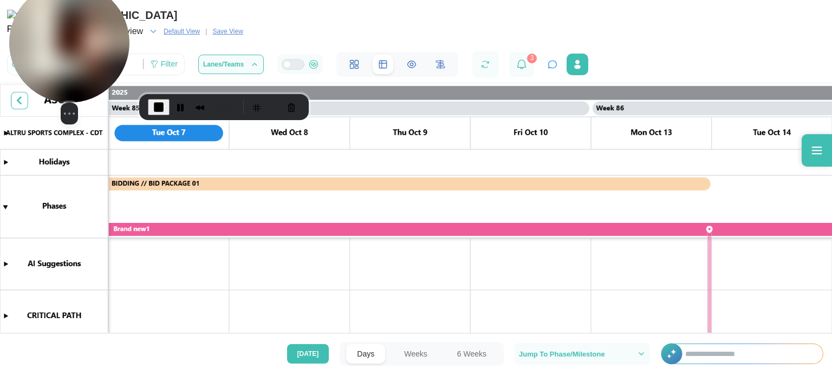
drag, startPoint x: 158, startPoint y: 179, endPoint x: 119, endPoint y: 28, distance: 156.1
click at [119, 28] on div "Select video screen size" at bounding box center [69, 54] width 120 height 142
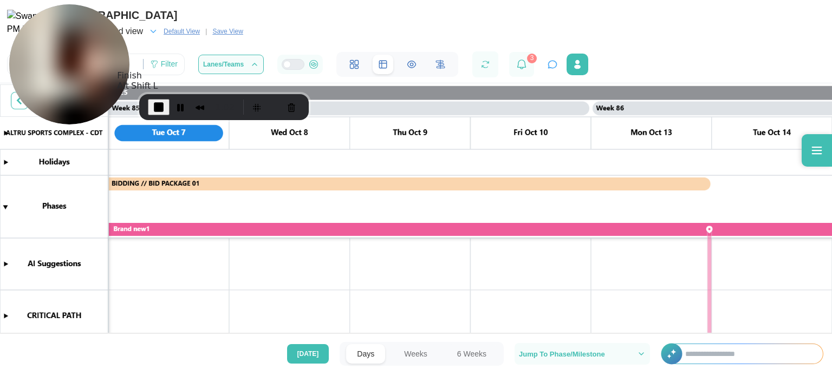
click at [157, 104] on span "End Recording" at bounding box center [158, 107] width 13 height 13
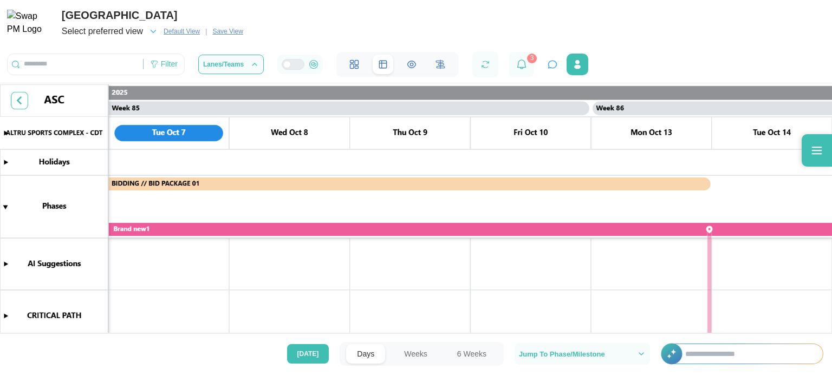
drag, startPoint x: 160, startPoint y: 71, endPoint x: 160, endPoint y: 80, distance: 8.7
click at [160, 71] on div "Filter" at bounding box center [164, 64] width 41 height 18
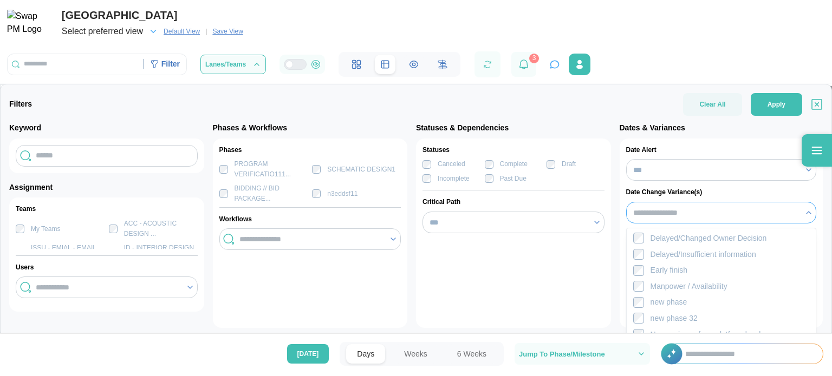
click at [716, 218] on div at bounding box center [715, 213] width 168 height 18
click at [554, 254] on div "Statuses Canceled Complete Draft Incomplete Past Due Critical Path ***" at bounding box center [513, 234] width 195 height 190
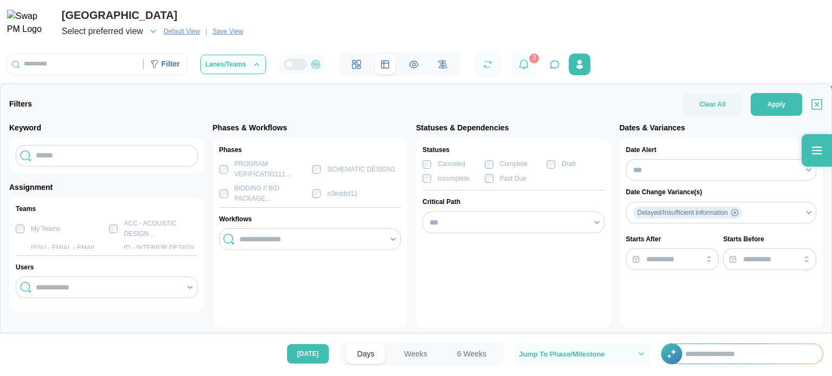
click at [506, 235] on div "Statuses Canceled Complete Draft Incomplete Past Due Critical Path ***" at bounding box center [513, 234] width 195 height 190
click at [500, 226] on input "***" at bounding box center [514, 223] width 182 height 22
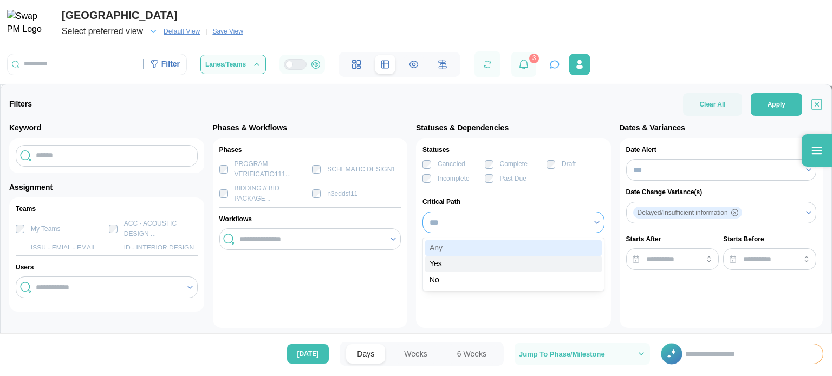
type input "***"
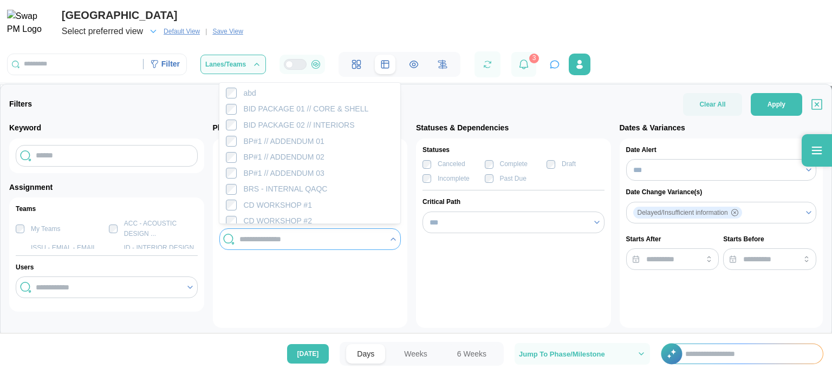
click at [271, 241] on input "search" at bounding box center [311, 239] width 144 height 9
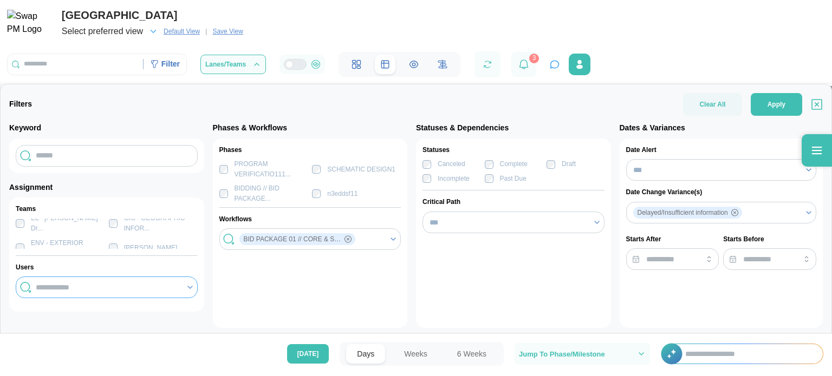
click at [56, 281] on div at bounding box center [106, 287] width 146 height 18
click at [777, 115] on span "Apply" at bounding box center [777, 105] width 18 height 22
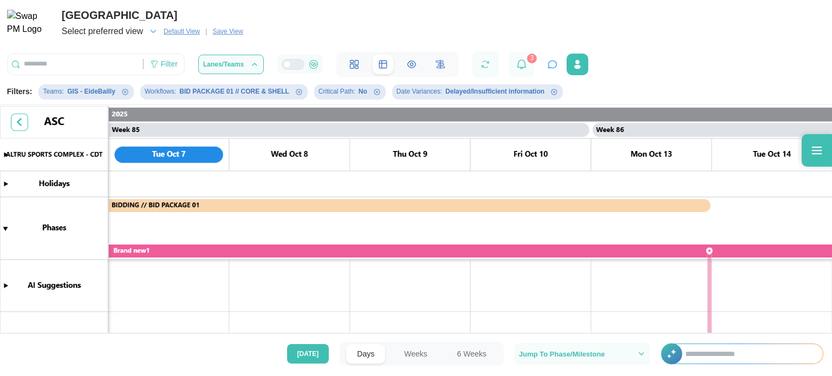
scroll to position [0, 0]
click at [179, 62] on div "Filter" at bounding box center [164, 64] width 41 height 18
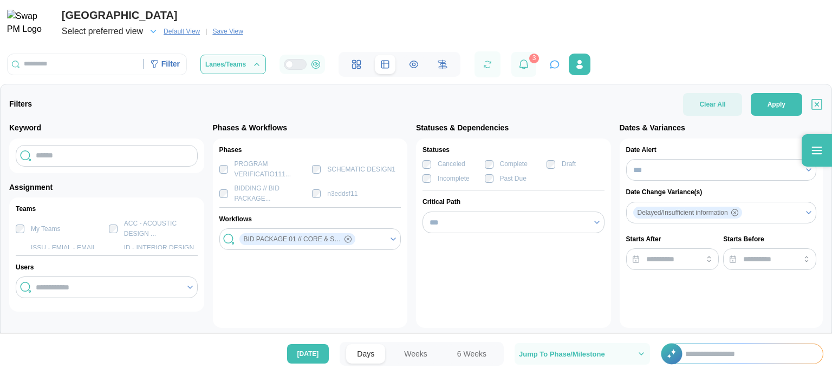
click at [724, 108] on span "Clear All" at bounding box center [712, 104] width 26 height 23
click at [722, 110] on span "Clear All" at bounding box center [712, 104] width 26 height 23
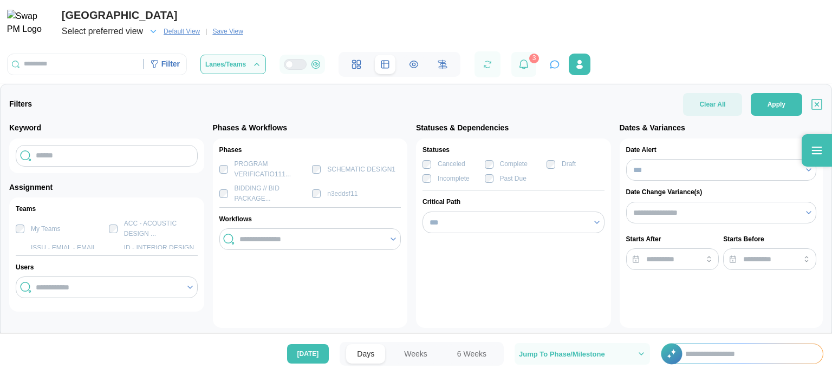
click at [722, 110] on span "Clear All" at bounding box center [712, 104] width 26 height 23
click at [778, 103] on span "Apply" at bounding box center [777, 105] width 18 height 22
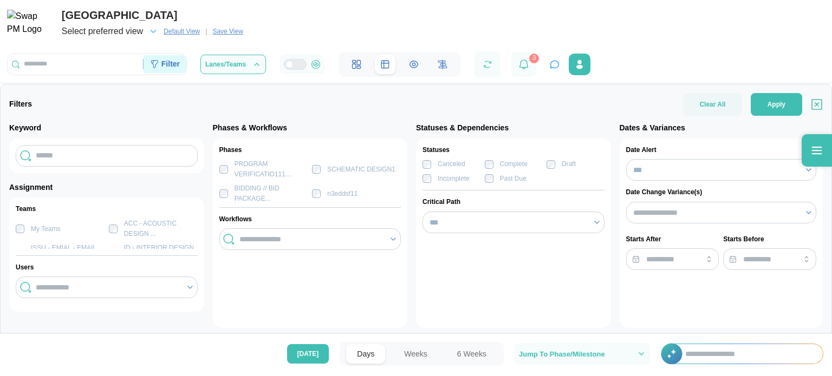
click at [163, 64] on div "Filter" at bounding box center [170, 65] width 18 height 12
click at [96, 277] on div at bounding box center [107, 288] width 182 height 22
click at [96, 278] on div at bounding box center [107, 288] width 182 height 22
click at [96, 278] on div at bounding box center [106, 287] width 146 height 18
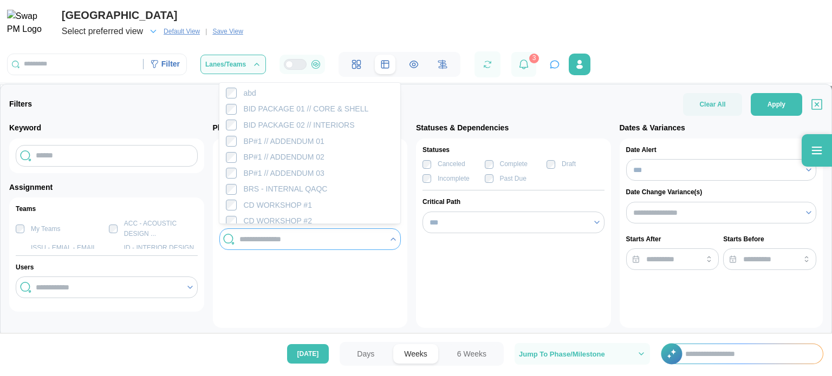
click at [286, 244] on div at bounding box center [310, 239] width 146 height 18
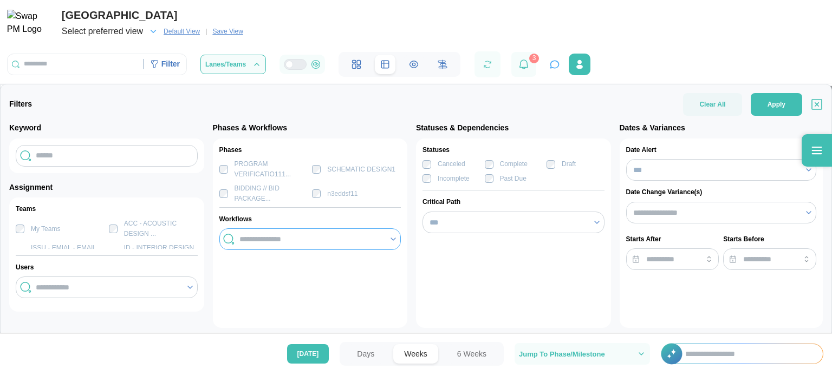
click at [286, 244] on div at bounding box center [310, 239] width 146 height 18
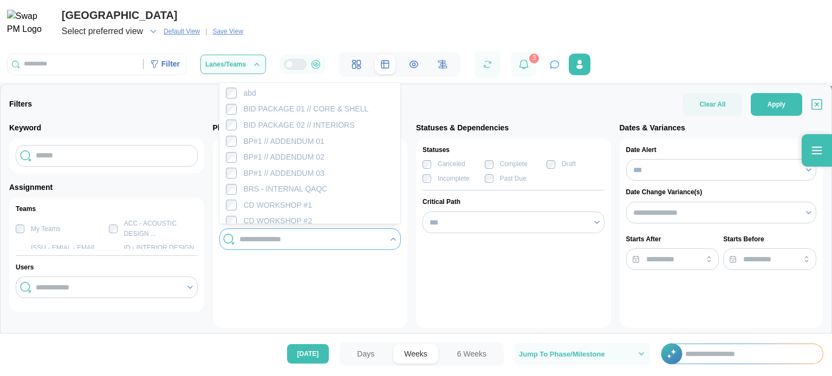
click at [286, 244] on div at bounding box center [310, 239] width 146 height 18
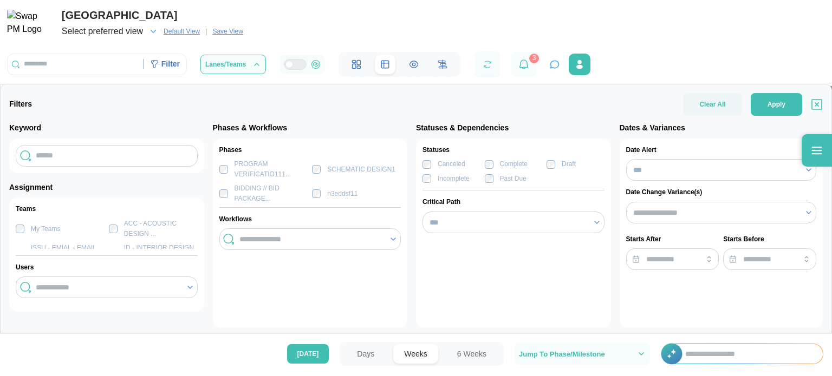
click at [293, 276] on div "Phases PROGRAM VERIFICATIO111... SCHEMATIC DESIGN1 BIDDING // BID PACKAGE... n3…" at bounding box center [310, 234] width 195 height 190
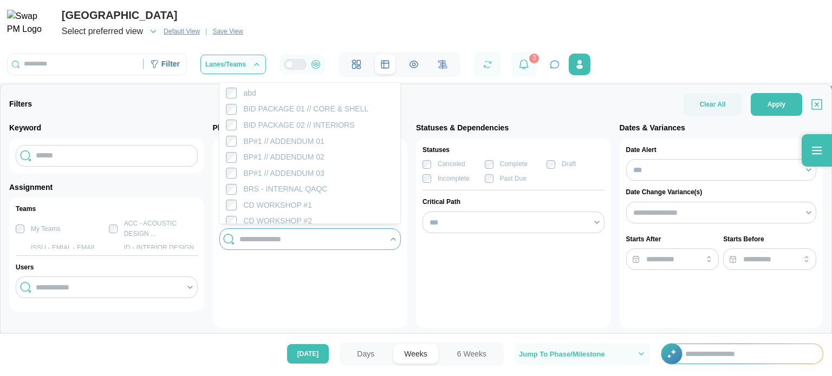
click at [360, 237] on input "search" at bounding box center [311, 239] width 144 height 9
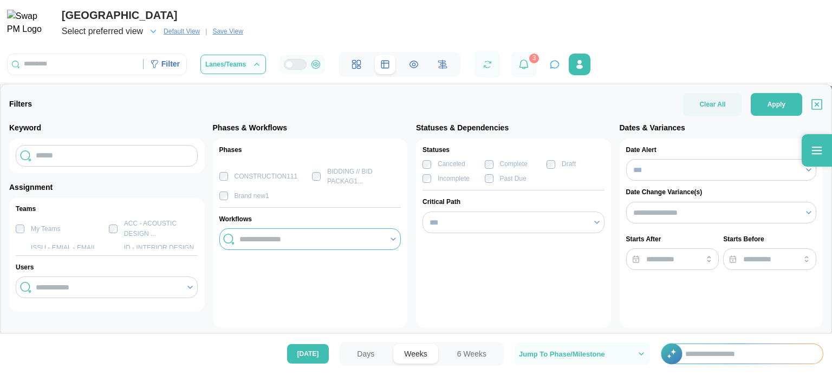
click at [360, 237] on input "search" at bounding box center [311, 239] width 144 height 9
click at [750, 255] on input "search" at bounding box center [769, 260] width 93 height 22
type input "*****"
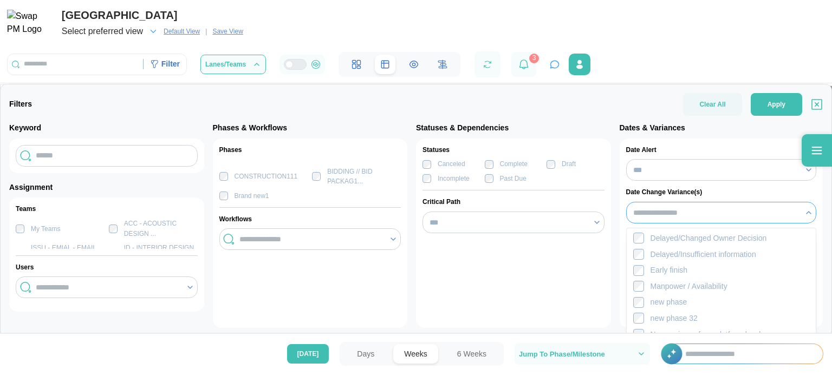
click at [713, 207] on div at bounding box center [715, 213] width 168 height 18
click at [664, 172] on input "***" at bounding box center [721, 170] width 191 height 22
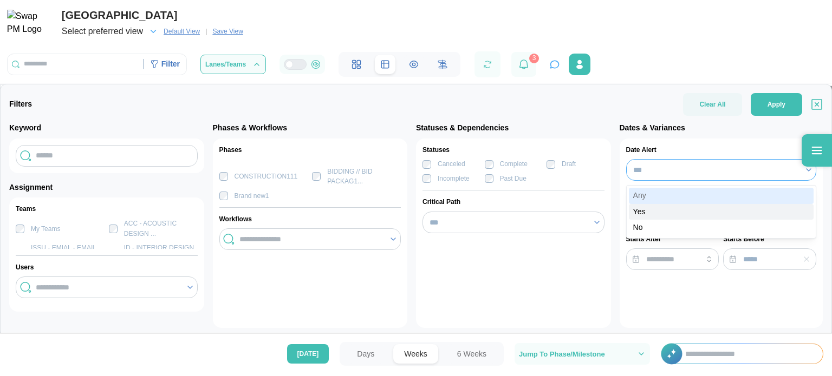
type input "***"
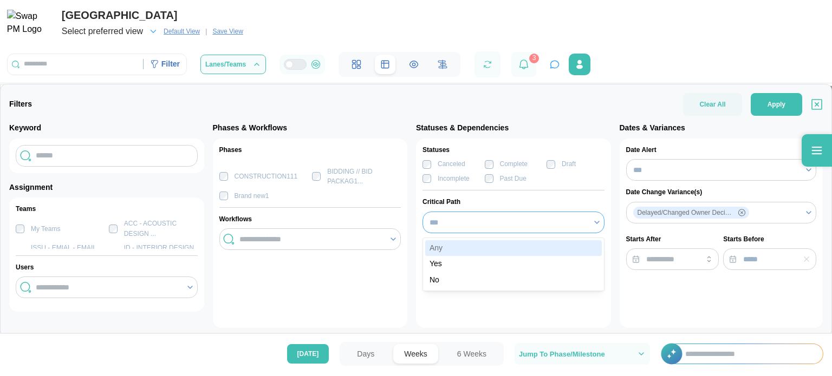
click at [523, 223] on input "***" at bounding box center [514, 223] width 182 height 22
type input "***"
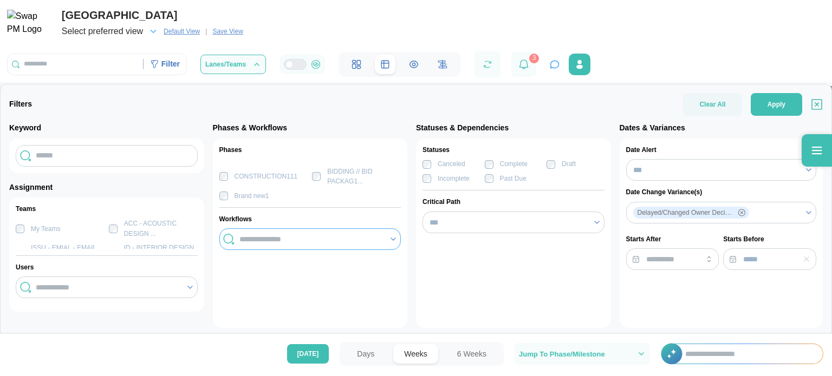
click at [312, 237] on input "search" at bounding box center [311, 239] width 144 height 9
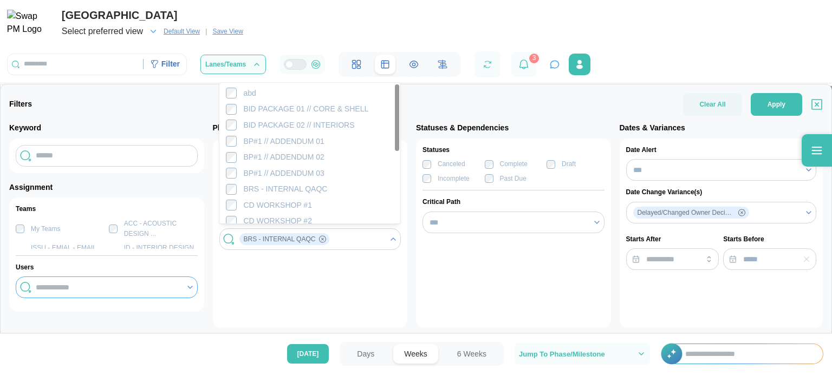
click at [114, 285] on input "search" at bounding box center [108, 287] width 144 height 9
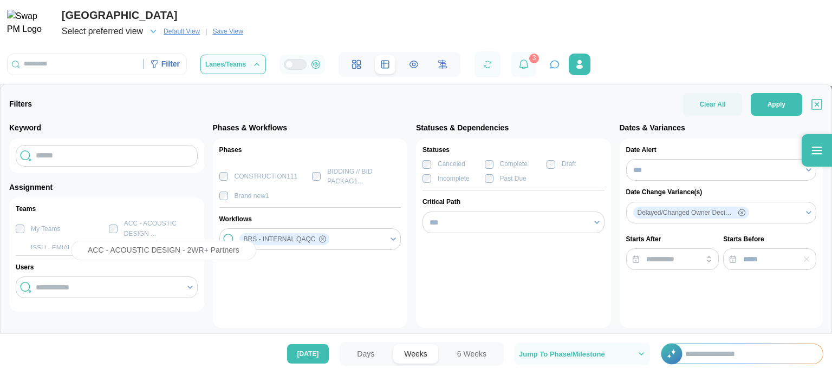
click at [124, 226] on div "ACC - ACOUSTIC DESIGN ..." at bounding box center [161, 229] width 74 height 20
click at [775, 108] on span "Apply" at bounding box center [777, 105] width 18 height 22
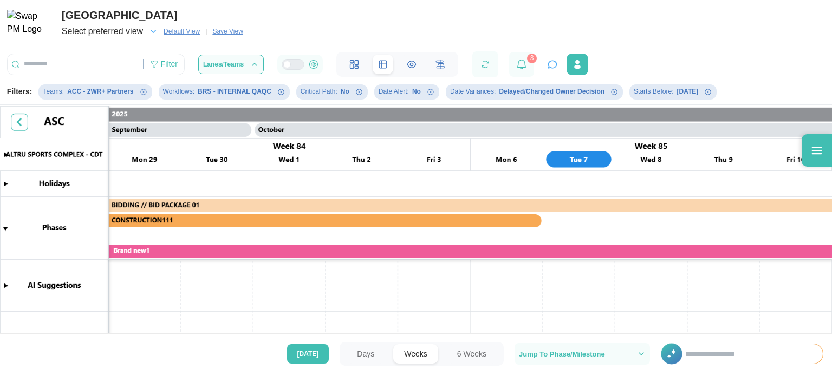
scroll to position [0, 30034]
click at [828, 155] on div at bounding box center [817, 150] width 30 height 33
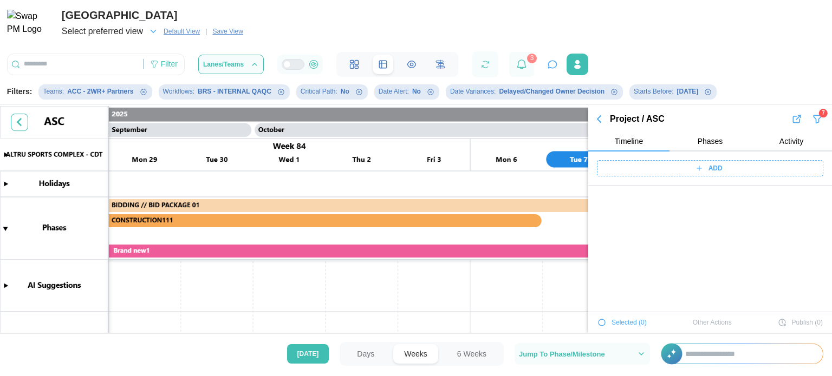
scroll to position [10111, 0]
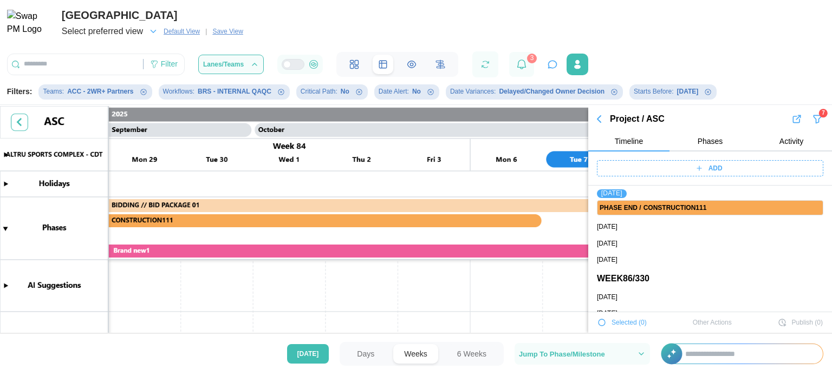
click at [596, 115] on icon "button" at bounding box center [599, 119] width 13 height 13
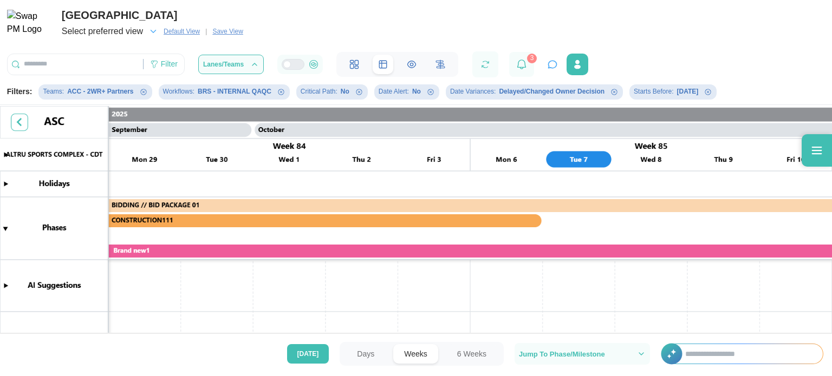
click at [142, 30] on span "Select preferred view" at bounding box center [102, 31] width 81 height 15
click at [77, 62] on span "three" at bounding box center [90, 63] width 38 height 8
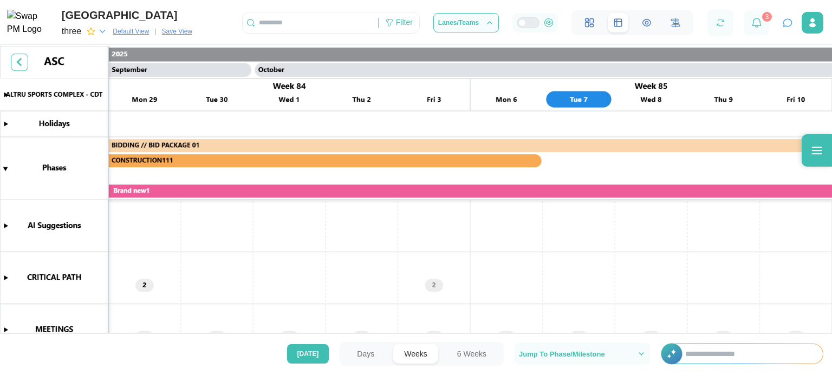
scroll to position [0, 30034]
click at [548, 23] on icon at bounding box center [549, 23] width 3 height 3
click at [529, 23] on div at bounding box center [532, 23] width 13 height 10
click at [526, 25] on div at bounding box center [522, 23] width 8 height 8
click at [815, 151] on icon at bounding box center [816, 150] width 13 height 13
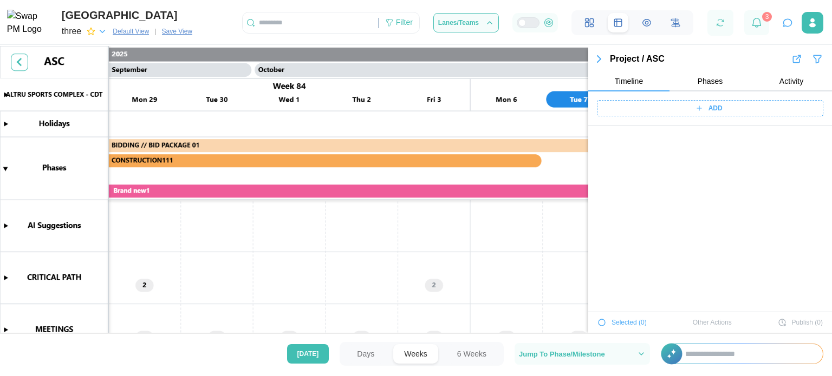
scroll to position [40243, 0]
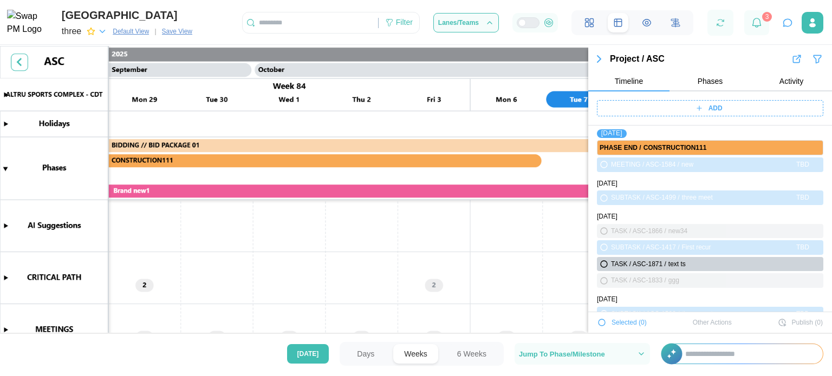
click at [594, 57] on icon "button" at bounding box center [599, 59] width 13 height 13
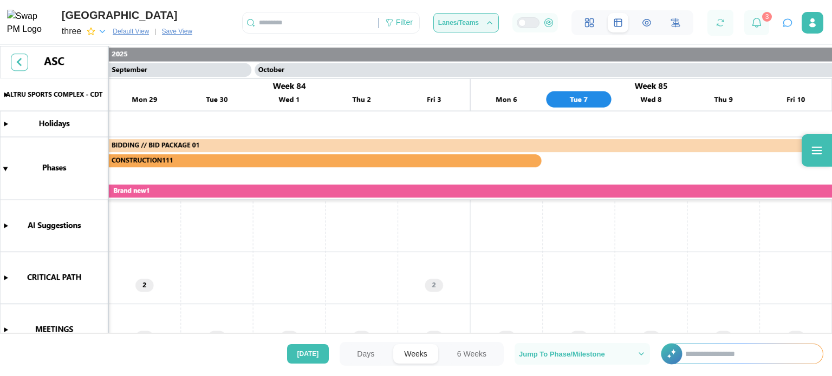
click at [492, 21] on icon "button" at bounding box center [489, 22] width 9 height 9
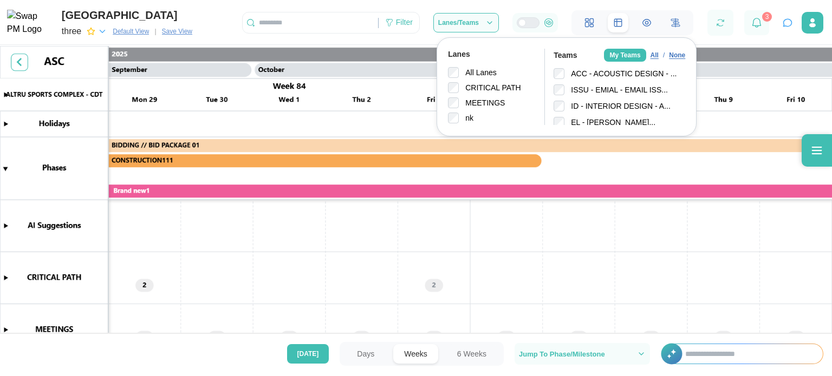
click at [678, 56] on div "None" at bounding box center [677, 55] width 16 height 10
click at [293, 353] on button "[DATE]" at bounding box center [308, 355] width 42 height 20
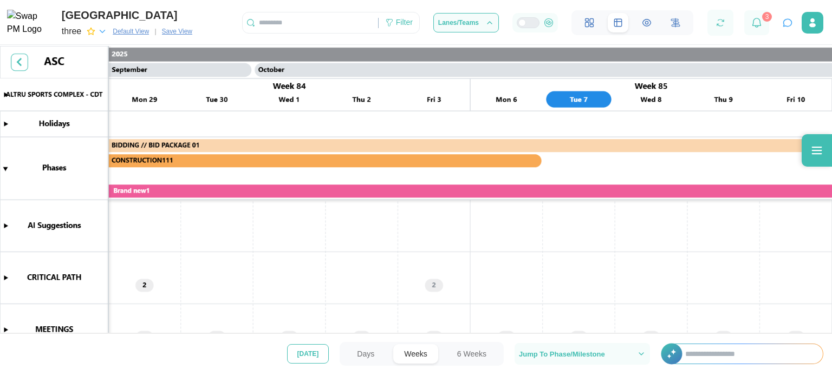
scroll to position [0, 30396]
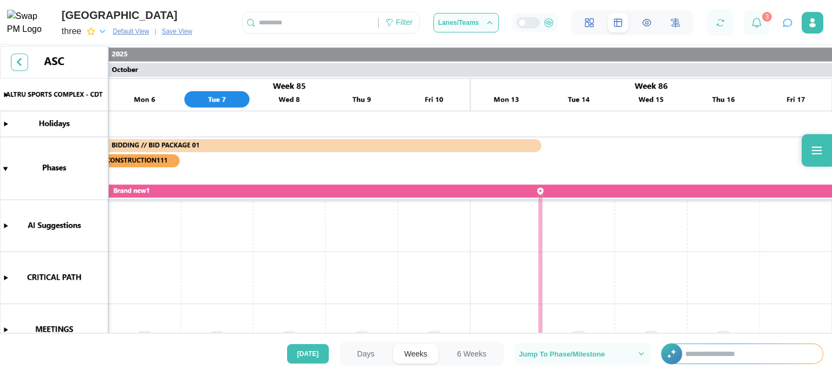
click at [255, 357] on div "[DATE] Days Weeks 6 Weeks Jump To Phase/Milestone +" at bounding box center [416, 354] width 832 height 24
click at [554, 346] on button "Jump To Phase/Milestone" at bounding box center [582, 354] width 135 height 22
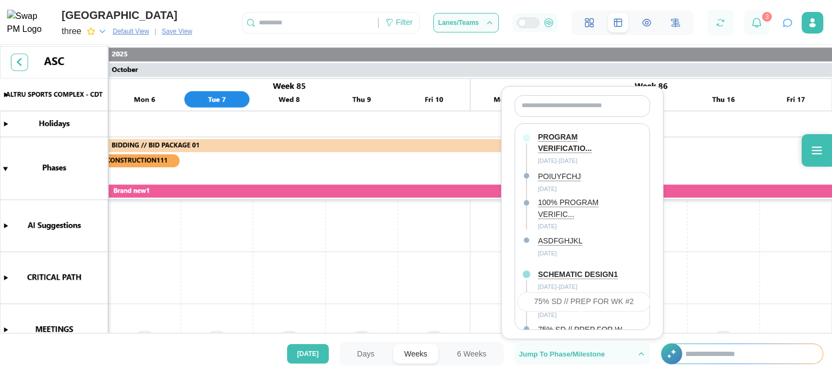
click at [607, 324] on div "75% SD // PREP FOR W..." at bounding box center [583, 330] width 90 height 12
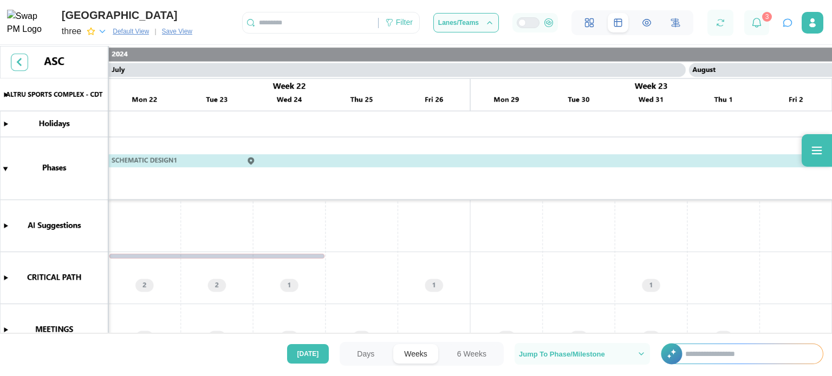
click at [248, 359] on div "[DATE] Days Weeks 6 Weeks Jump To Phase/Milestone PROGRAM VERIFICATIO... [DATE]…" at bounding box center [416, 354] width 832 height 24
click at [784, 25] on icon "button" at bounding box center [788, 23] width 8 height 7
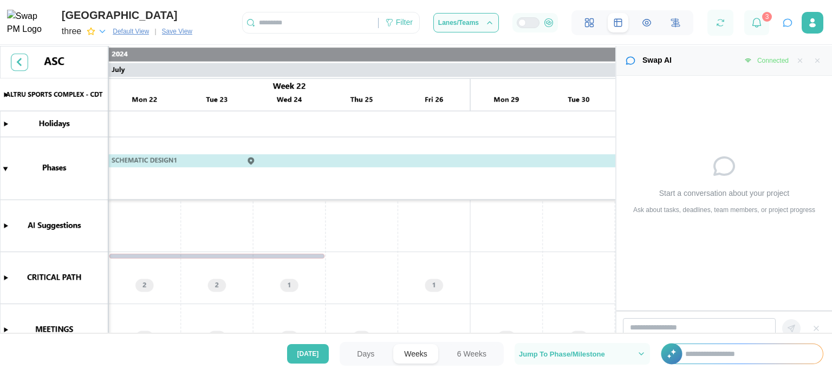
click at [784, 25] on icon "button" at bounding box center [788, 23] width 8 height 7
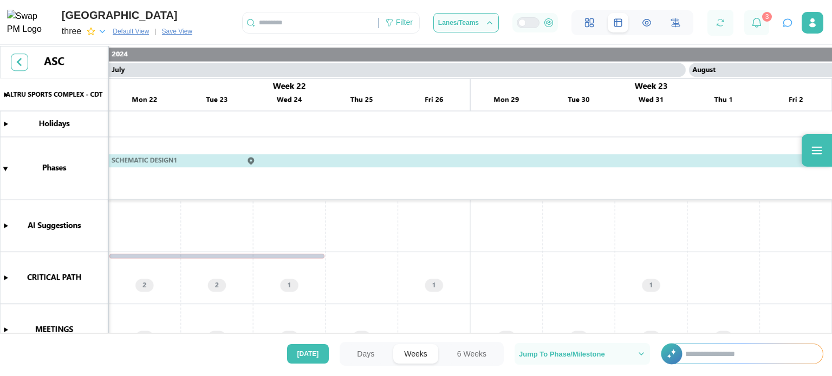
scroll to position [26, 0]
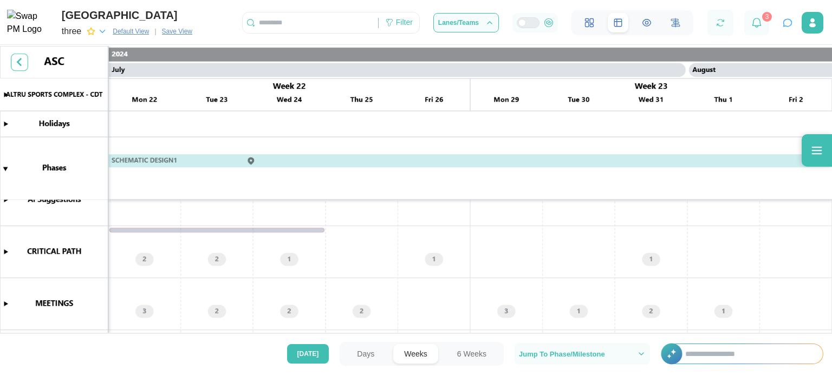
click at [7, 249] on canvas at bounding box center [416, 191] width 832 height 290
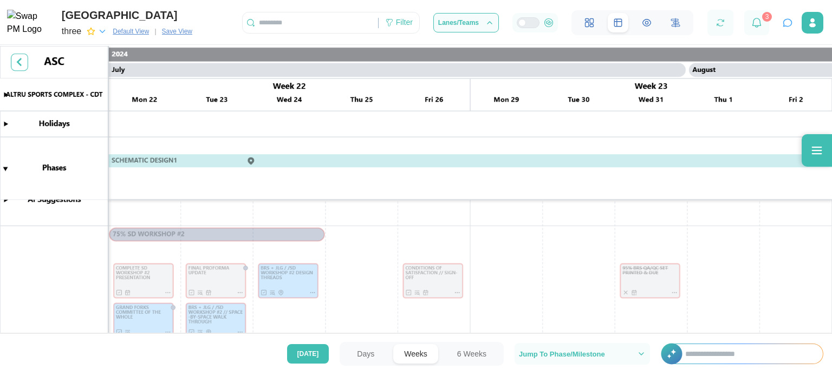
click at [368, 350] on button "Days" at bounding box center [365, 355] width 39 height 20
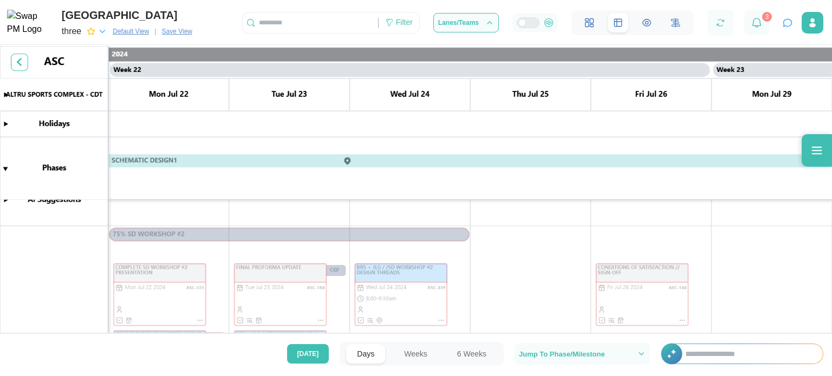
scroll to position [0, 12665]
click at [359, 323] on canvas at bounding box center [416, 191] width 832 height 290
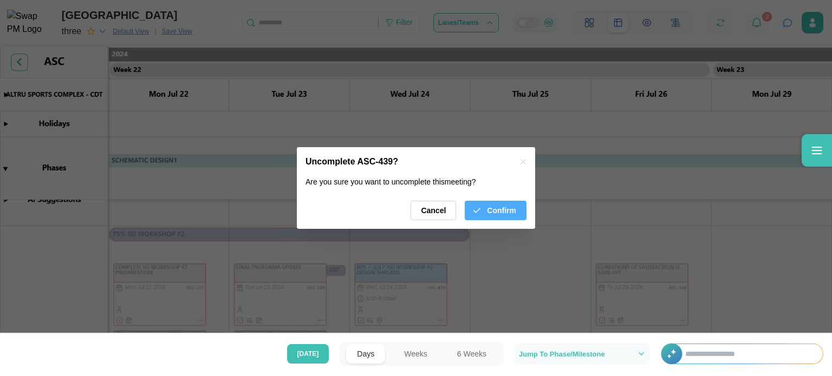
click at [478, 212] on icon "button" at bounding box center [477, 211] width 6 height 4
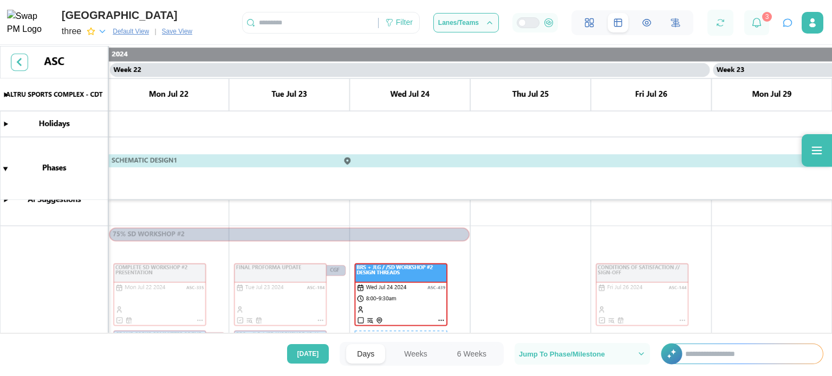
scroll to position [0, 0]
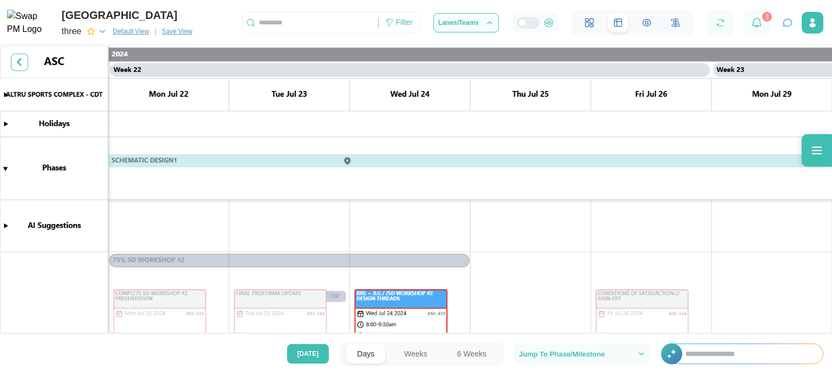
click at [350, 160] on canvas at bounding box center [416, 191] width 832 height 290
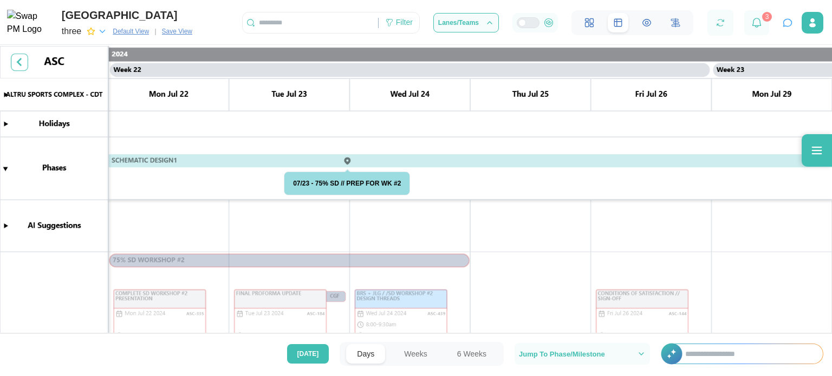
click at [350, 159] on canvas at bounding box center [416, 191] width 832 height 290
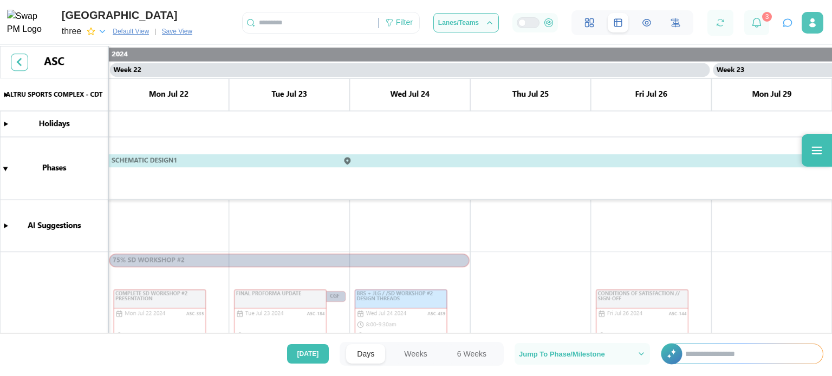
click at [805, 25] on button "button" at bounding box center [813, 23] width 22 height 22
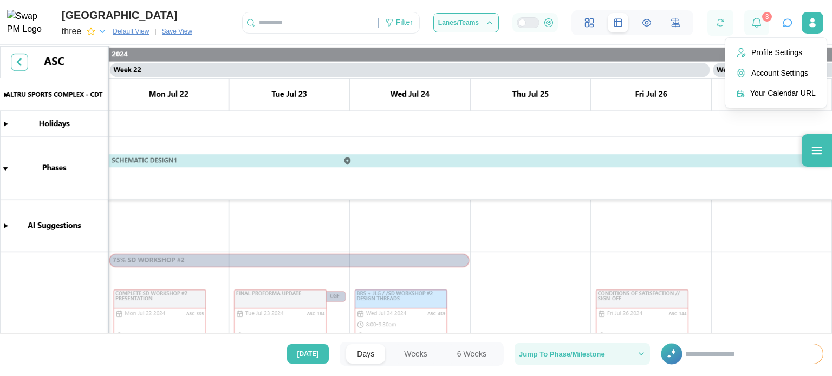
click at [570, 358] on span "Jump To Phase/Milestone" at bounding box center [562, 354] width 86 height 7
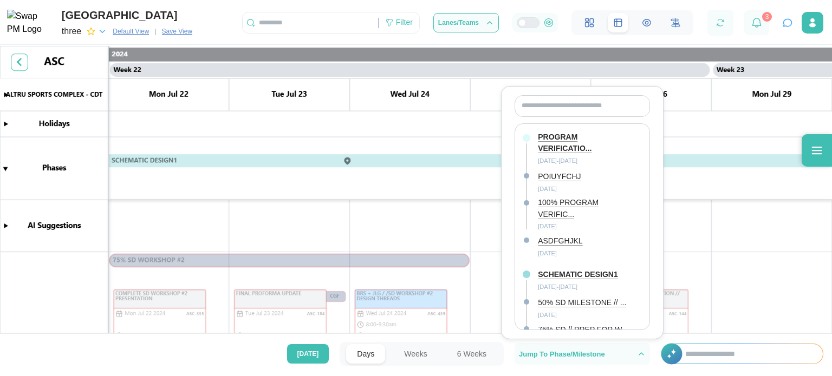
click at [529, 271] on div at bounding box center [527, 275] width 8 height 8
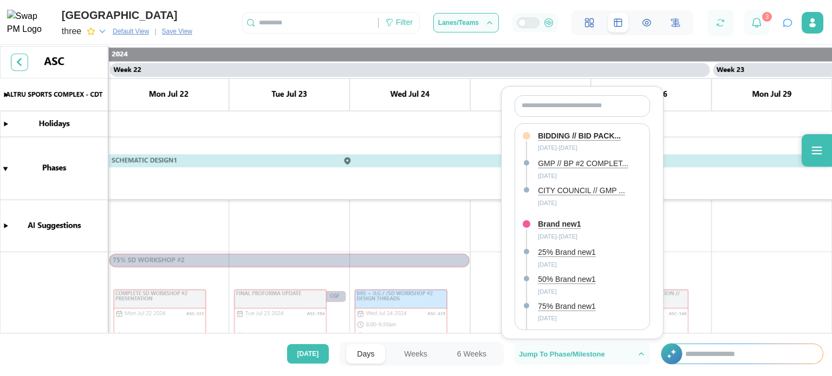
scroll to position [548, 0]
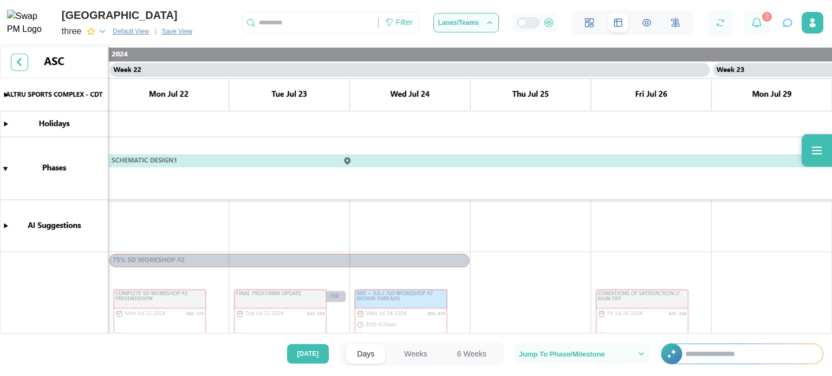
click at [729, 210] on canvas at bounding box center [416, 191] width 832 height 290
click at [580, 134] on canvas at bounding box center [416, 191] width 832 height 290
click at [597, 121] on canvas at bounding box center [416, 191] width 832 height 290
click at [810, 152] on icon at bounding box center [816, 150] width 13 height 13
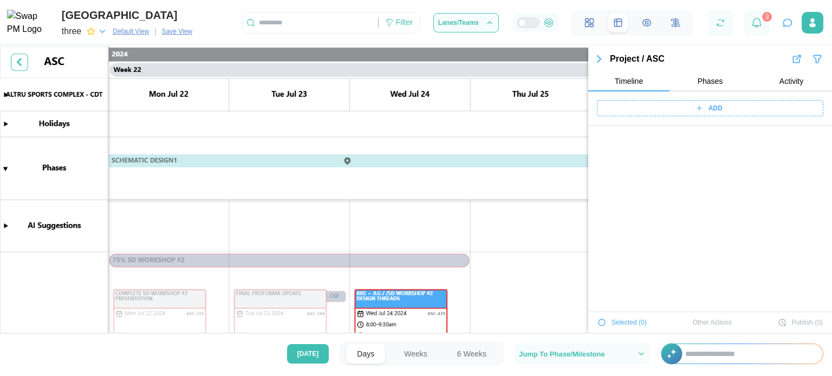
scroll to position [40243, 0]
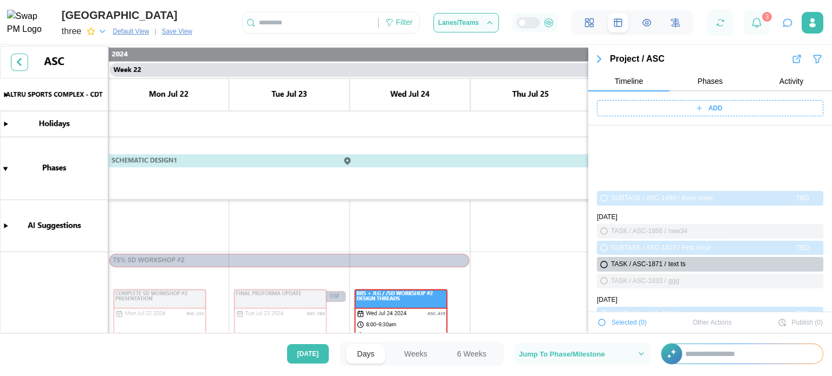
click at [601, 324] on icon "button" at bounding box center [602, 323] width 7 height 7
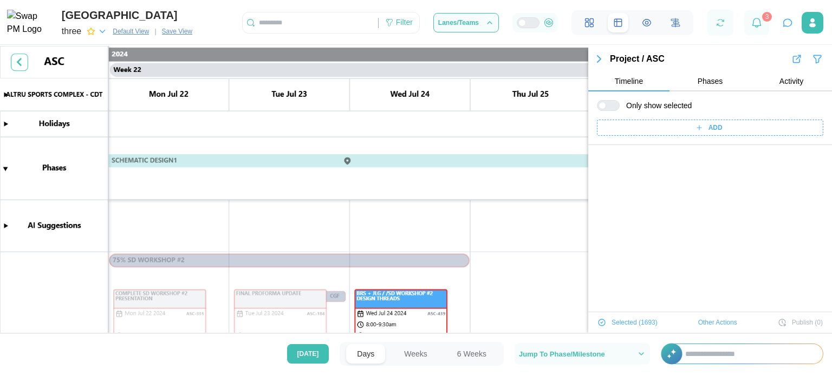
scroll to position [41127, 0]
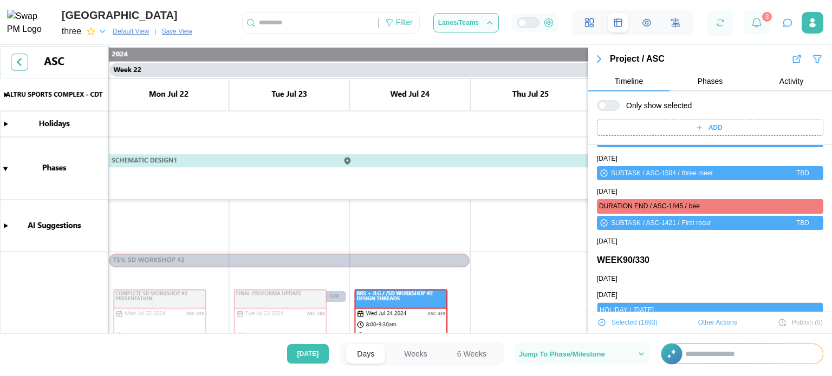
click at [601, 321] on icon "button" at bounding box center [602, 323] width 7 height 7
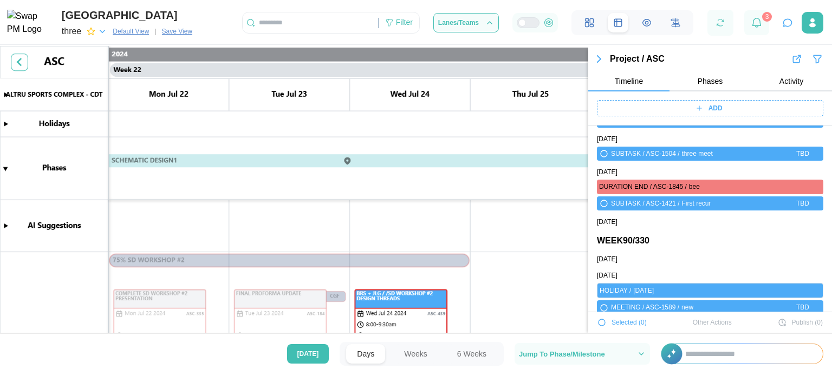
click at [698, 77] on span "Phases" at bounding box center [710, 81] width 25 height 8
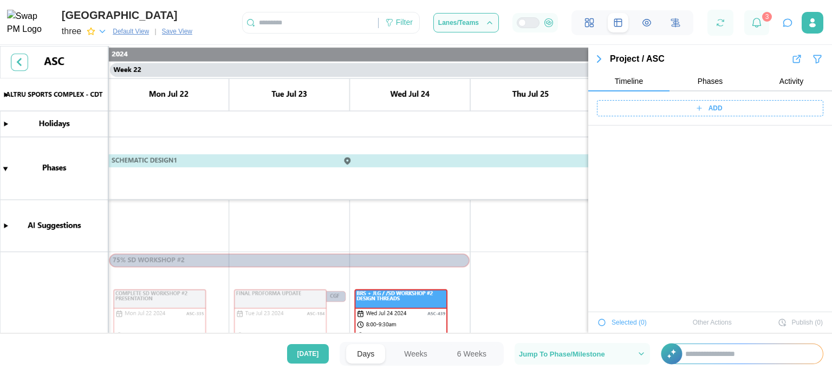
scroll to position [0, 0]
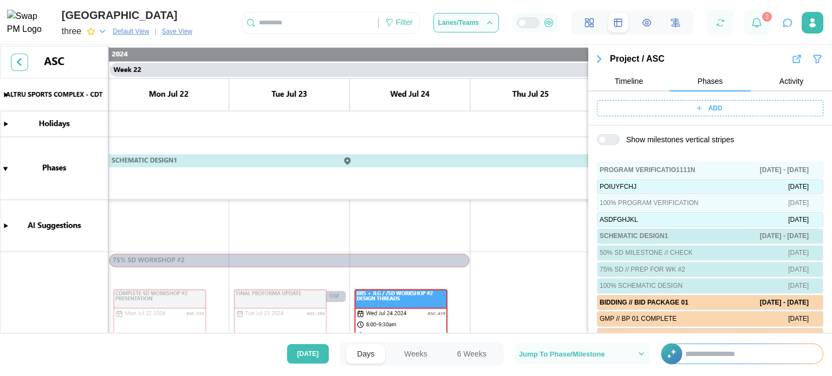
click at [606, 137] on div at bounding box center [603, 140] width 8 height 8
click at [614, 137] on div at bounding box center [612, 140] width 13 height 10
click at [606, 137] on div at bounding box center [603, 140] width 8 height 8
click at [614, 137] on div at bounding box center [612, 140] width 13 height 10
click at [507, 255] on canvas at bounding box center [416, 191] width 832 height 290
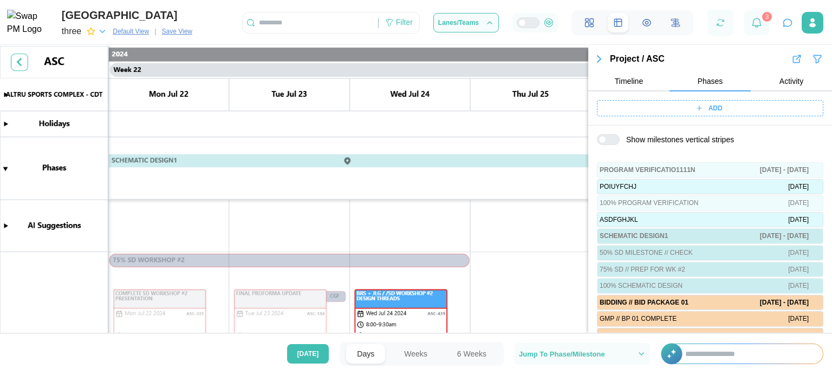
click at [606, 140] on div at bounding box center [603, 140] width 8 height 8
click at [614, 140] on div at bounding box center [612, 140] width 13 height 10
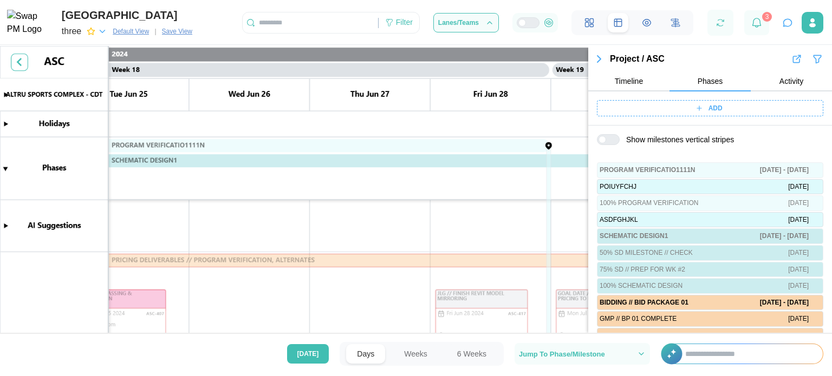
scroll to position [0, 10463]
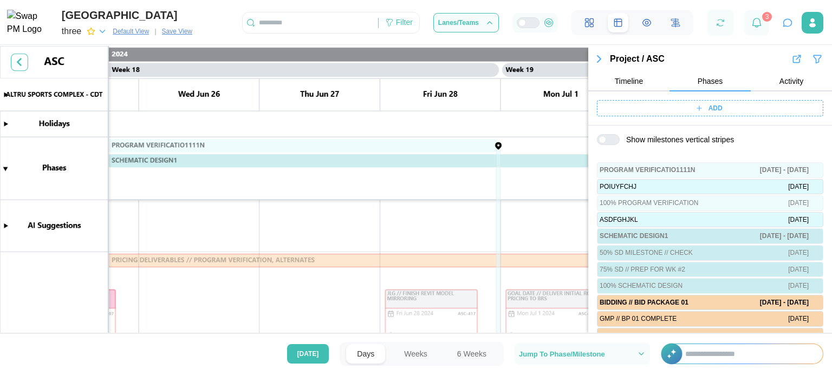
click at [606, 142] on div at bounding box center [603, 140] width 8 height 8
click at [615, 142] on div at bounding box center [612, 140] width 13 height 10
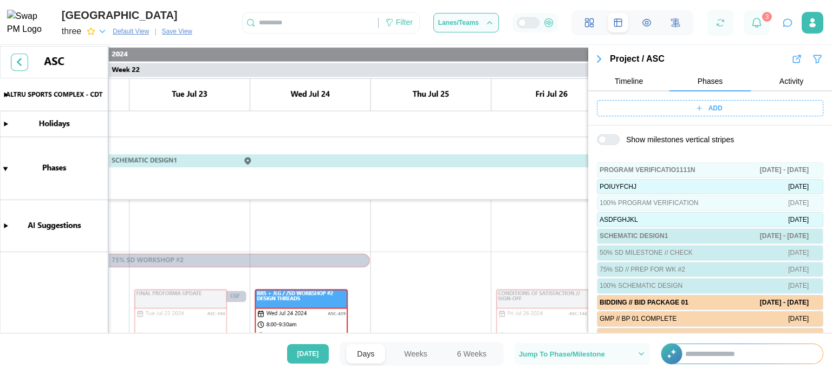
scroll to position [0, 12691]
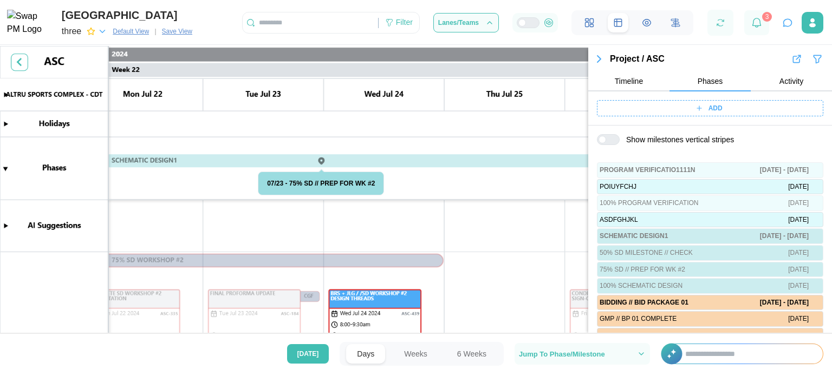
click at [323, 160] on canvas at bounding box center [416, 191] width 832 height 290
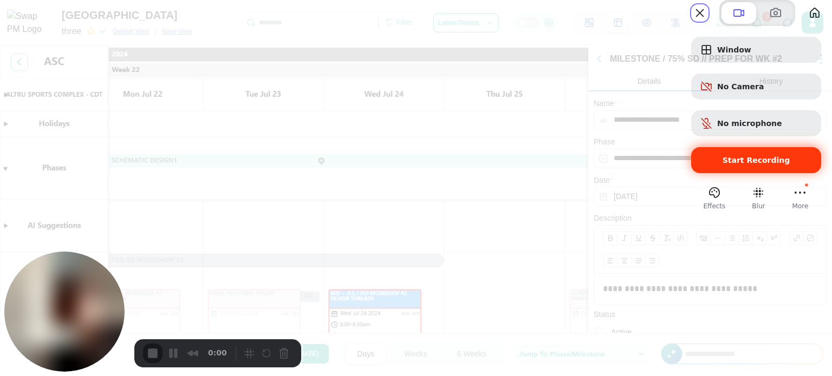
click at [734, 173] on div "Start Recording" at bounding box center [756, 160] width 130 height 26
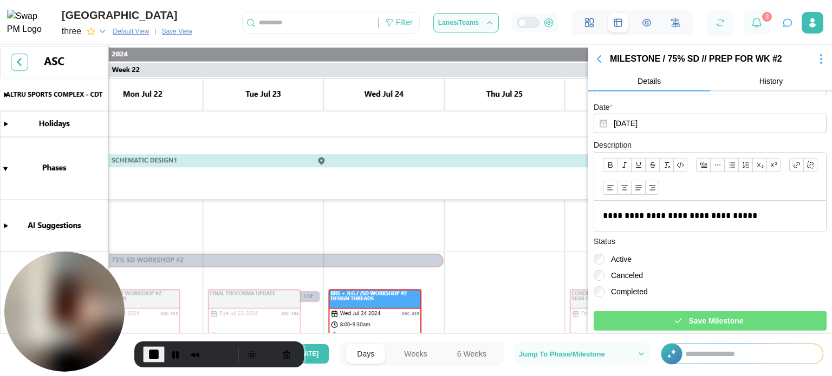
scroll to position [75, 0]
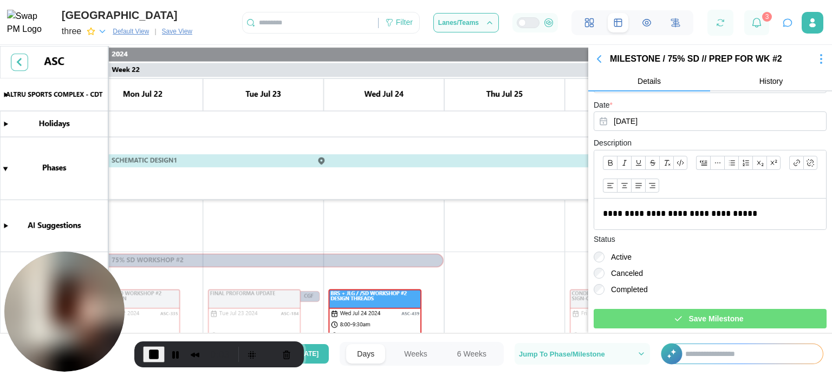
click at [605, 55] on icon "button" at bounding box center [599, 59] width 13 height 13
click at [598, 60] on icon "button" at bounding box center [598, 59] width 3 height 7
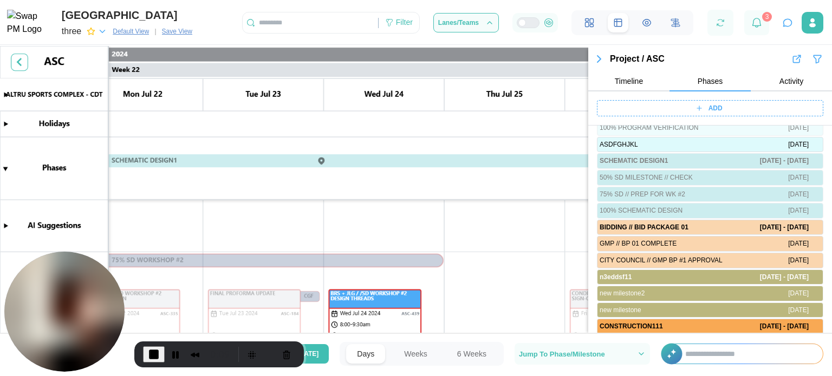
click at [605, 79] on div "Show milestones vertical stripes" at bounding box center [710, 64] width 244 height 28
click at [606, 69] on div at bounding box center [612, 65] width 13 height 10
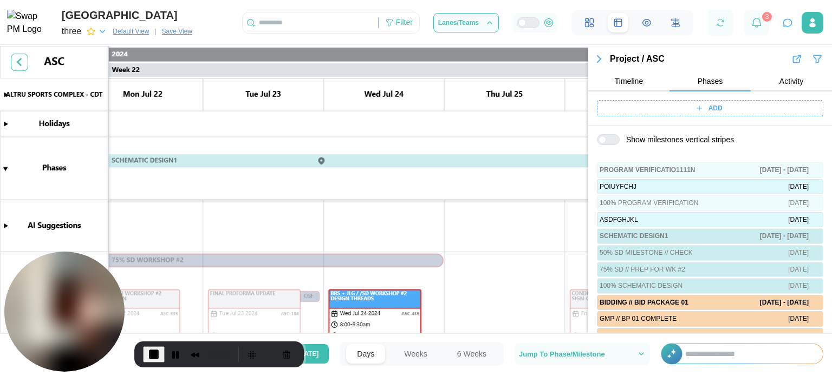
click at [605, 142] on div at bounding box center [603, 140] width 8 height 8
click at [606, 142] on div at bounding box center [612, 140] width 13 height 10
click at [153, 350] on span "End Recording" at bounding box center [153, 354] width 13 height 13
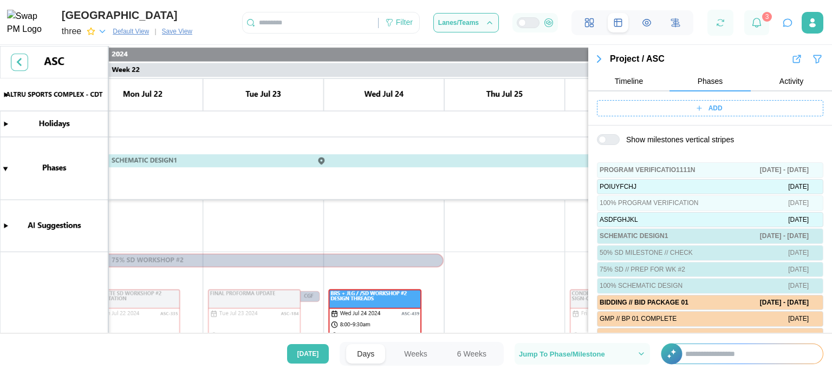
click at [609, 141] on div at bounding box center [612, 140] width 13 height 10
click at [776, 86] on button "Activity" at bounding box center [791, 82] width 81 height 20
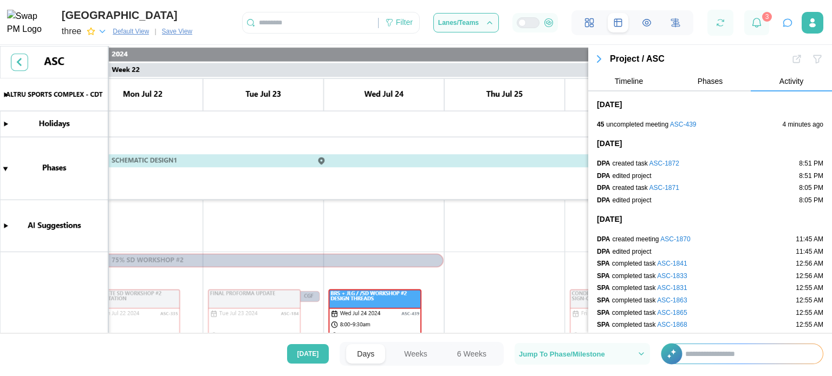
click at [620, 82] on span "Timeline" at bounding box center [629, 81] width 28 height 8
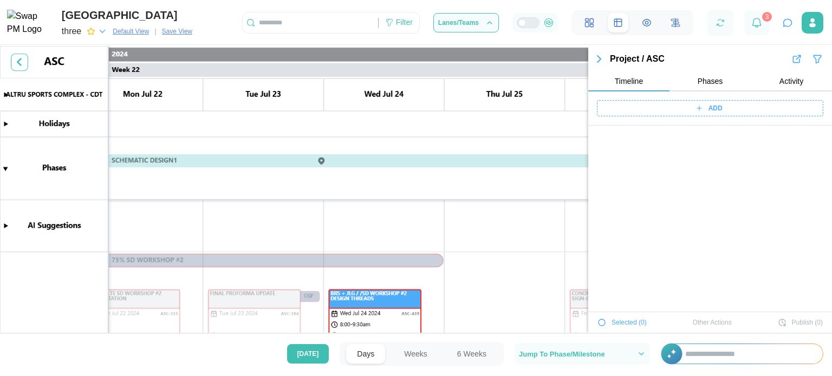
scroll to position [40241, 0]
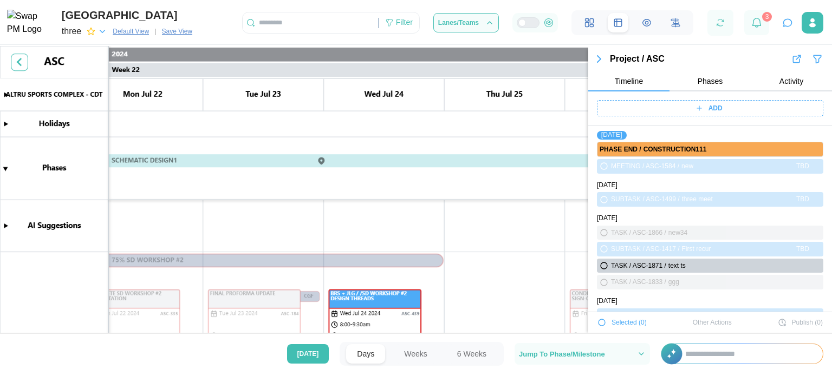
click at [600, 61] on icon "button" at bounding box center [599, 59] width 13 height 13
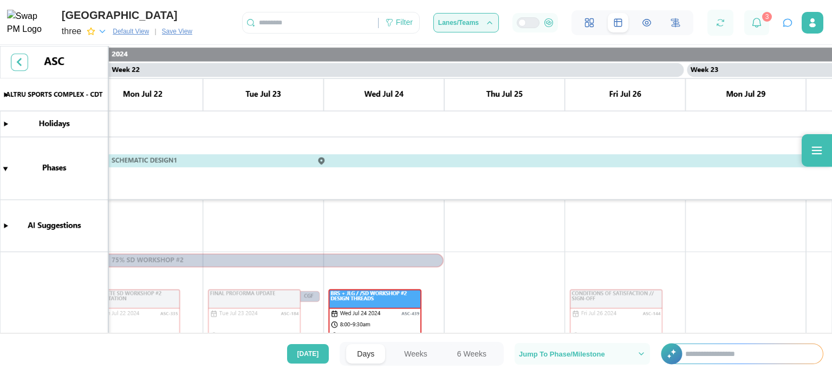
click at [463, 30] on button "Lanes/Teams" at bounding box center [466, 23] width 66 height 20
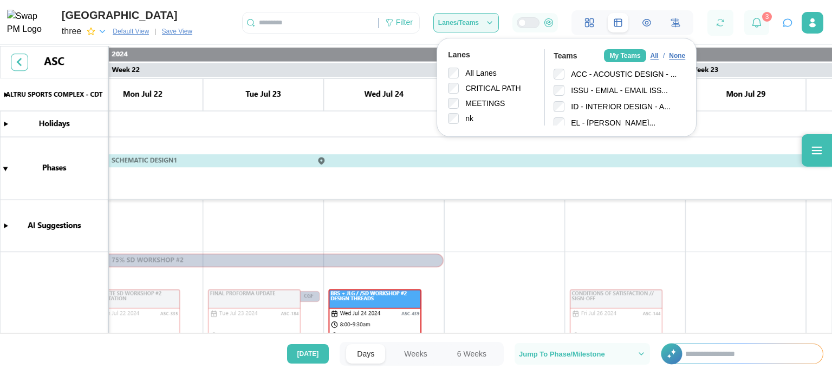
click at [463, 30] on button "Lanes/Teams" at bounding box center [466, 23] width 66 height 20
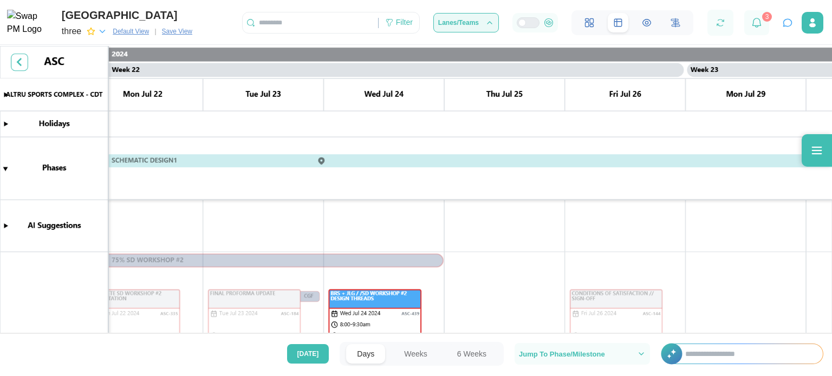
click at [463, 30] on button "Lanes/Teams" at bounding box center [466, 23] width 66 height 20
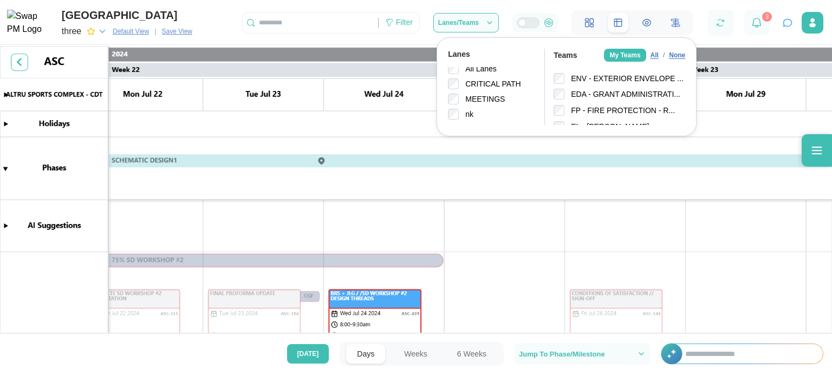
scroll to position [0, 0]
click at [654, 56] on div "All" at bounding box center [655, 55] width 8 height 10
click at [670, 56] on div "None" at bounding box center [677, 55] width 16 height 10
click at [609, 51] on div "My Teams" at bounding box center [625, 55] width 42 height 13
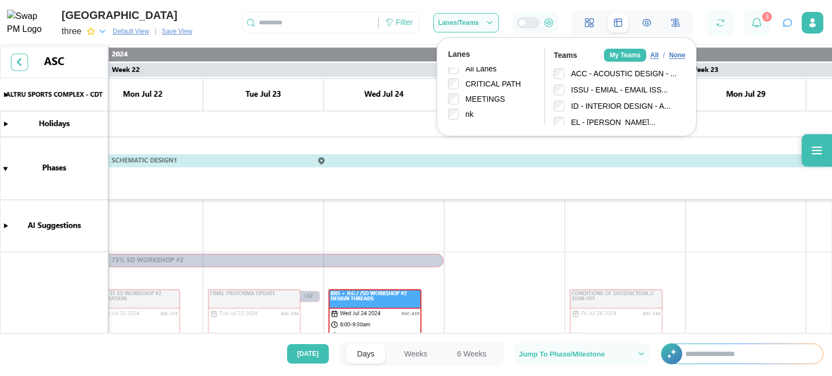
click at [623, 54] on div "My Teams" at bounding box center [625, 55] width 42 height 13
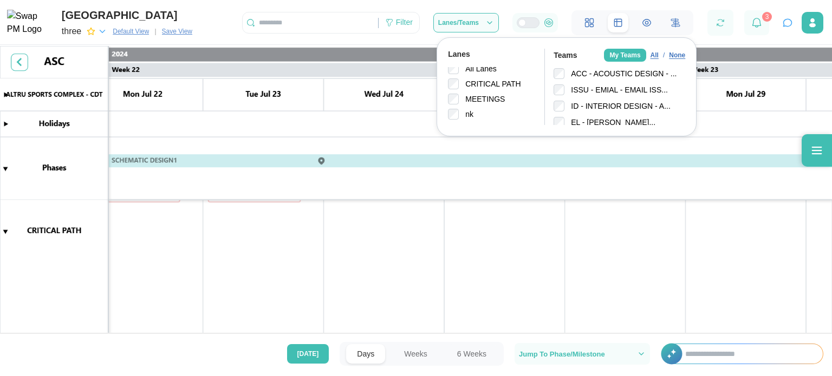
scroll to position [524, 0]
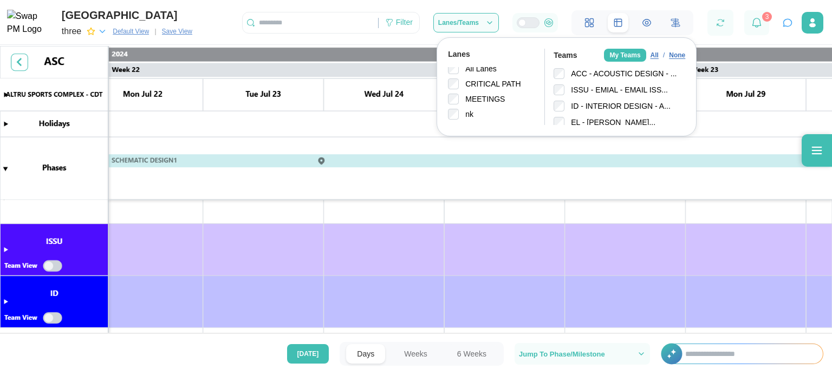
click at [626, 58] on div "My Teams" at bounding box center [625, 55] width 42 height 13
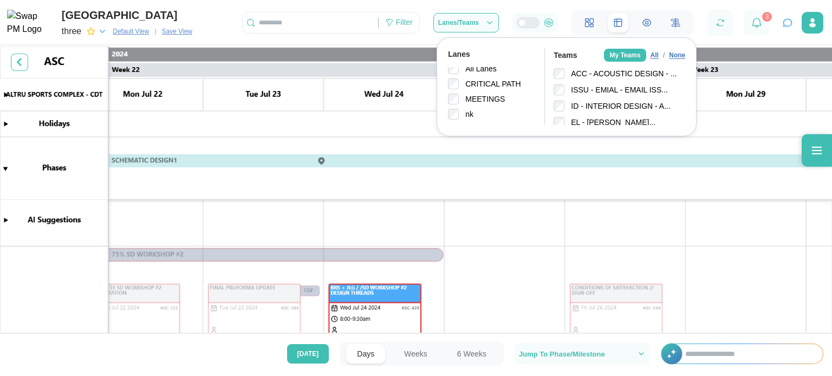
click at [626, 58] on div "My Teams" at bounding box center [625, 55] width 42 height 13
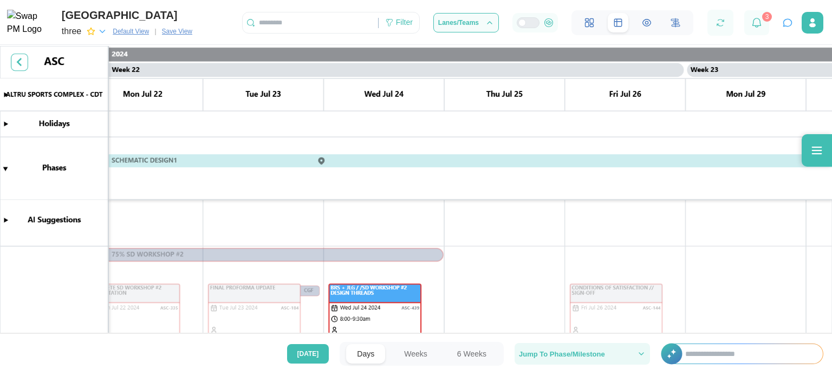
click at [649, 355] on button "Jump To Phase/Milestone" at bounding box center [582, 354] width 135 height 22
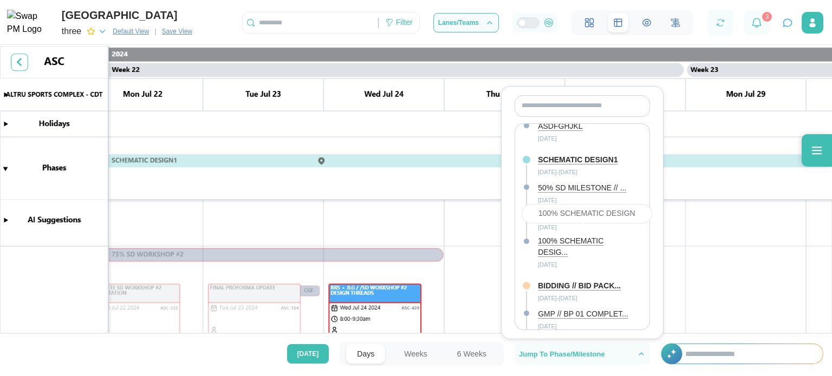
scroll to position [0, 0]
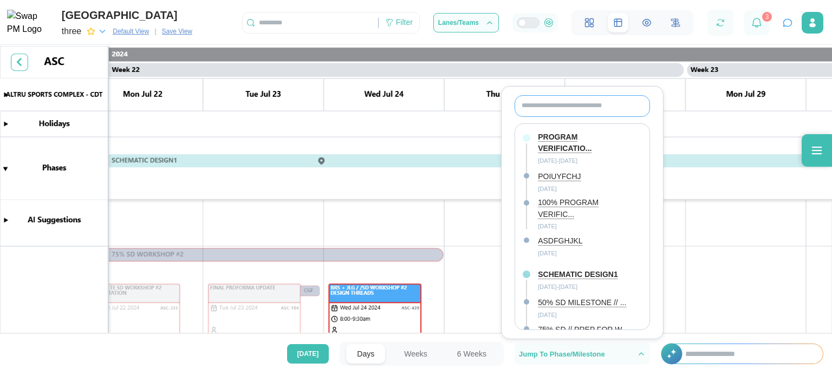
click at [579, 107] on input "text" at bounding box center [582, 106] width 135 height 22
click at [555, 171] on div "POIUYFCHJ" at bounding box center [559, 177] width 43 height 12
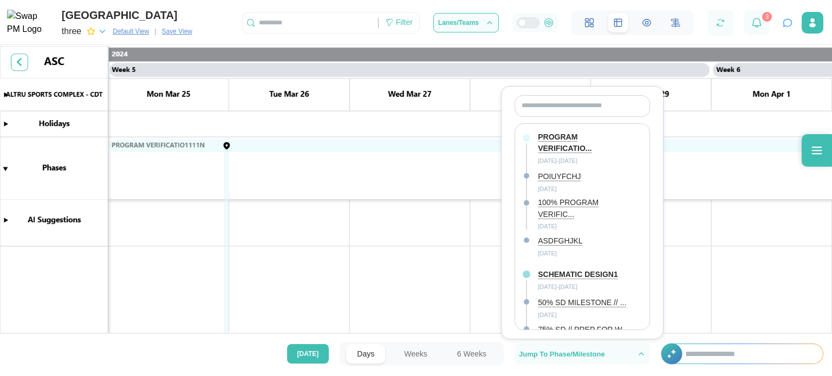
scroll to position [0, 2412]
click at [559, 140] on div "PROGRAM VERIFICATIO..." at bounding box center [584, 143] width 93 height 23
click at [542, 199] on div "100% PROGRAM VERIFIC..." at bounding box center [584, 208] width 93 height 23
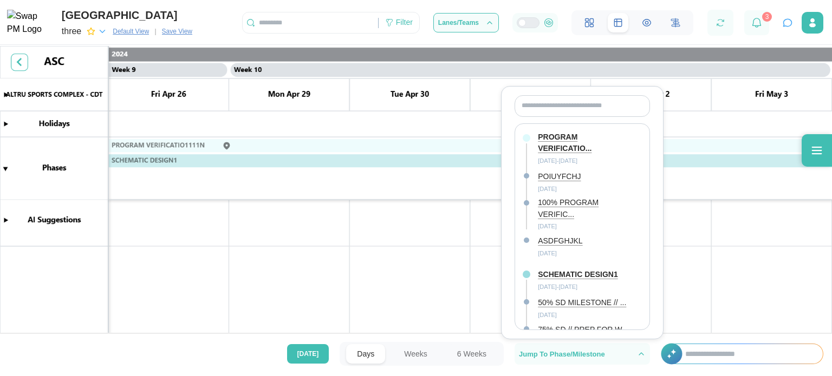
click at [541, 236] on div "ASDFGHJKL" at bounding box center [560, 242] width 44 height 12
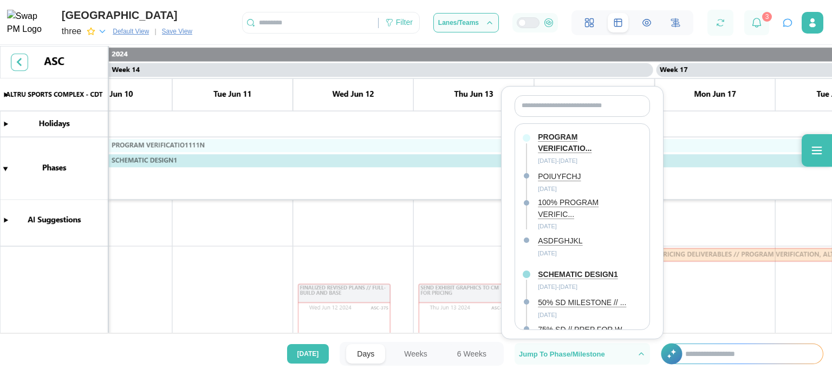
scroll to position [0, 10735]
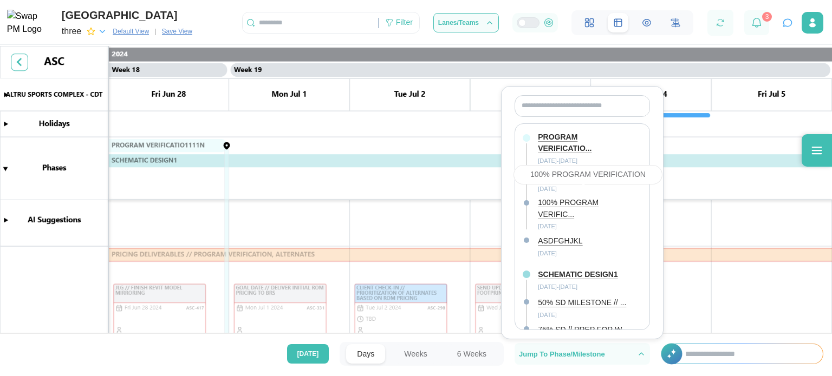
click at [552, 203] on div "100% PROGRAM VERIFIC..." at bounding box center [584, 208] width 93 height 23
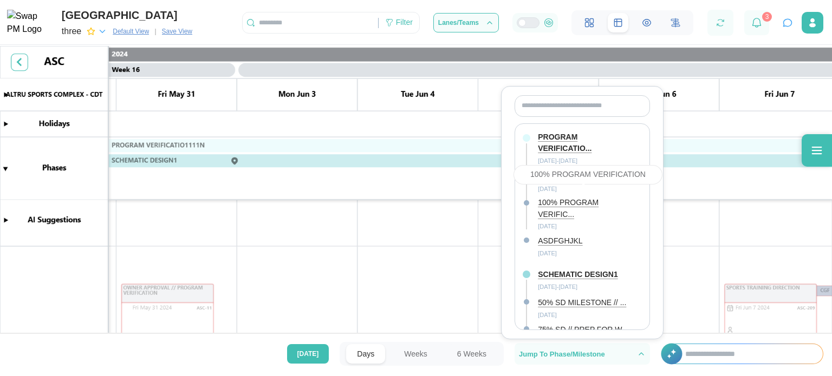
scroll to position [0, 5307]
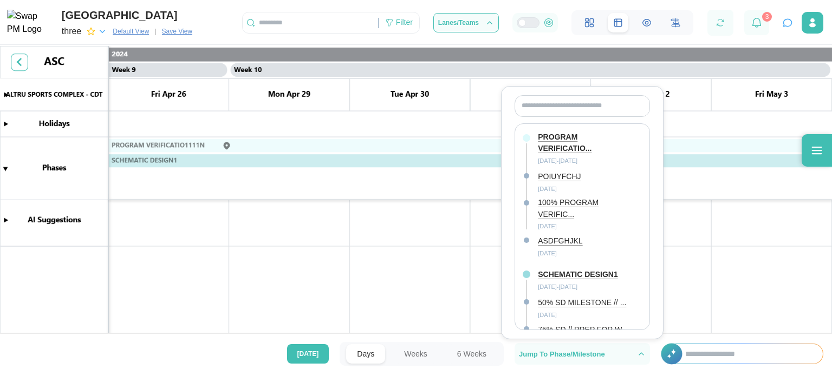
click at [611, 170] on div "POIUYFCHJ" at bounding box center [584, 177] width 93 height 14
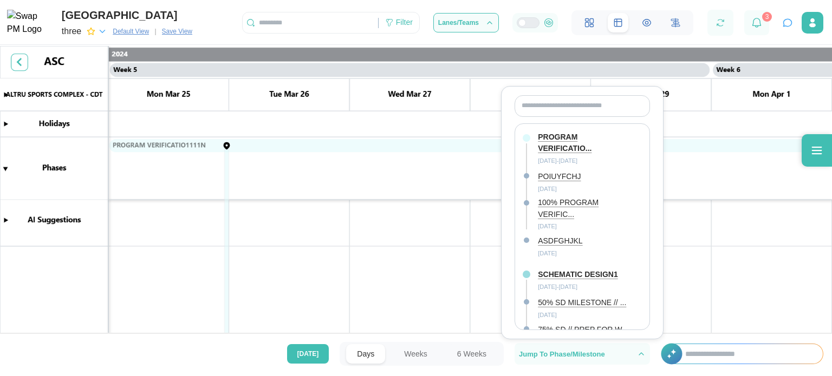
click at [551, 269] on div "SCHEMATIC DESIGN1" at bounding box center [578, 275] width 80 height 12
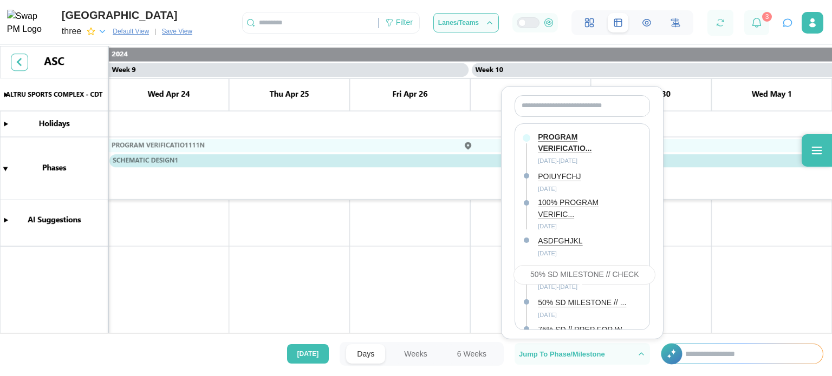
click at [557, 297] on div "50% SD MILESTONE // ..." at bounding box center [582, 303] width 88 height 12
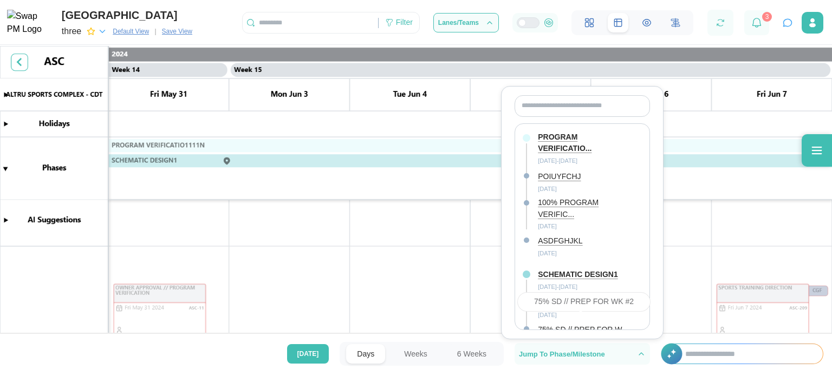
click at [543, 324] on div "75% SD // PREP FOR W..." at bounding box center [583, 330] width 90 height 12
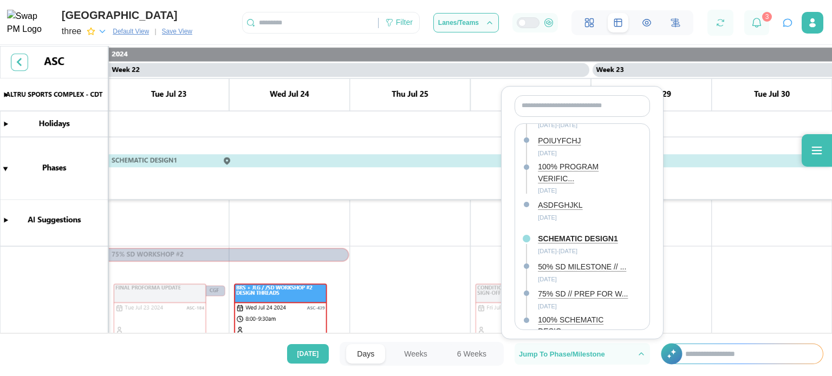
scroll to position [54, 0]
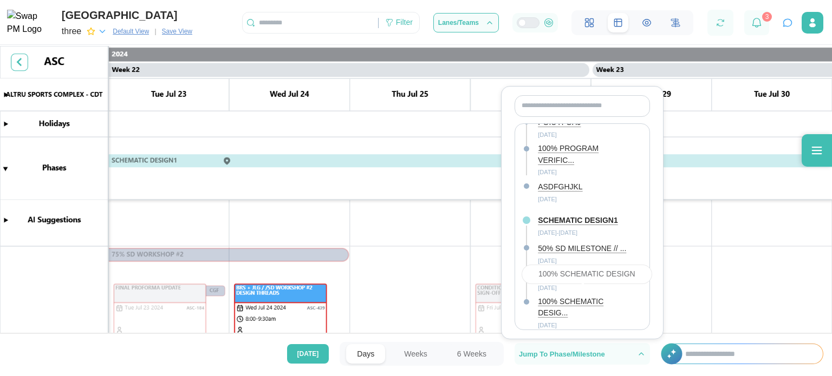
click at [560, 296] on div "100% SCHEMATIC DESIG..." at bounding box center [584, 307] width 93 height 23
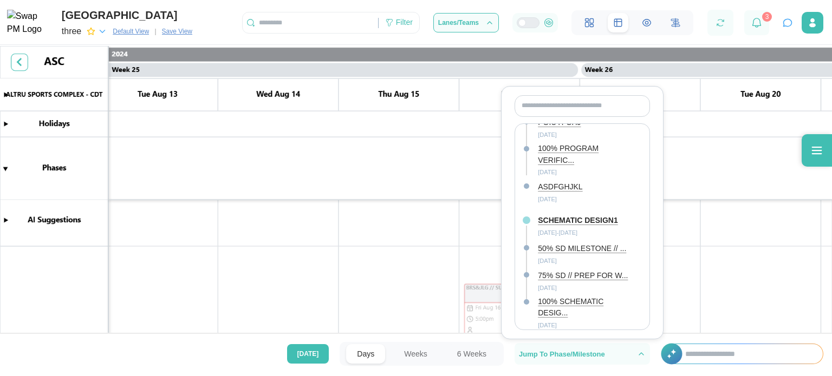
scroll to position [0, 14833]
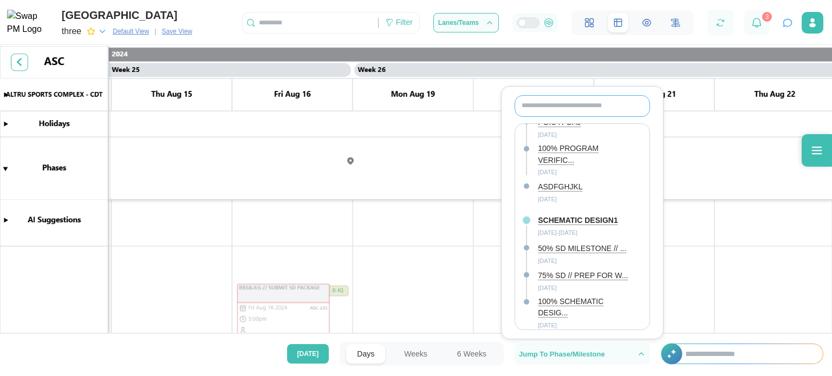
click at [638, 115] on input "text" at bounding box center [582, 106] width 135 height 22
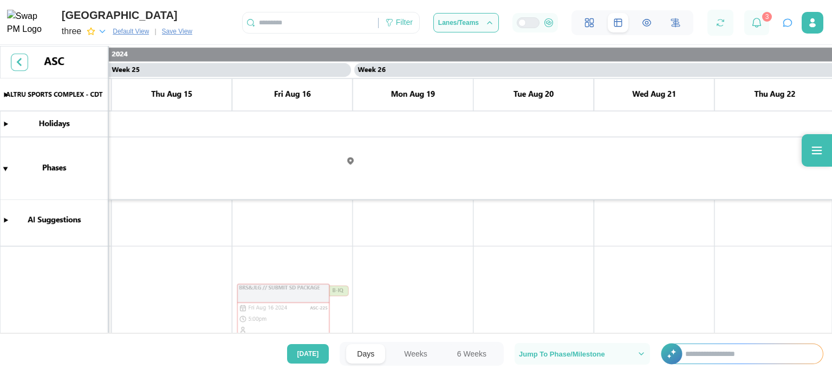
click at [707, 143] on canvas at bounding box center [416, 191] width 832 height 290
click at [807, 27] on icon "button" at bounding box center [812, 22] width 11 height 11
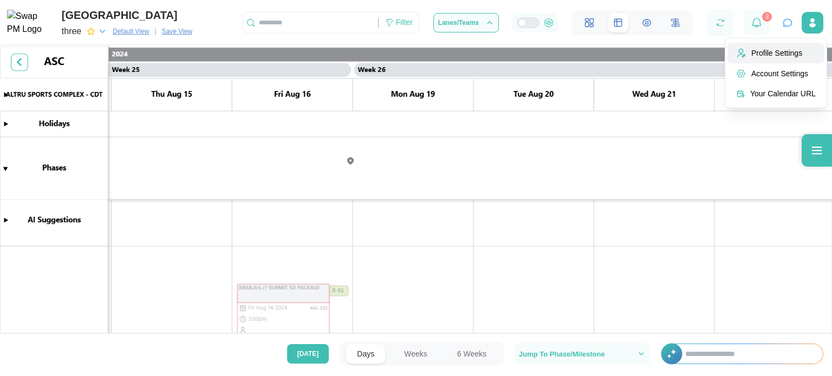
click at [787, 56] on div "Profile Settings" at bounding box center [783, 53] width 64 height 9
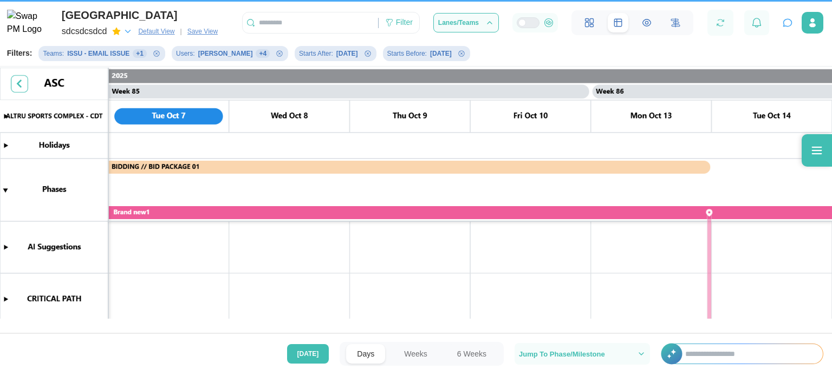
scroll to position [3, 0]
click at [802, 20] on button "button" at bounding box center [813, 23] width 22 height 22
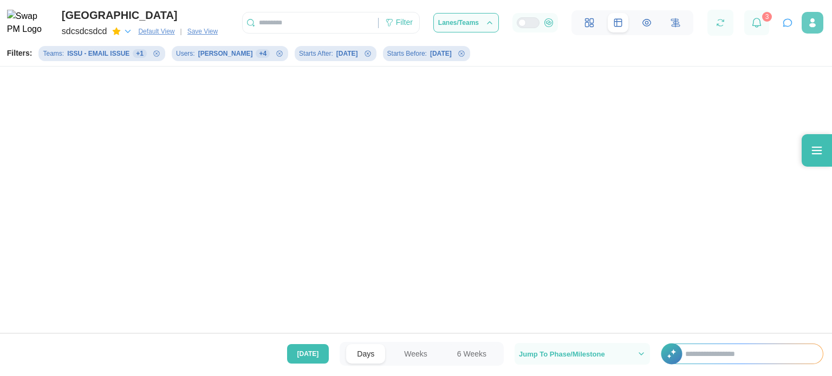
scroll to position [0, 0]
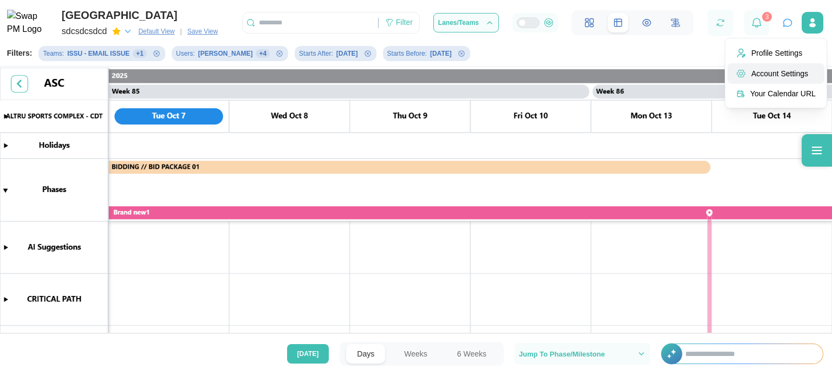
click at [779, 71] on div "Account Settings" at bounding box center [783, 73] width 64 height 9
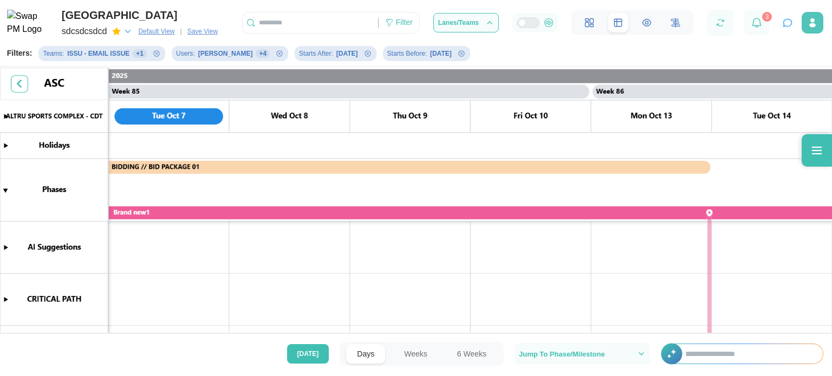
click at [810, 24] on icon "button" at bounding box center [812, 22] width 11 height 11
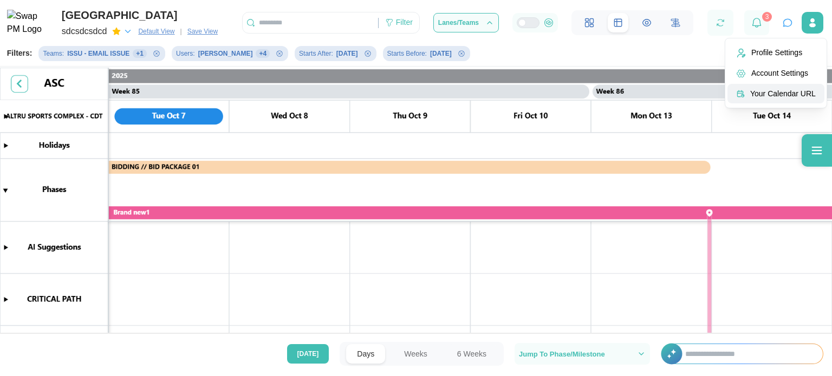
click at [786, 86] on button "Your Calendar URL" at bounding box center [775, 94] width 97 height 20
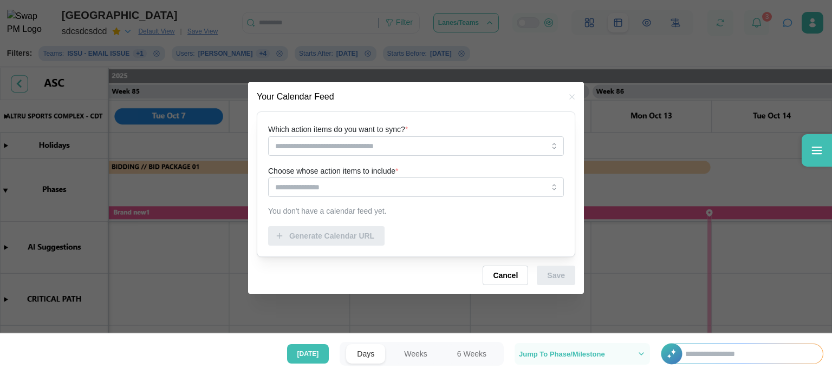
click at [569, 95] on icon "button" at bounding box center [572, 97] width 9 height 9
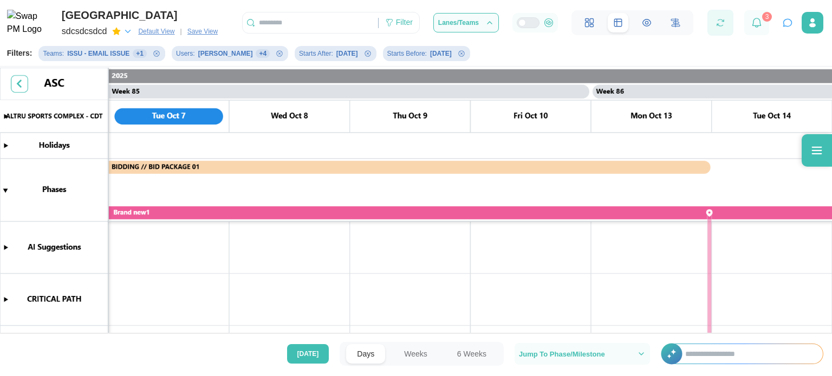
click at [712, 21] on div at bounding box center [720, 23] width 26 height 26
click at [719, 30] on button "button" at bounding box center [720, 22] width 15 height 15
click at [717, 351] on input "text" at bounding box center [748, 355] width 148 height 20
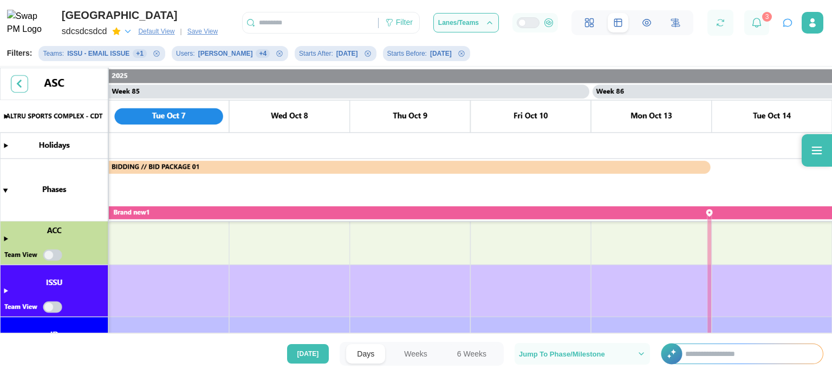
scroll to position [570, 0]
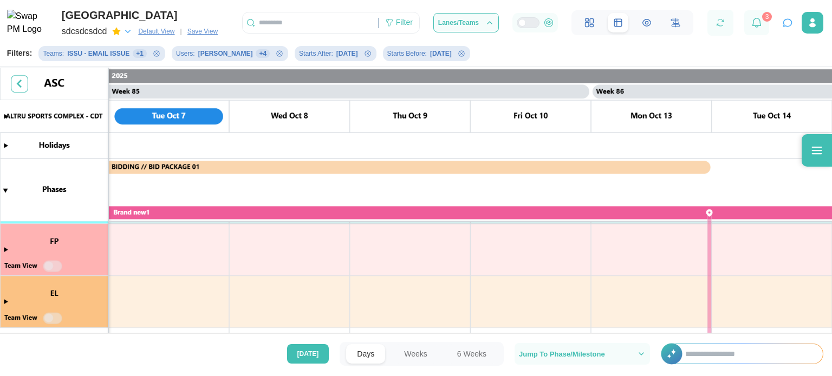
click at [24, 81] on canvas at bounding box center [416, 202] width 832 height 268
click at [509, 160] on canvas at bounding box center [416, 202] width 832 height 268
click at [46, 267] on canvas at bounding box center [416, 202] width 832 height 268
click at [49, 266] on canvas at bounding box center [416, 202] width 832 height 268
drag, startPoint x: 48, startPoint y: 329, endPoint x: 51, endPoint y: 322, distance: 8.0
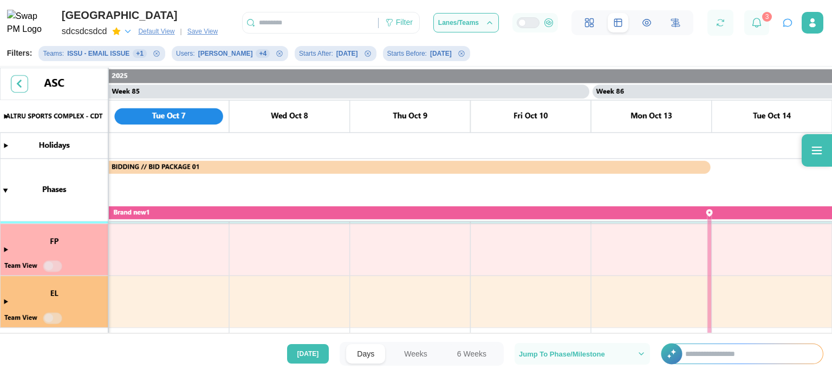
click at [50, 324] on canvas at bounding box center [416, 202] width 832 height 268
click at [46, 320] on canvas at bounding box center [416, 202] width 832 height 268
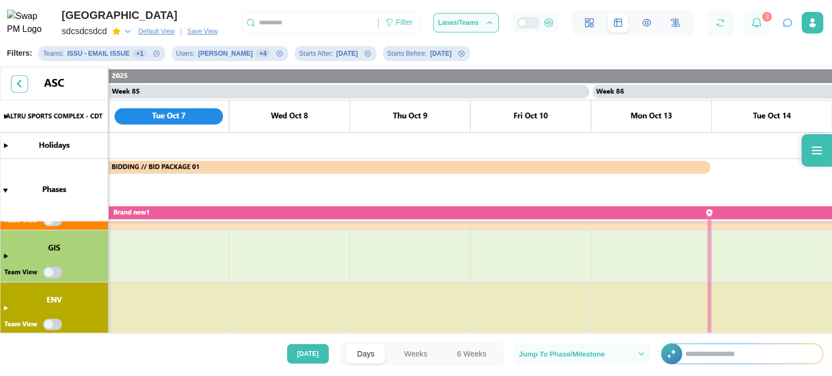
click at [46, 272] on canvas at bounding box center [416, 202] width 832 height 268
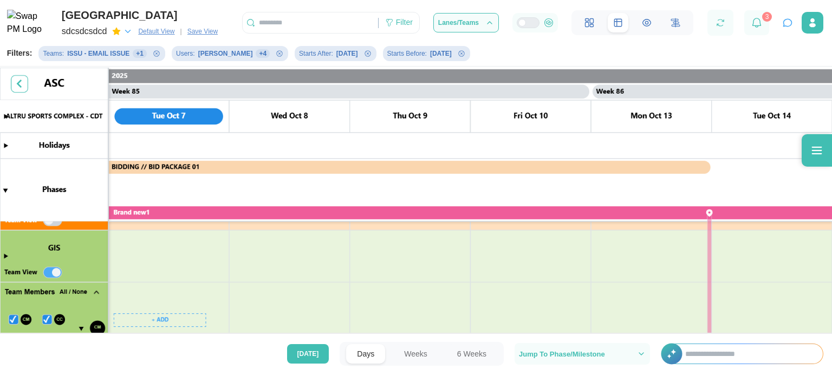
click at [46, 272] on canvas at bounding box center [416, 202] width 832 height 268
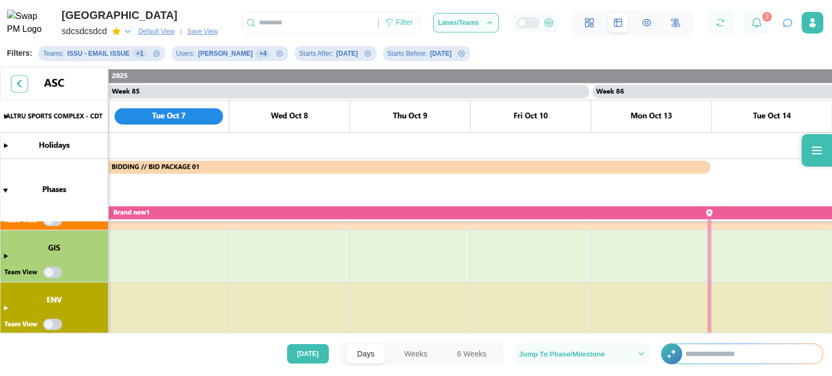
scroll to position [462, 0]
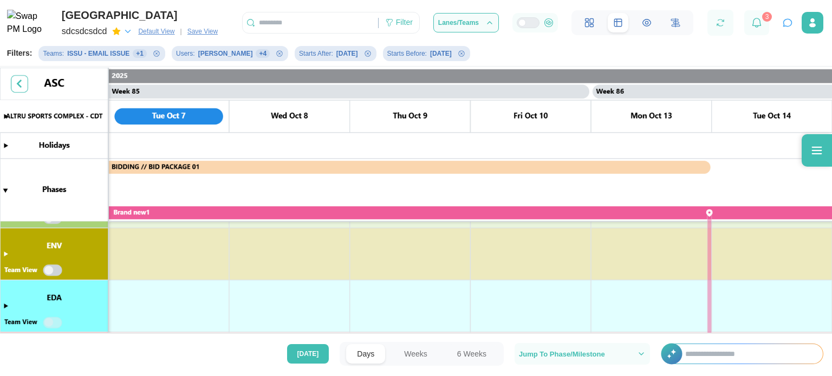
click at [49, 272] on canvas at bounding box center [416, 202] width 832 height 268
click at [47, 318] on canvas at bounding box center [416, 202] width 832 height 268
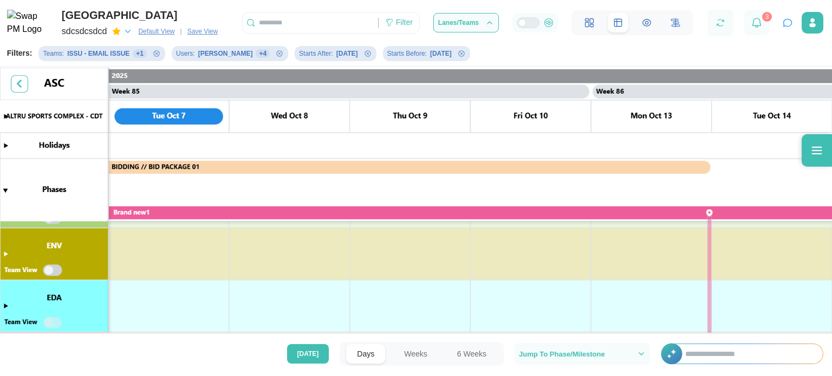
click at [47, 265] on canvas at bounding box center [416, 202] width 832 height 268
click at [483, 19] on div "Lanes/Teams" at bounding box center [466, 22] width 56 height 9
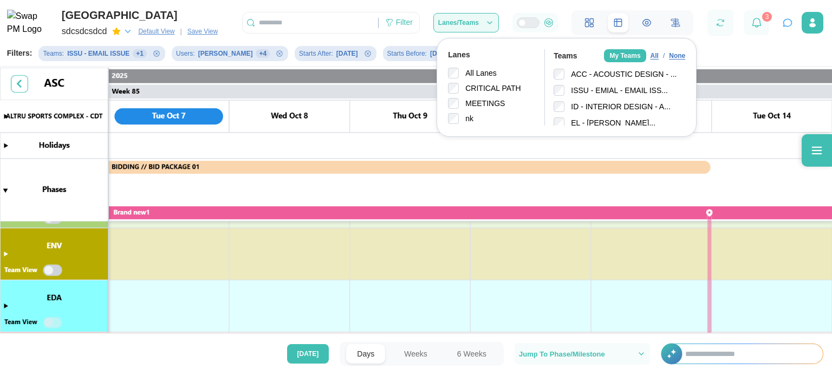
click at [484, 19] on div "Lanes/Teams" at bounding box center [466, 22] width 56 height 9
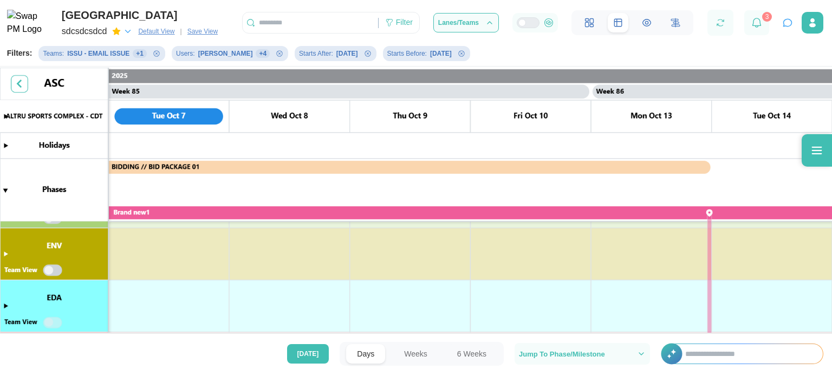
click at [304, 25] on input "text" at bounding box center [310, 23] width 135 height 16
click at [337, 25] on input "**********" at bounding box center [310, 23] width 135 height 16
type input "**********"
click at [373, 23] on icon "button" at bounding box center [370, 23] width 7 height 7
click at [280, 16] on input "text" at bounding box center [310, 23] width 135 height 16
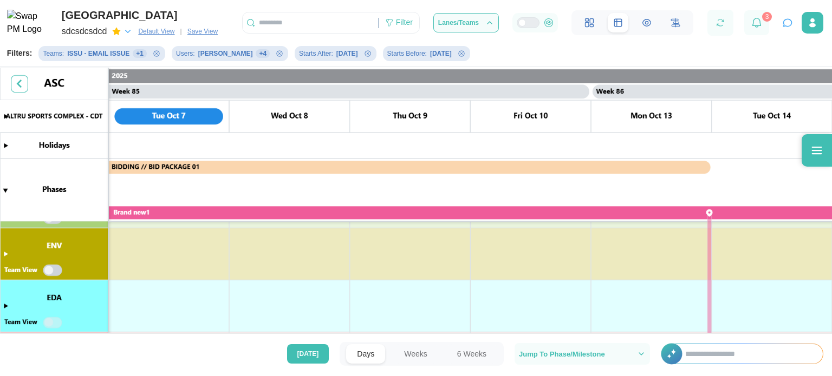
type input "*"
drag, startPoint x: 464, startPoint y: 353, endPoint x: 388, endPoint y: 340, distance: 77.5
click at [464, 353] on button "6 Weeks" at bounding box center [471, 355] width 51 height 20
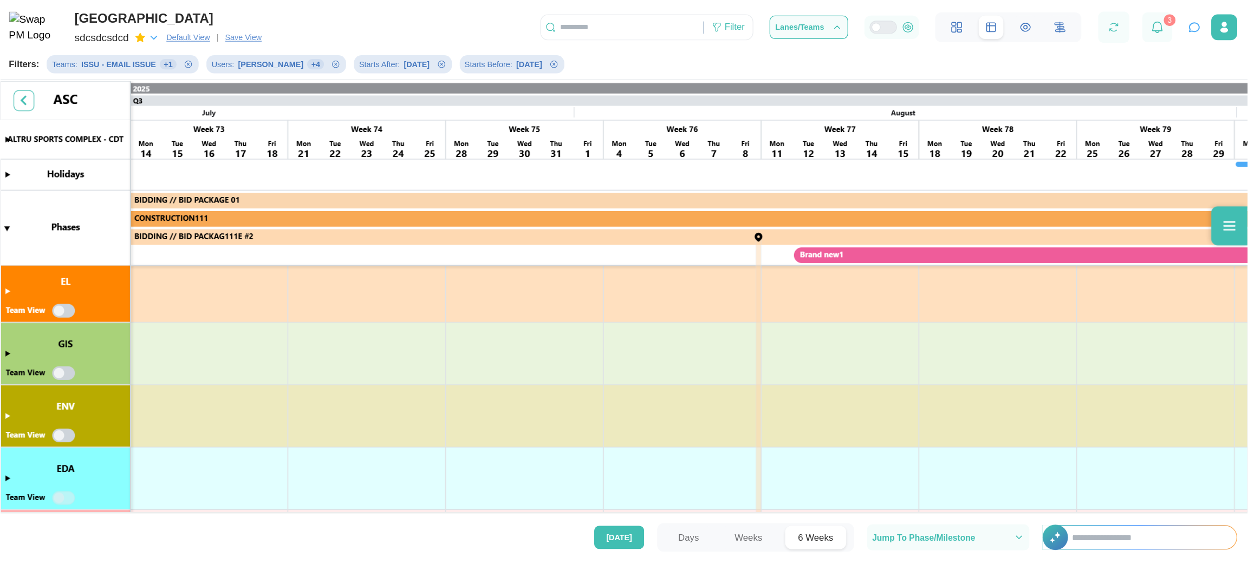
scroll to position [0, 9474]
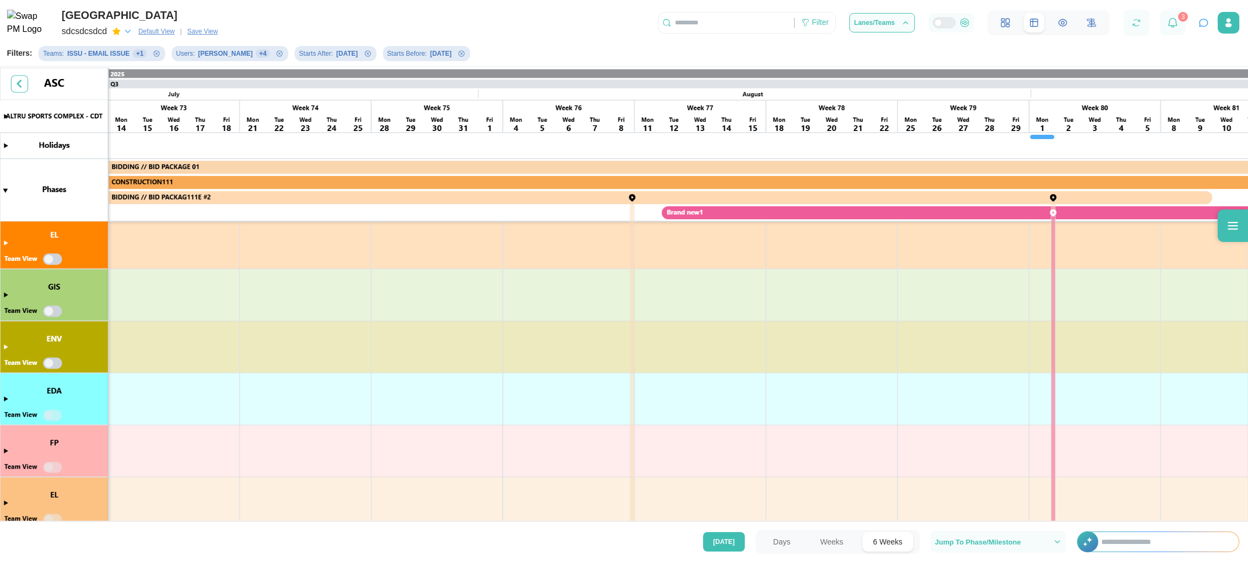
drag, startPoint x: 828, startPoint y: 3, endPoint x: 633, endPoint y: 333, distance: 382.8
click at [633, 333] on canvas at bounding box center [624, 296] width 1248 height 457
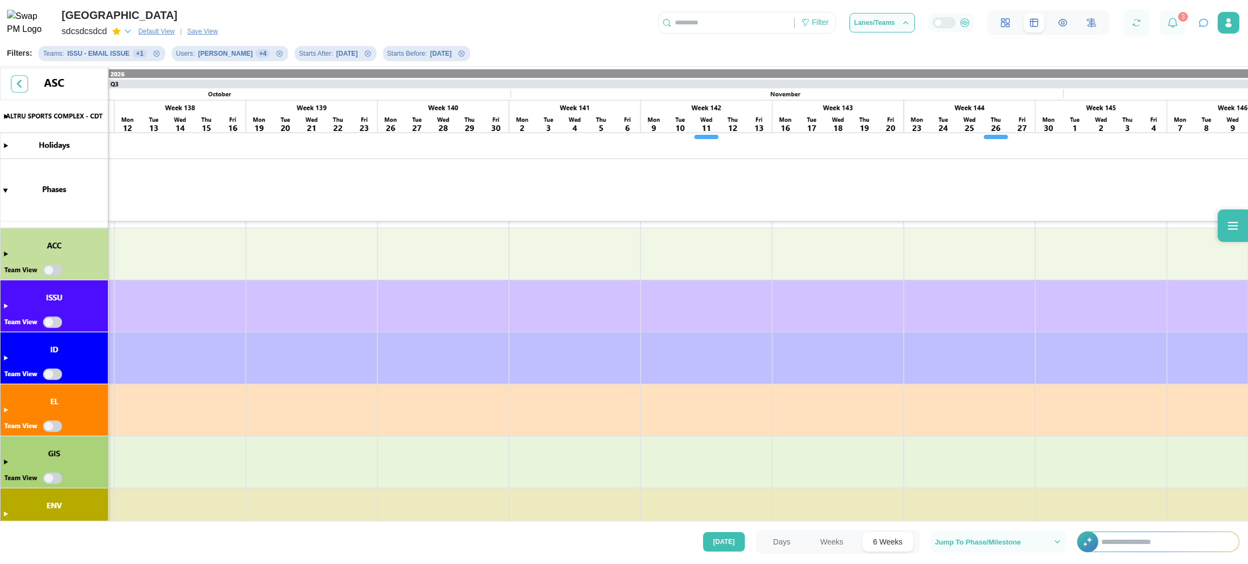
scroll to position [0, 19120]
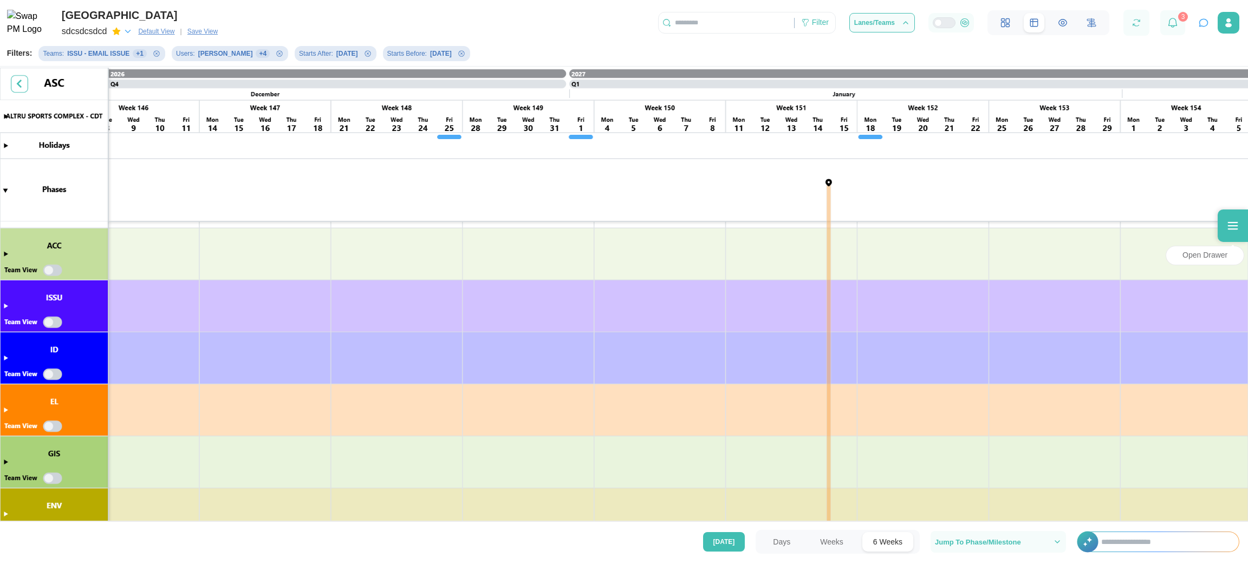
click at [832, 213] on div at bounding box center [1233, 226] width 30 height 33
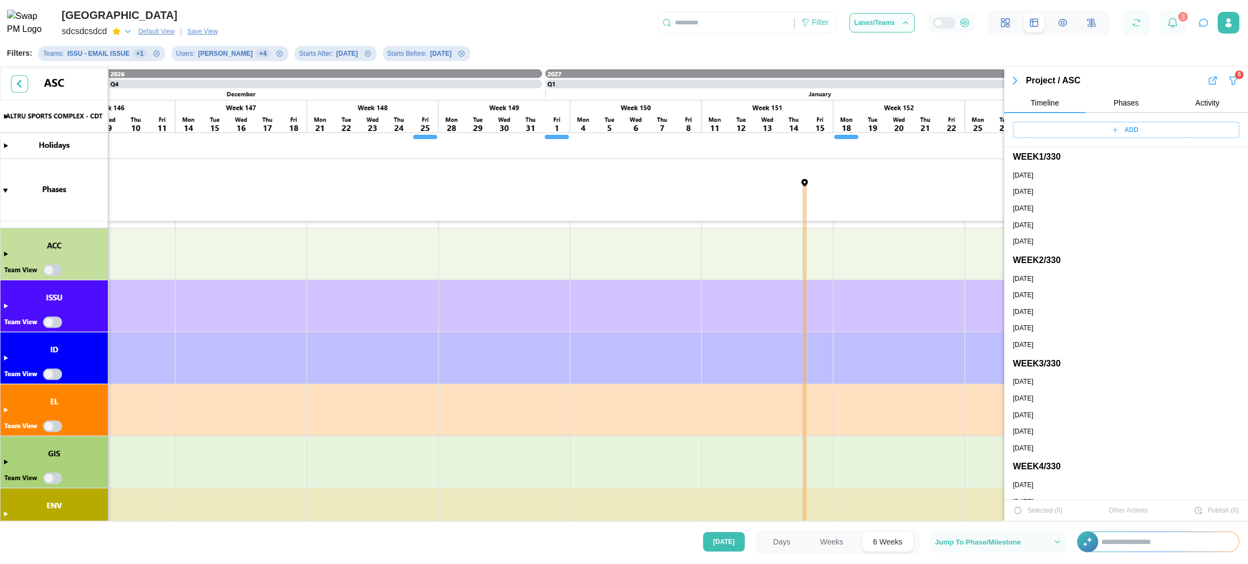
scroll to position [0, 0]
click at [458, 54] on icon "Remove Starts Before filter" at bounding box center [461, 53] width 7 height 7
click at [365, 55] on icon "Remove Starts After filter" at bounding box center [368, 53] width 7 height 7
click at [207, 28] on span "Save View" at bounding box center [202, 31] width 30 height 11
click at [151, 28] on span "Default View" at bounding box center [156, 31] width 36 height 11
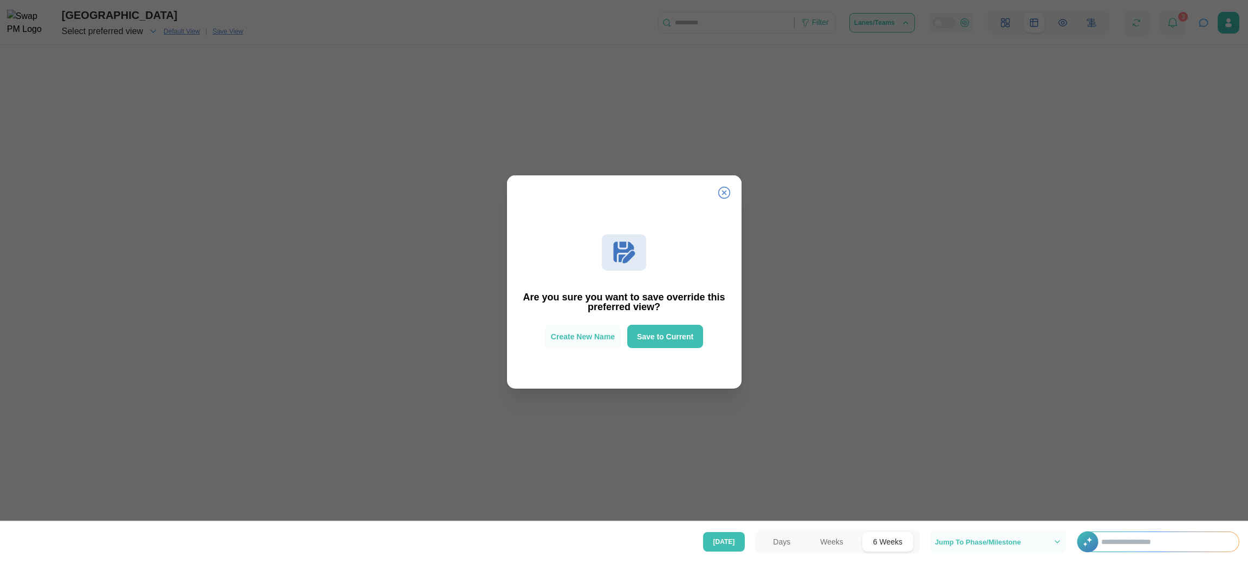
scroll to position [232, 0]
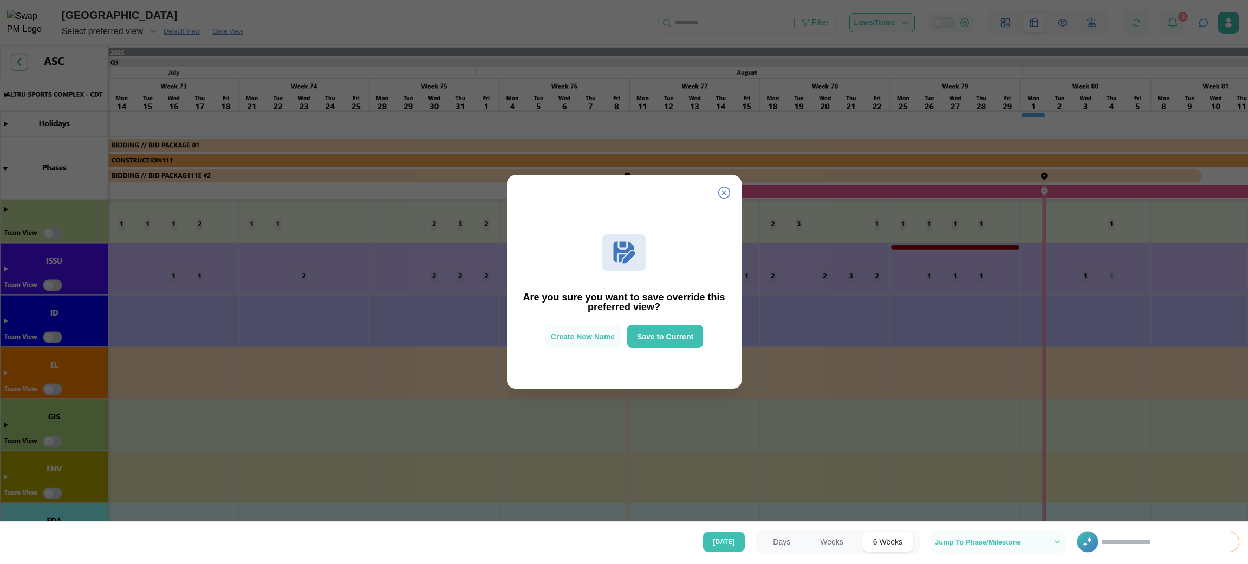
click at [726, 191] on icon at bounding box center [724, 192] width 13 height 13
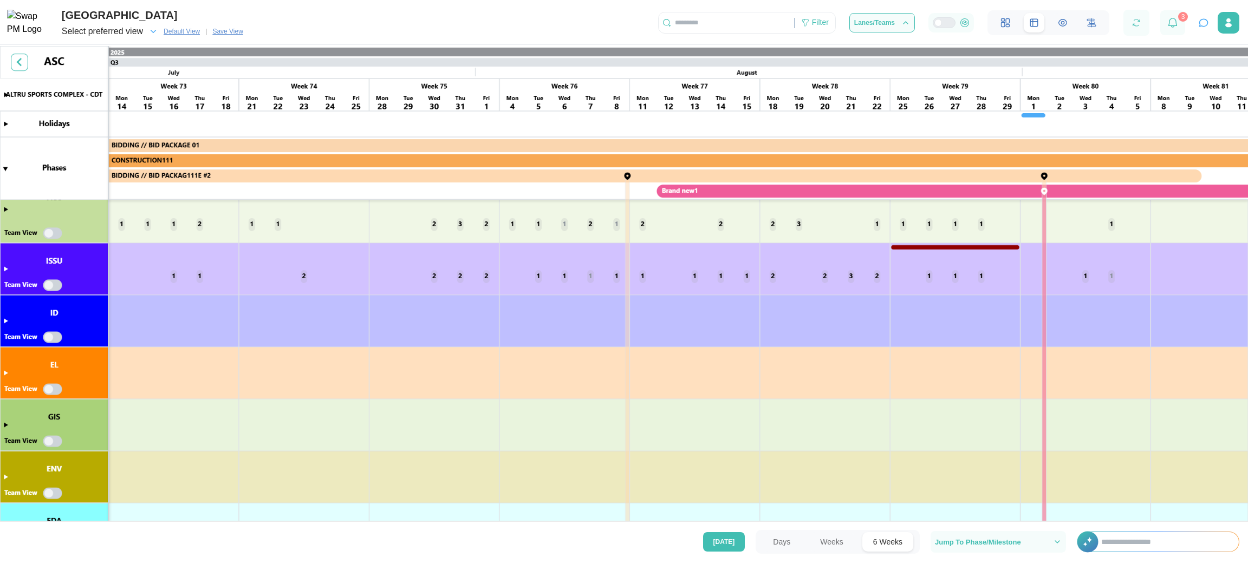
click at [191, 29] on span "Default View" at bounding box center [182, 31] width 36 height 11
click at [225, 29] on span "Save View" at bounding box center [227, 31] width 30 height 11
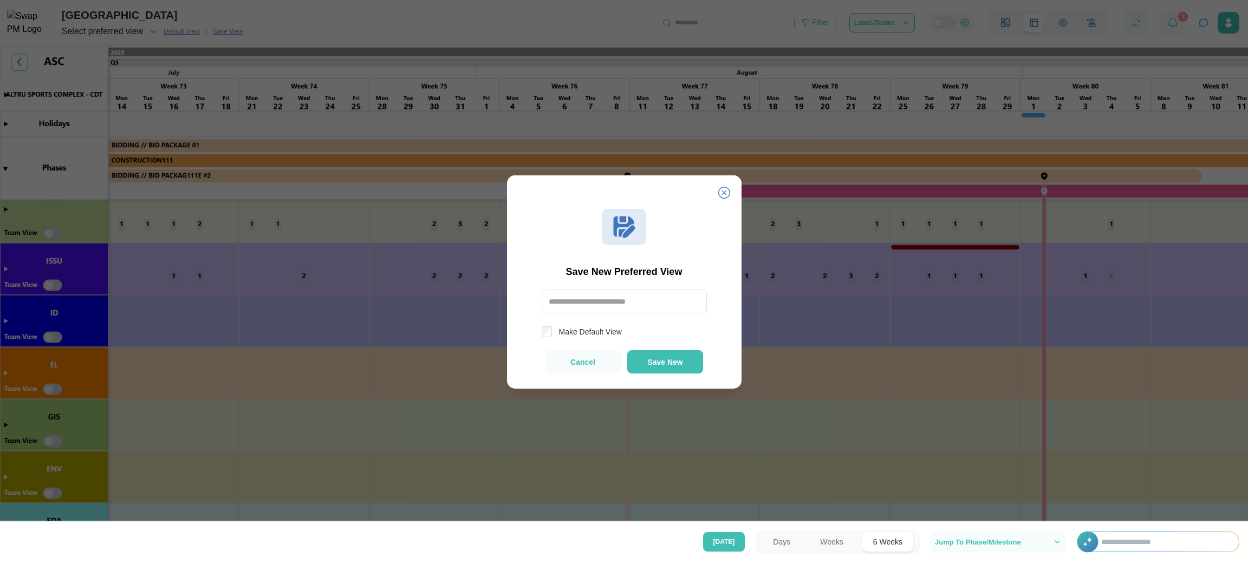
click at [724, 191] on icon at bounding box center [724, 193] width 12 height 12
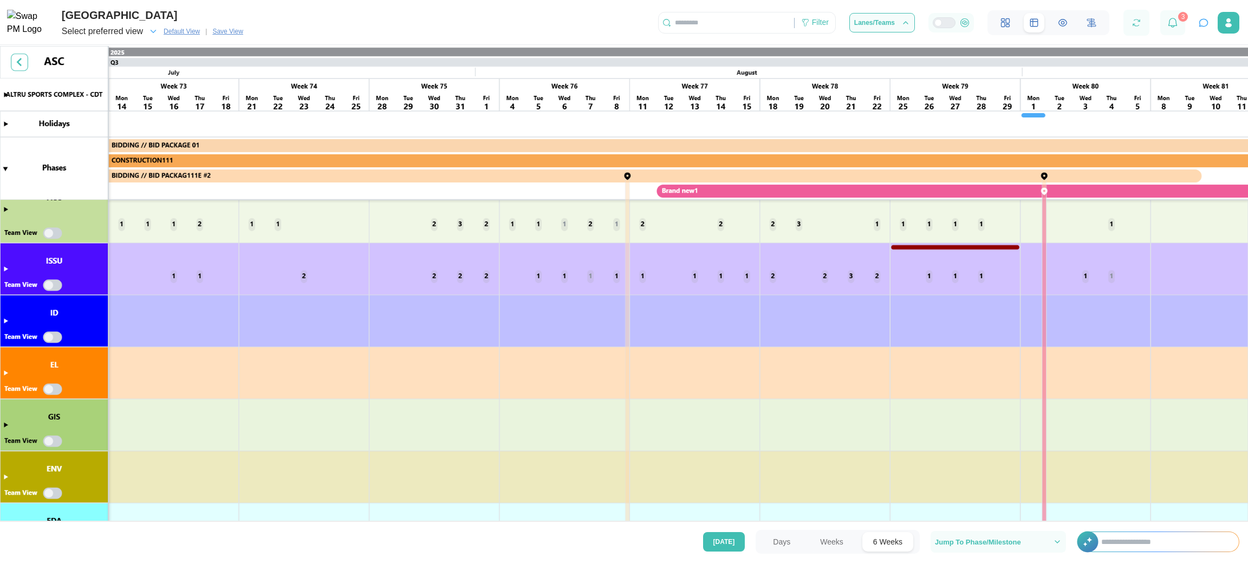
click at [179, 30] on span "Default View" at bounding box center [182, 31] width 36 height 11
click at [4, 211] on canvas at bounding box center [624, 285] width 1248 height 478
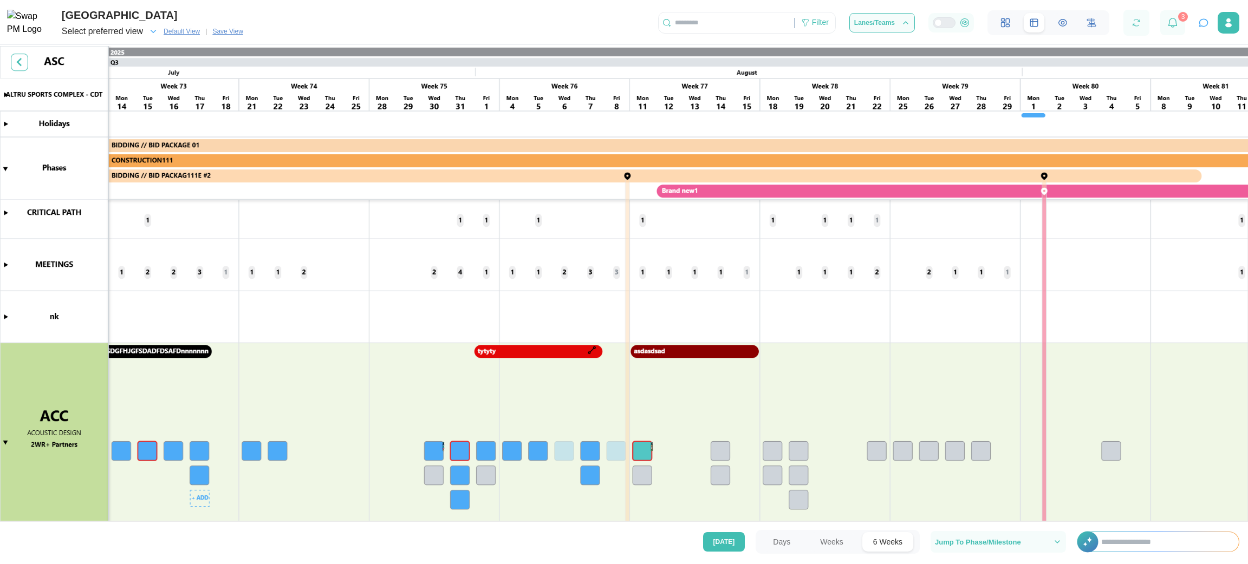
click at [206, 376] on canvas at bounding box center [624, 285] width 1248 height 478
click at [204, 376] on canvas at bounding box center [624, 285] width 1248 height 478
click at [264, 376] on canvas at bounding box center [624, 285] width 1248 height 478
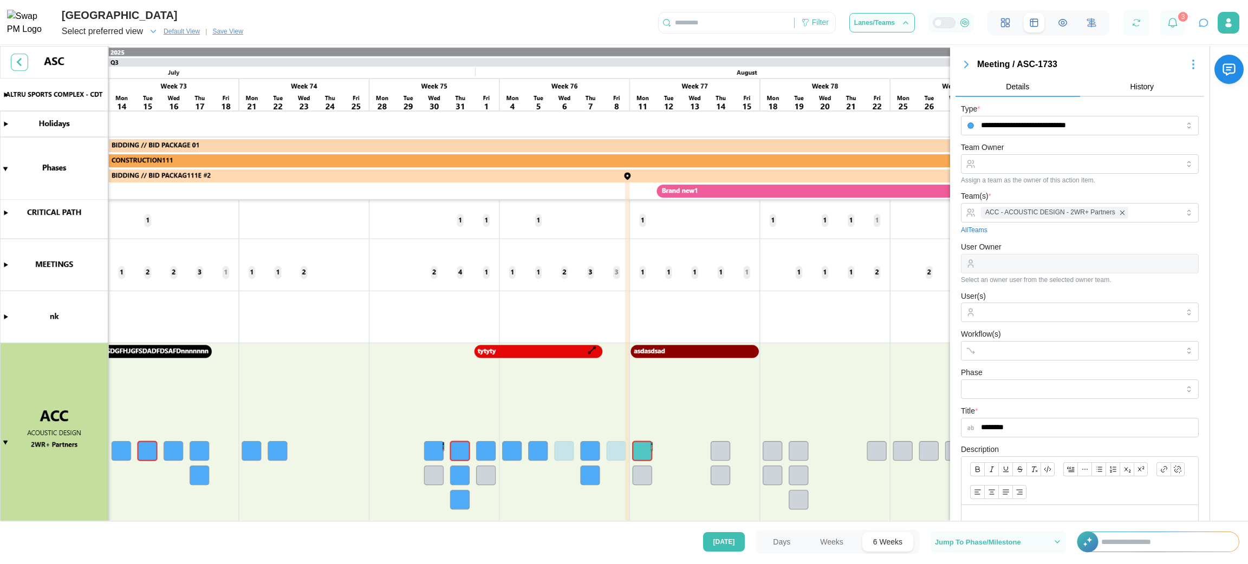
click at [590, 350] on canvas at bounding box center [624, 285] width 1248 height 478
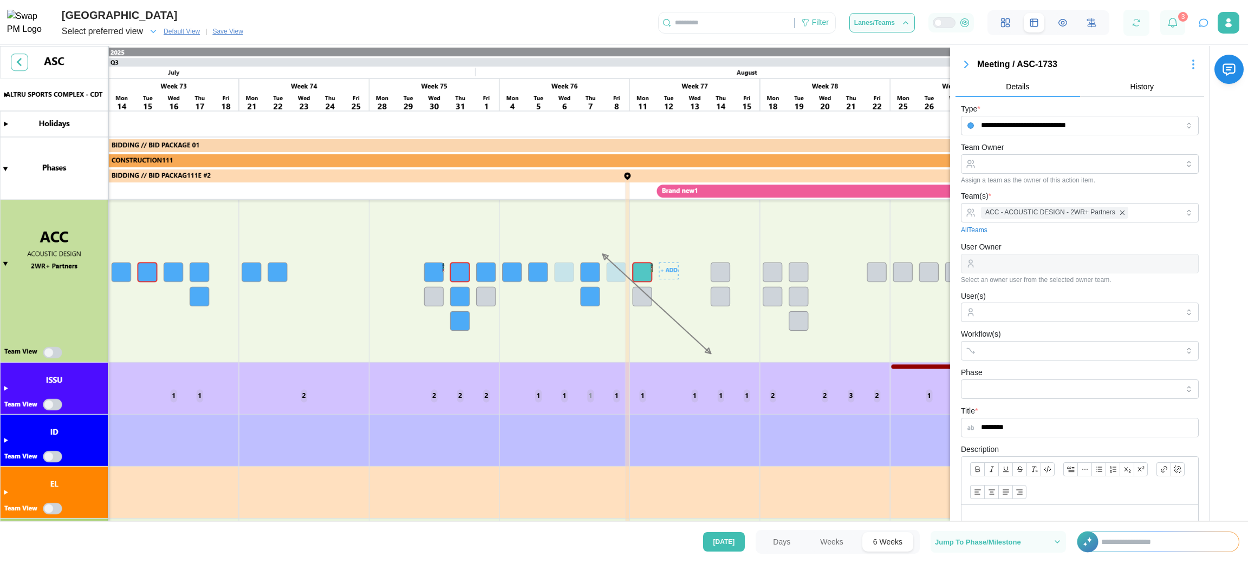
scroll to position [243, 0]
click at [832, 354] on input "Workflow(s)" at bounding box center [1070, 351] width 178 height 9
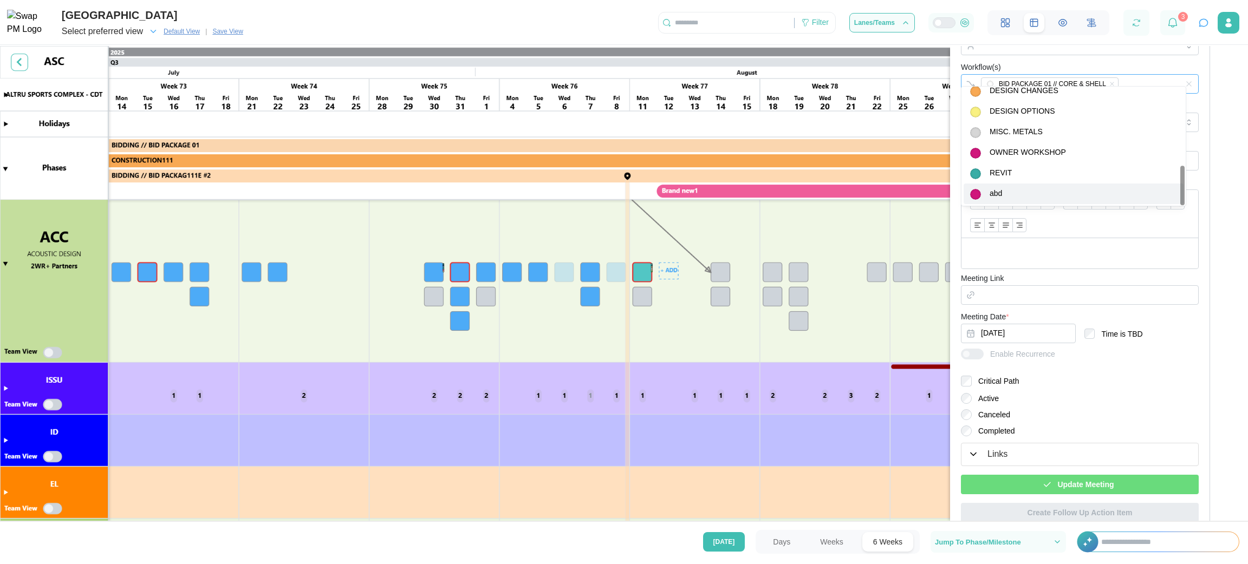
scroll to position [285, 0]
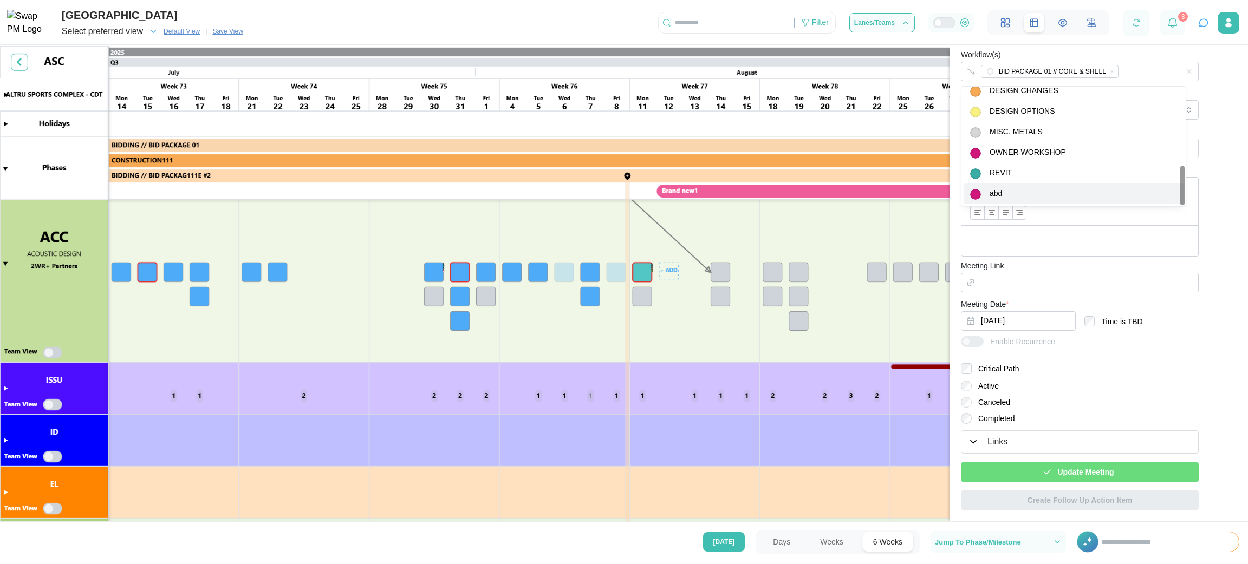
click at [832, 376] on span "Update Meeting" at bounding box center [1085, 472] width 56 height 18
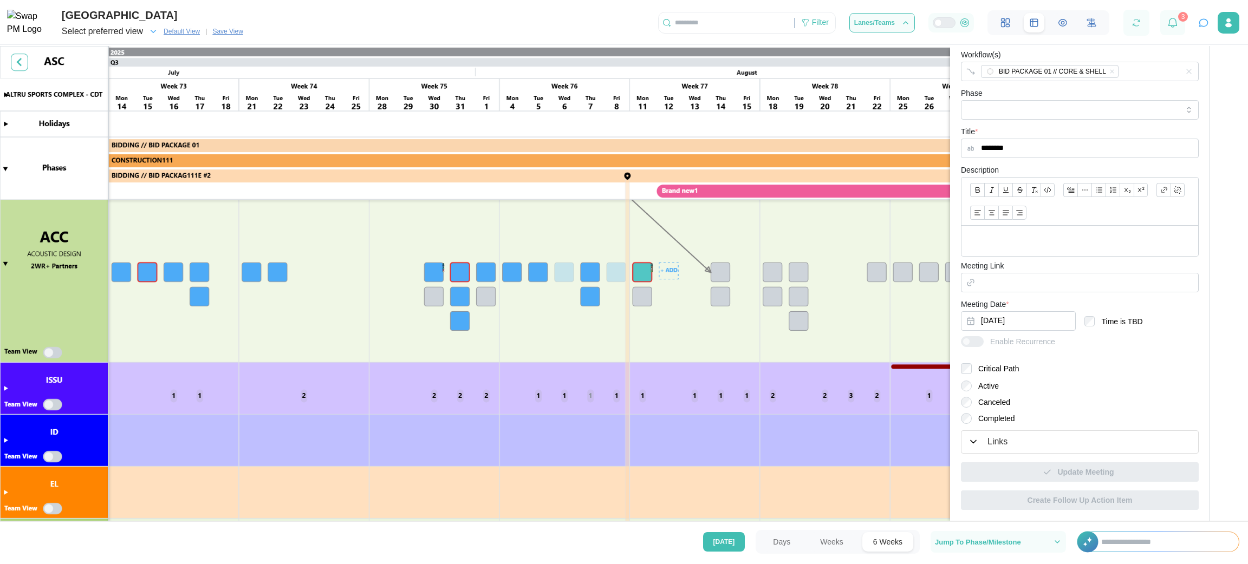
scroll to position [278, 0]
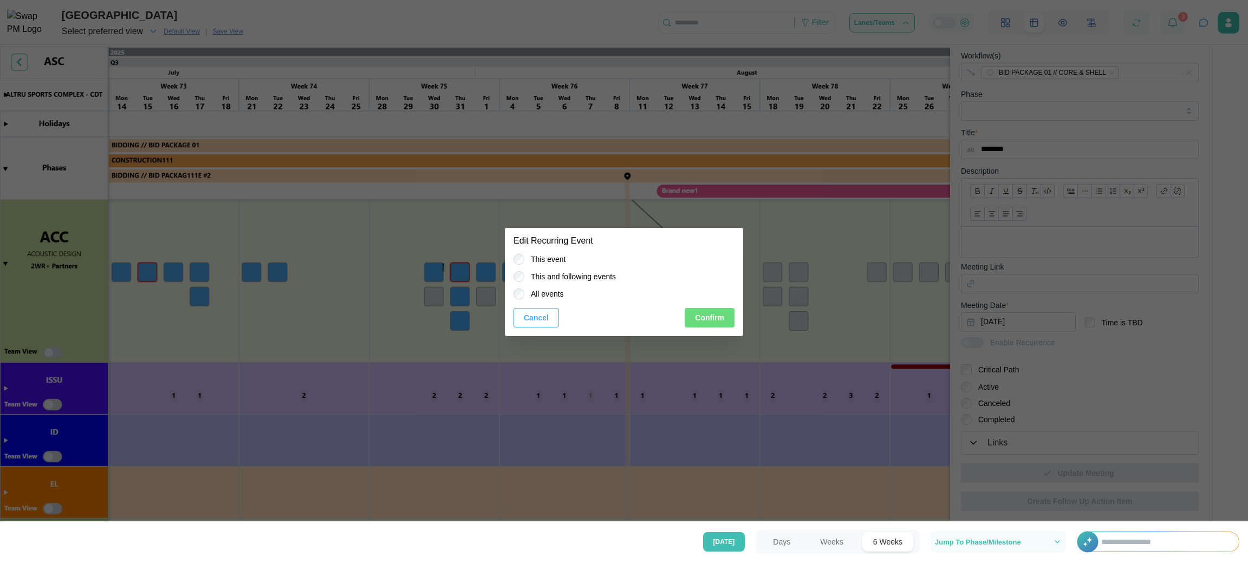
click at [712, 325] on span "Confirm" at bounding box center [709, 318] width 29 height 18
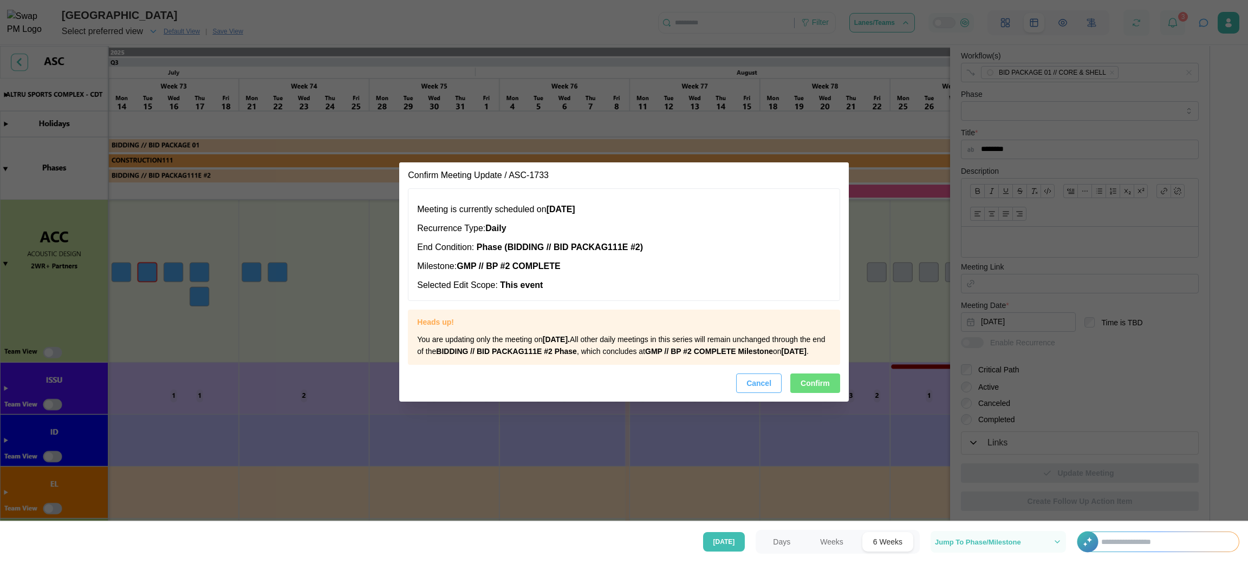
click at [811, 376] on span "Confirm" at bounding box center [815, 383] width 29 height 18
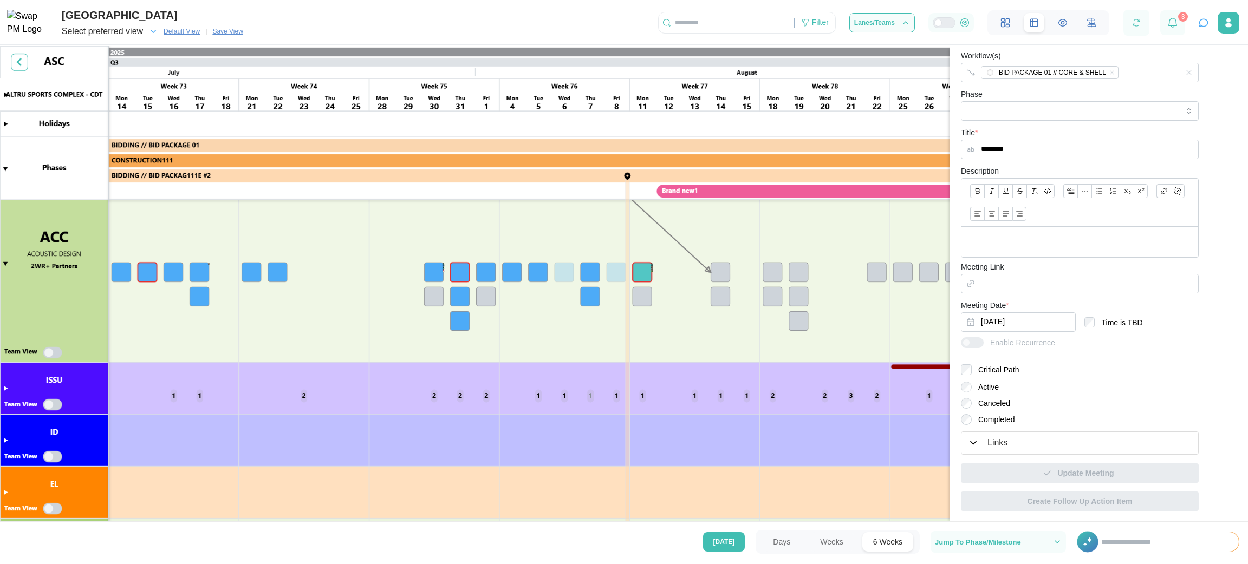
click at [583, 376] on canvas at bounding box center [624, 285] width 1248 height 478
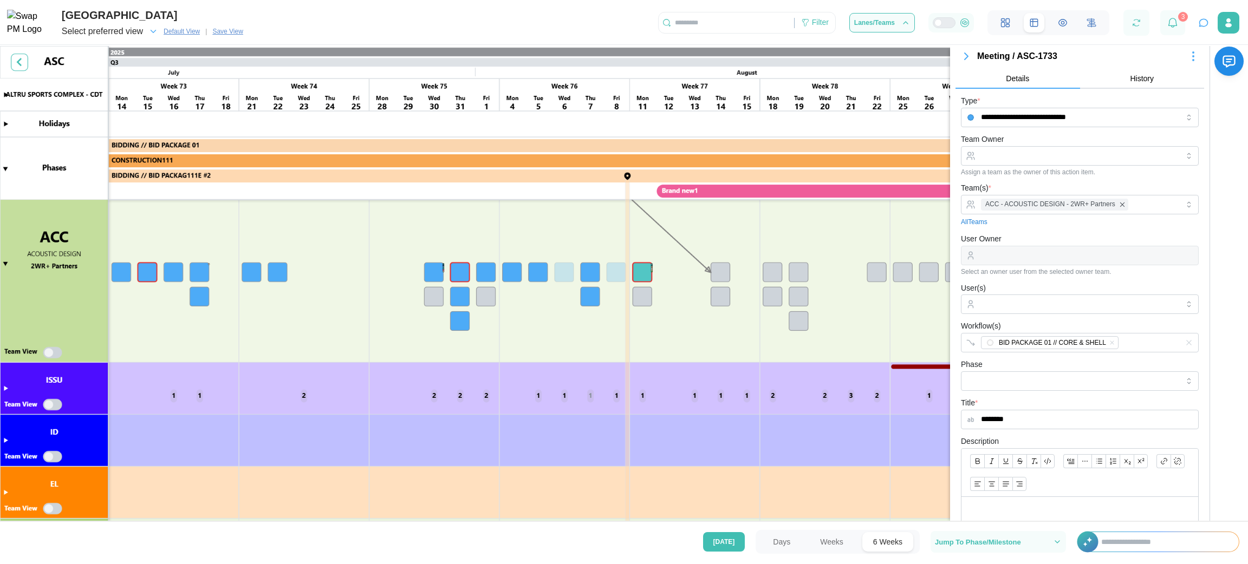
scroll to position [0, 0]
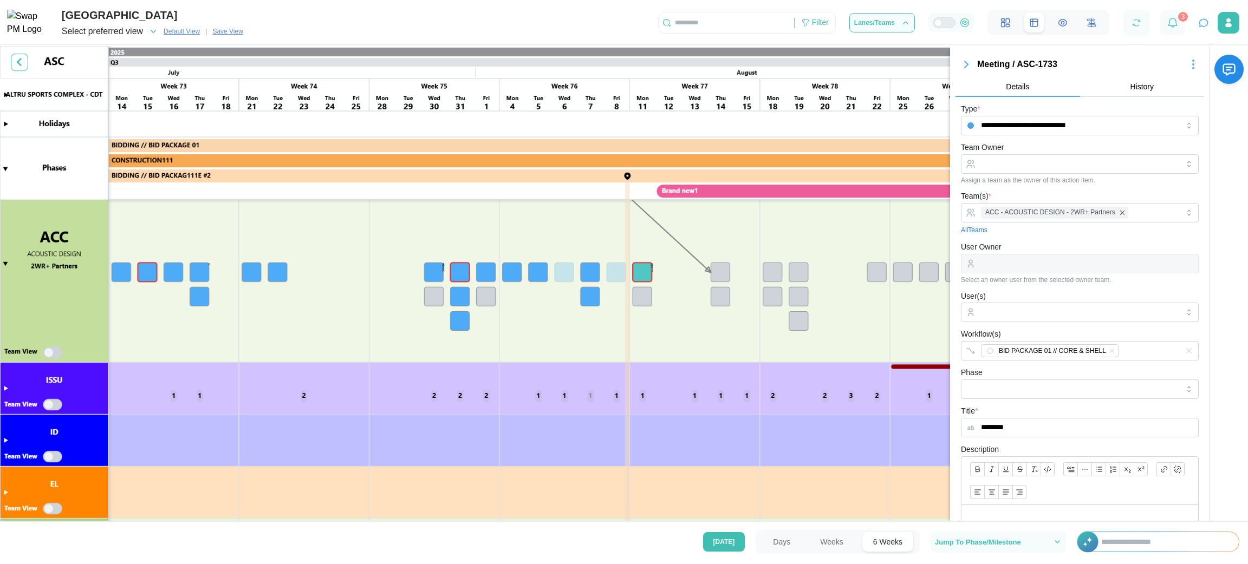
click at [832, 64] on icon "button" at bounding box center [966, 64] width 13 height 13
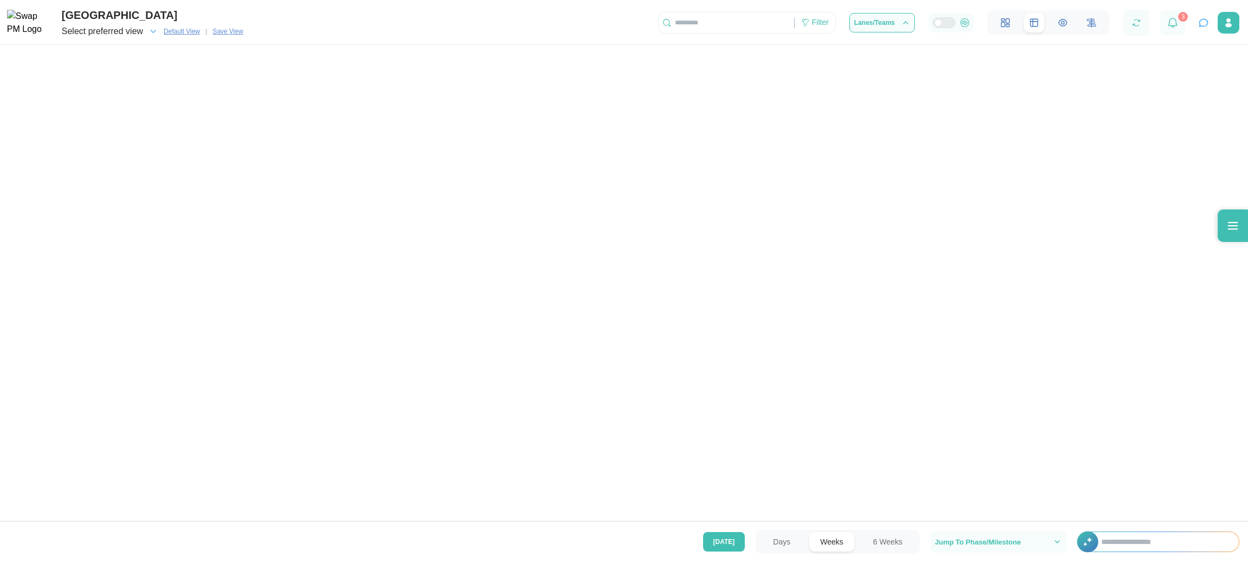
click at [593, 376] on canvas at bounding box center [624, 285] width 1248 height 478
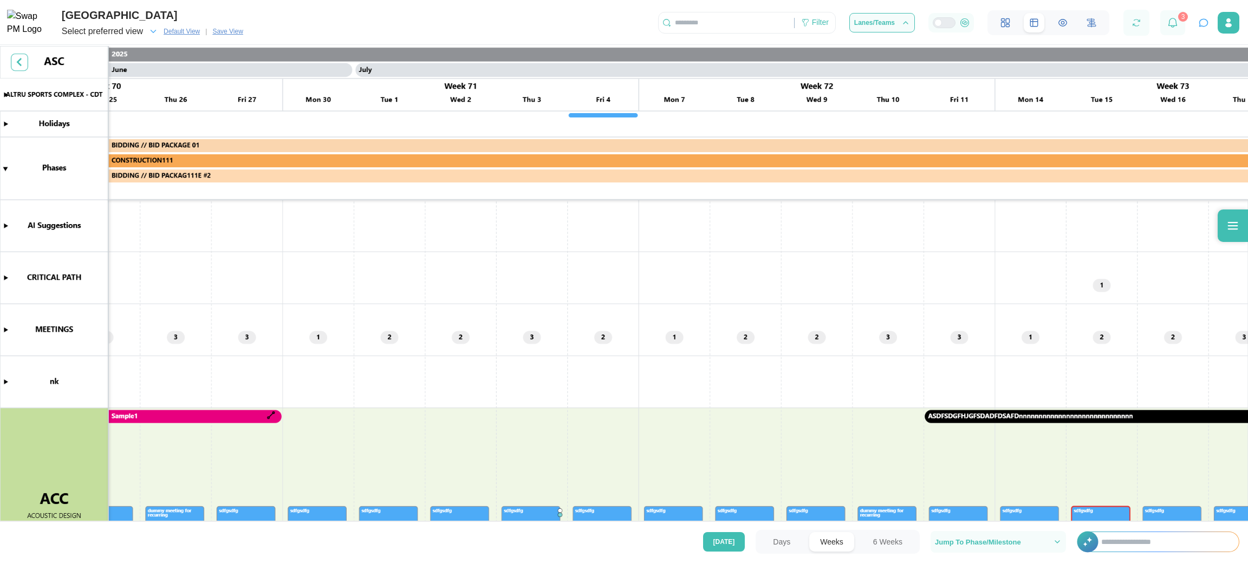
scroll to position [0, 24689]
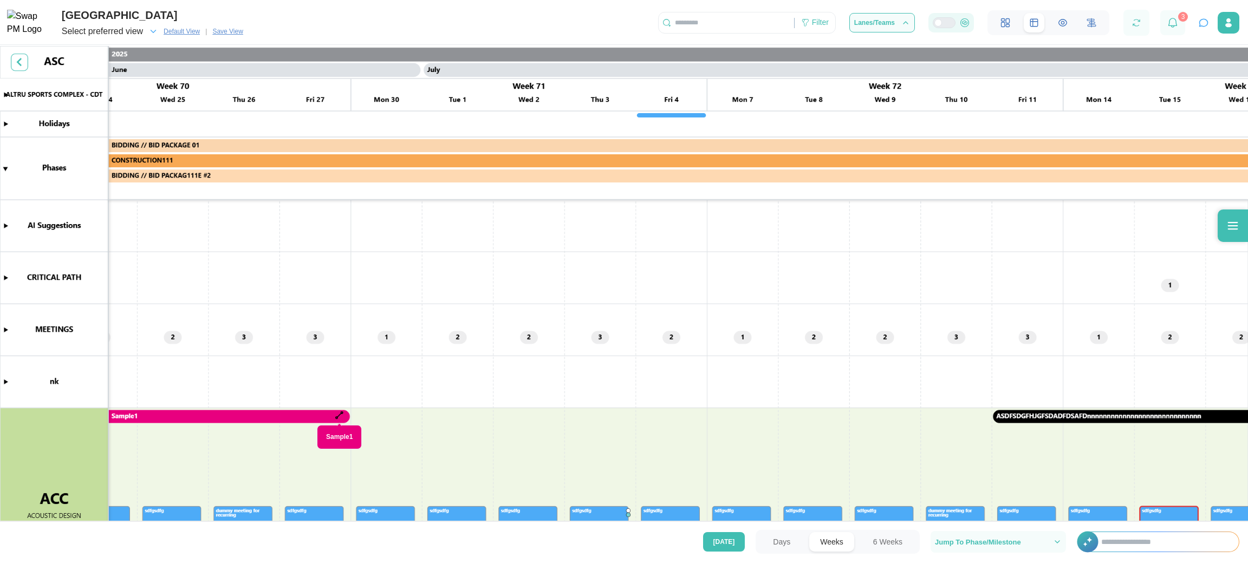
click at [832, 27] on div at bounding box center [938, 23] width 8 height 8
click at [832, 20] on div at bounding box center [944, 22] width 23 height 11
click at [832, 20] on div at bounding box center [948, 23] width 13 height 10
click at [832, 20] on div at bounding box center [944, 22] width 23 height 11
click at [5, 123] on canvas at bounding box center [624, 285] width 1248 height 478
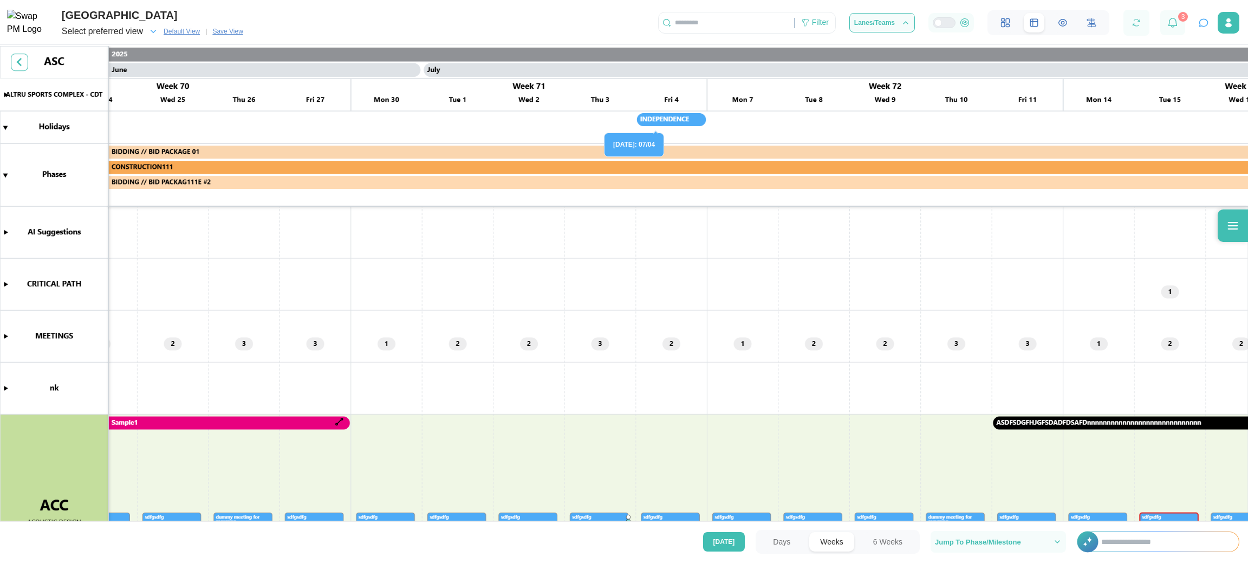
click at [681, 115] on canvas at bounding box center [624, 285] width 1248 height 478
click at [706, 243] on canvas at bounding box center [624, 285] width 1248 height 478
click at [7, 336] on canvas at bounding box center [624, 285] width 1248 height 478
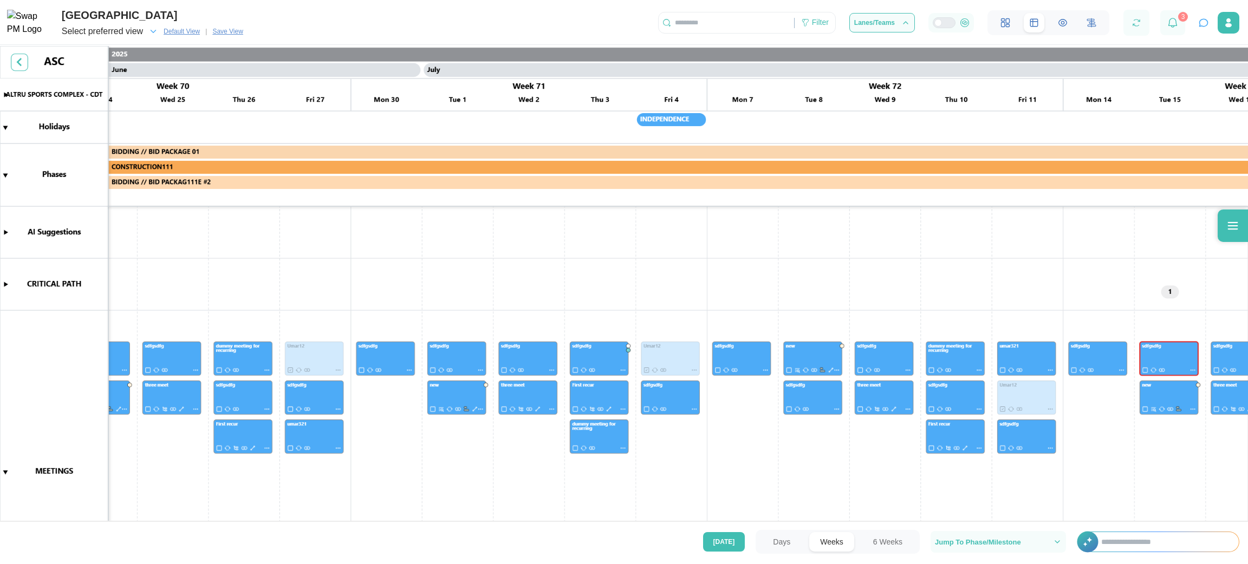
click at [3, 376] on canvas at bounding box center [624, 285] width 1248 height 478
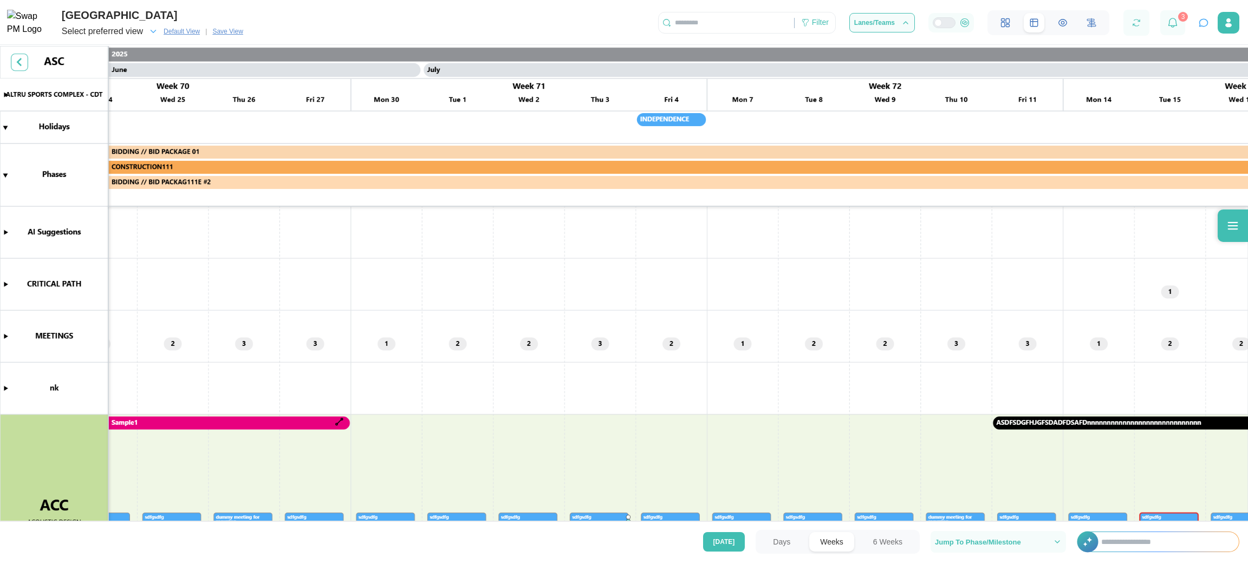
scroll to position [163, 0]
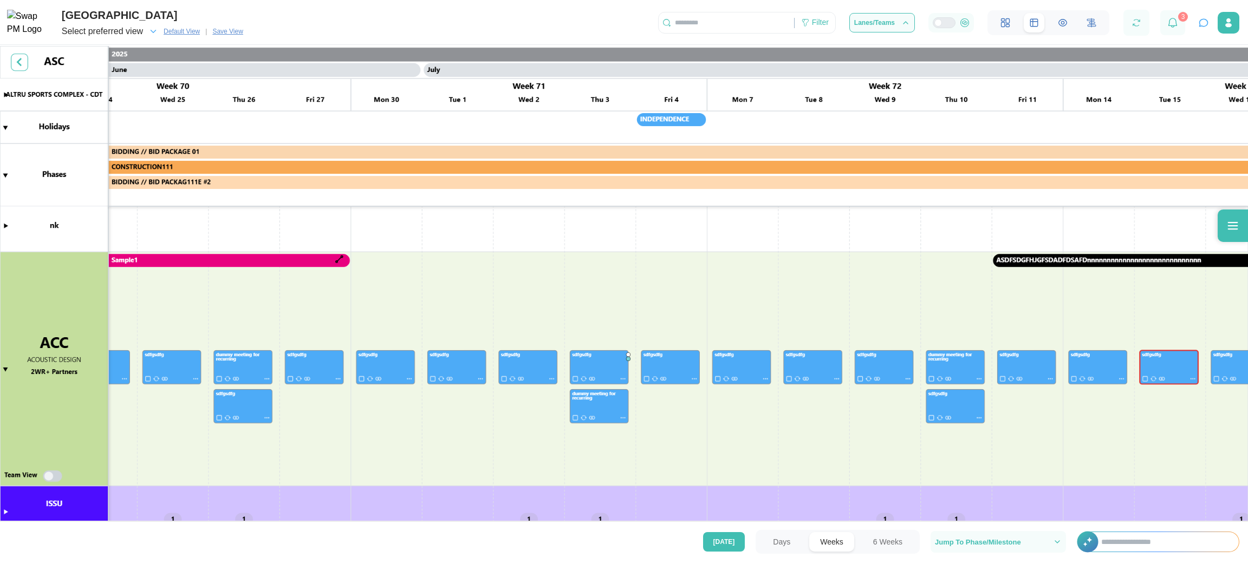
click at [5, 371] on canvas at bounding box center [624, 285] width 1248 height 478
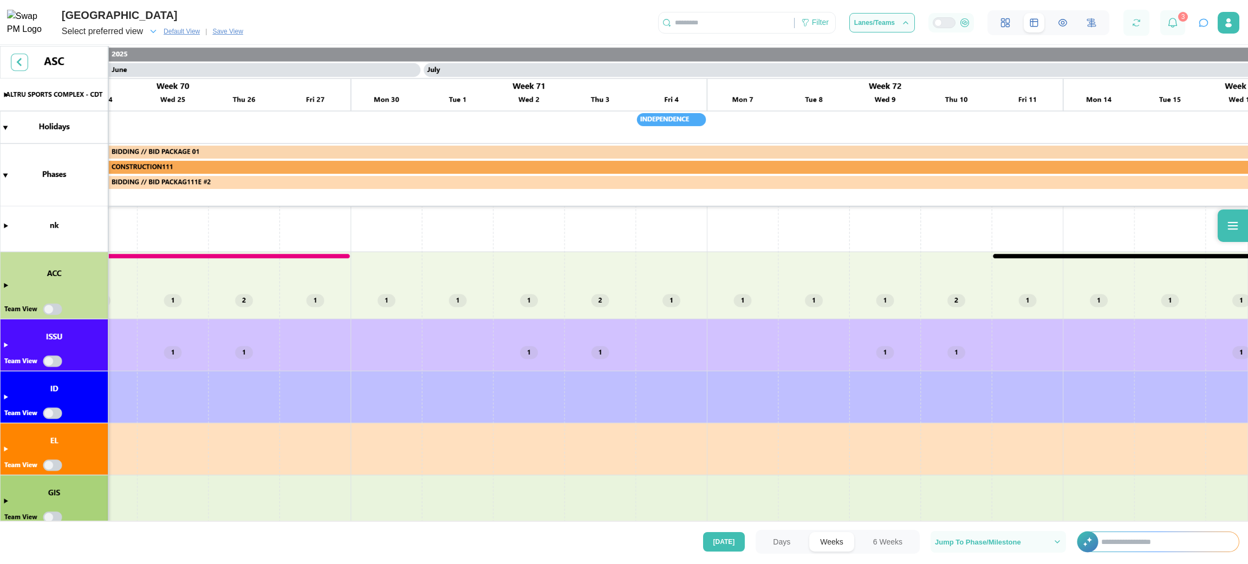
click at [4, 346] on canvas at bounding box center [624, 285] width 1248 height 478
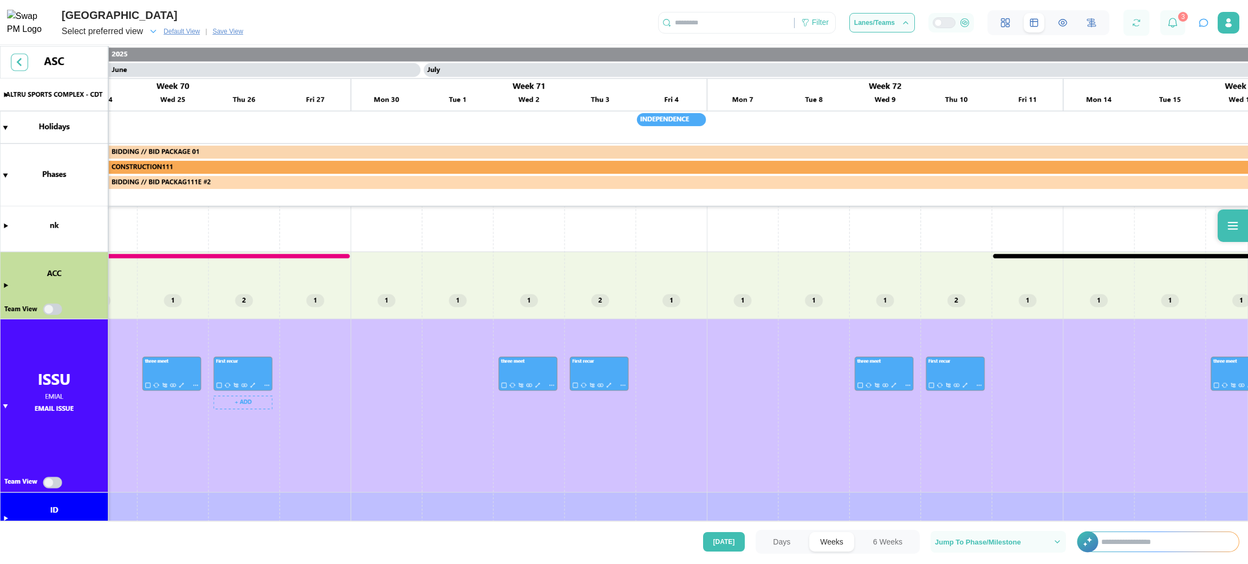
click at [252, 376] on canvas at bounding box center [624, 285] width 1248 height 478
click at [535, 376] on canvas at bounding box center [624, 285] width 1248 height 478
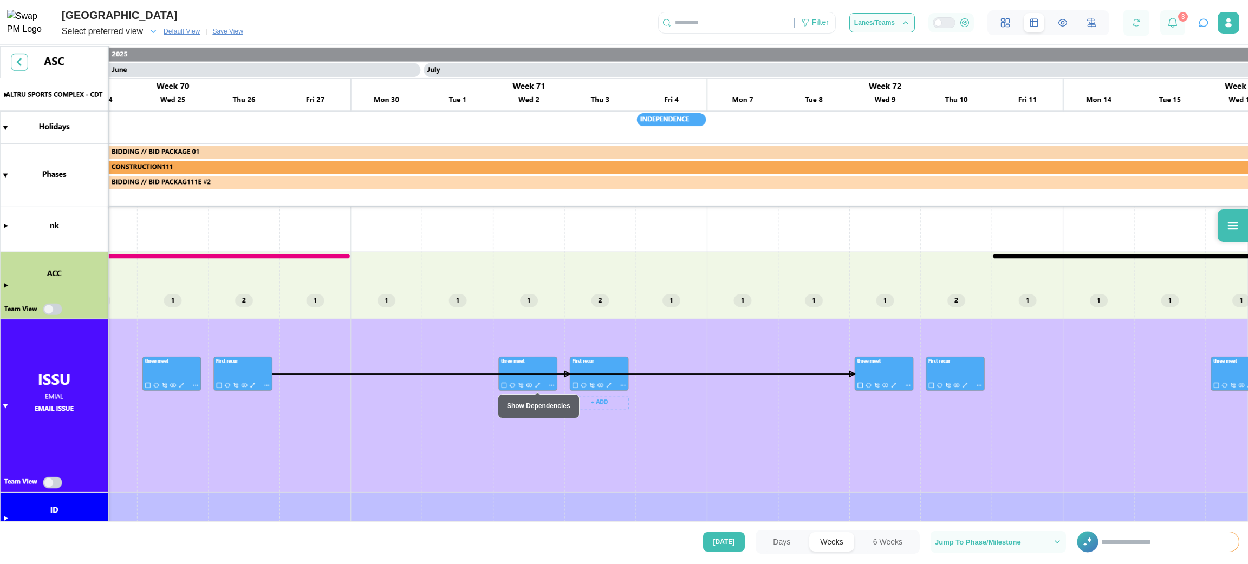
click at [607, 376] on canvas at bounding box center [624, 285] width 1248 height 478
click at [832, 376] on canvas at bounding box center [624, 285] width 1248 height 478
click at [251, 376] on canvas at bounding box center [624, 285] width 1248 height 478
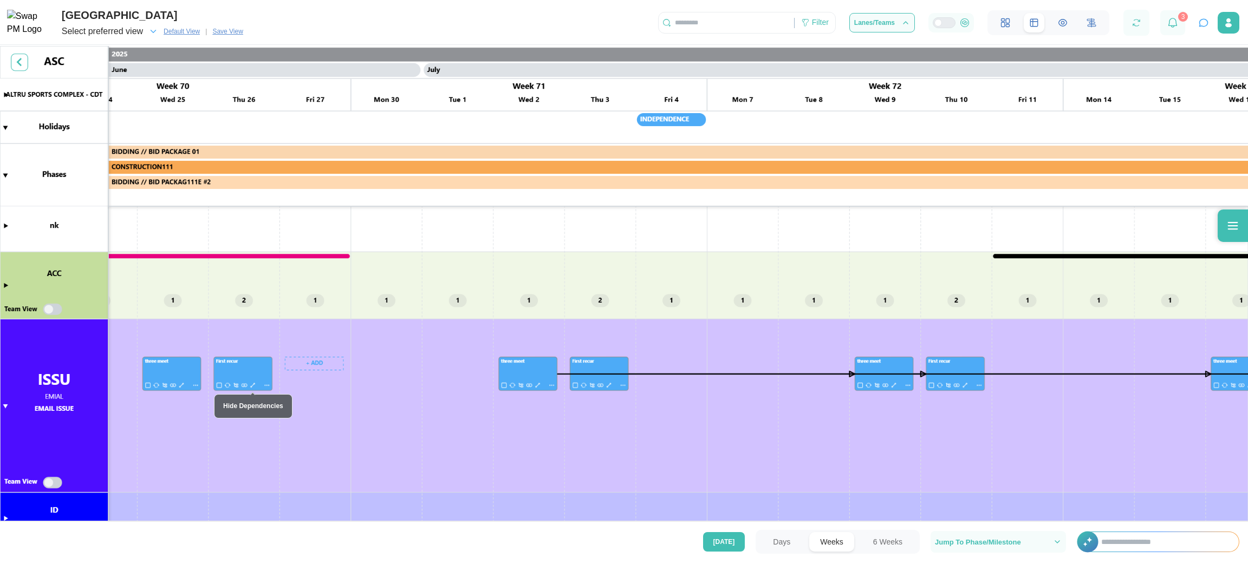
click at [253, 376] on canvas at bounding box center [624, 285] width 1248 height 478
click at [832, 25] on div at bounding box center [948, 23] width 13 height 10
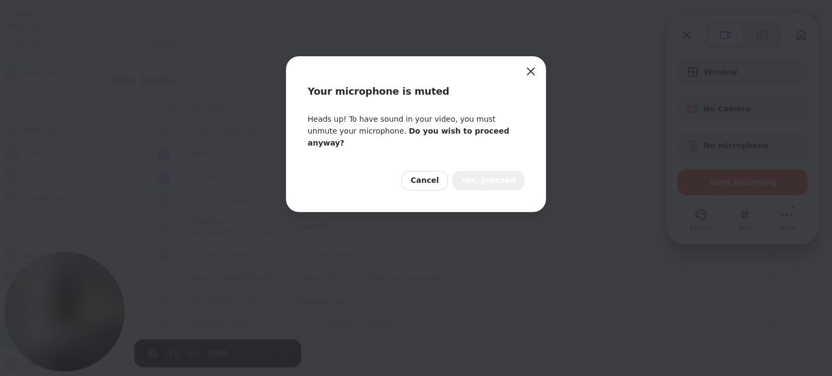
click at [326, 8] on div "Your microphone is muted Heads up! To have sound in your video, you must unmute…" at bounding box center [416, 188] width 832 height 376
